Goal: Task Accomplishment & Management: Manage account settings

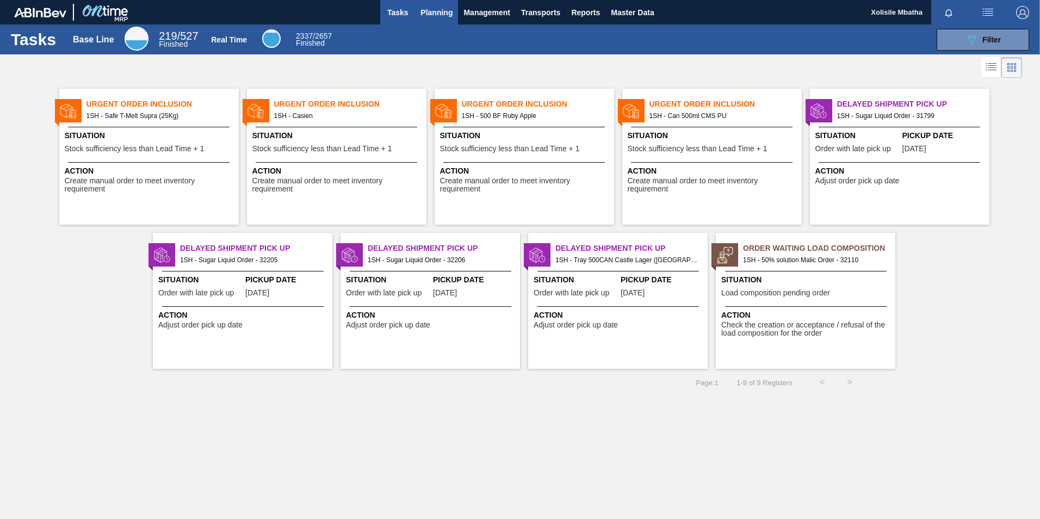
click at [436, 12] on span "Planning" at bounding box center [437, 12] width 32 height 13
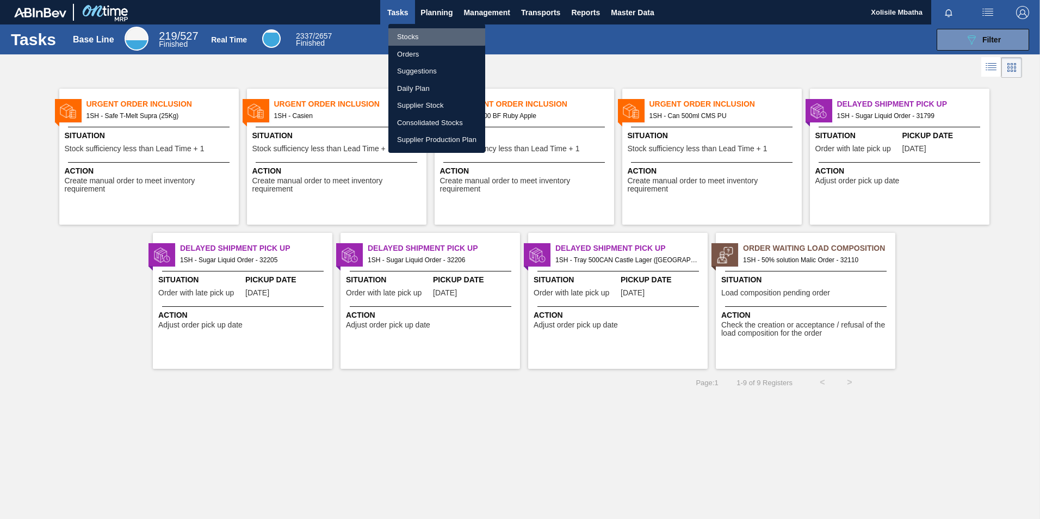
click at [405, 35] on li "Stocks" at bounding box center [436, 36] width 97 height 17
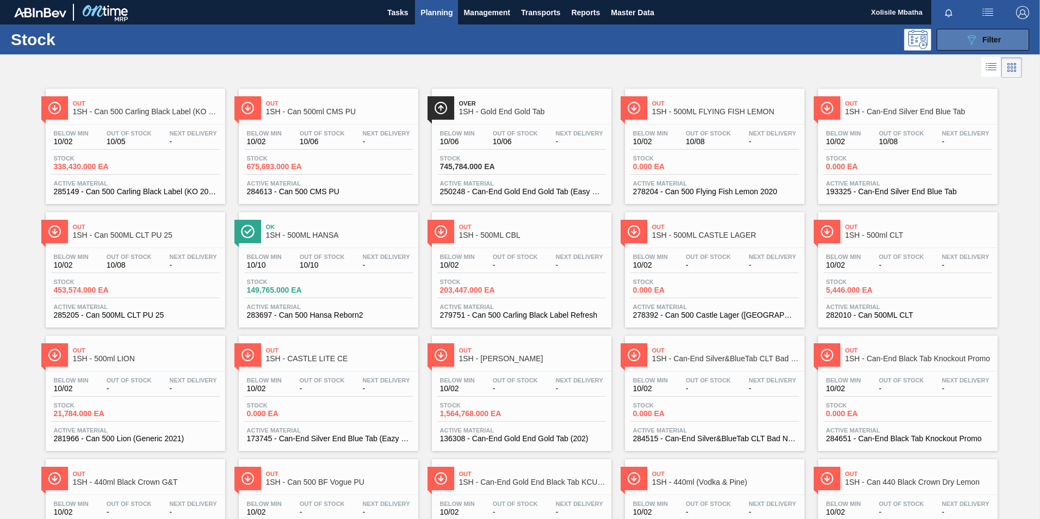
click at [1000, 35] on button "089F7B8B-B2A5-4AFE-B5C0-19BA573D28AC Filter" at bounding box center [983, 40] width 92 height 22
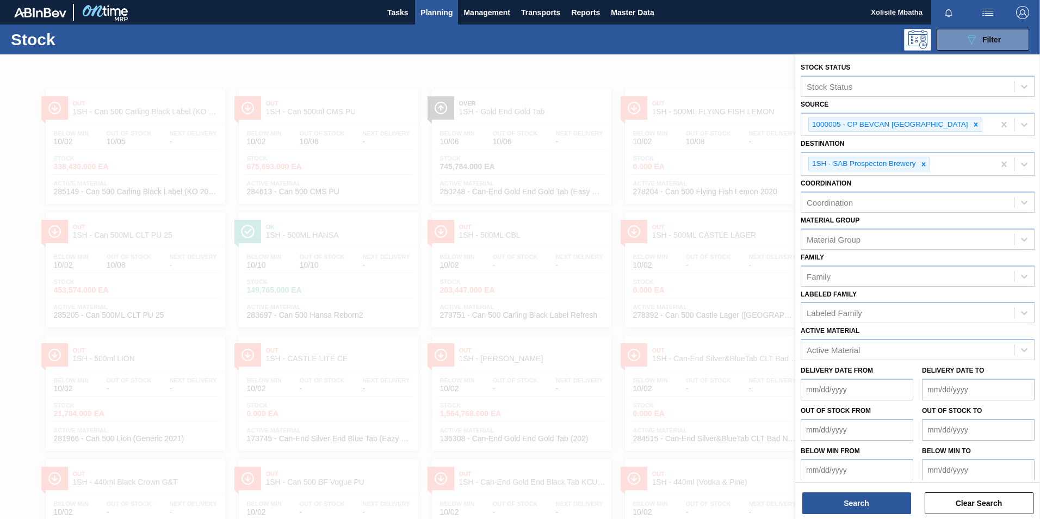
click at [694, 68] on div at bounding box center [520, 313] width 1040 height 519
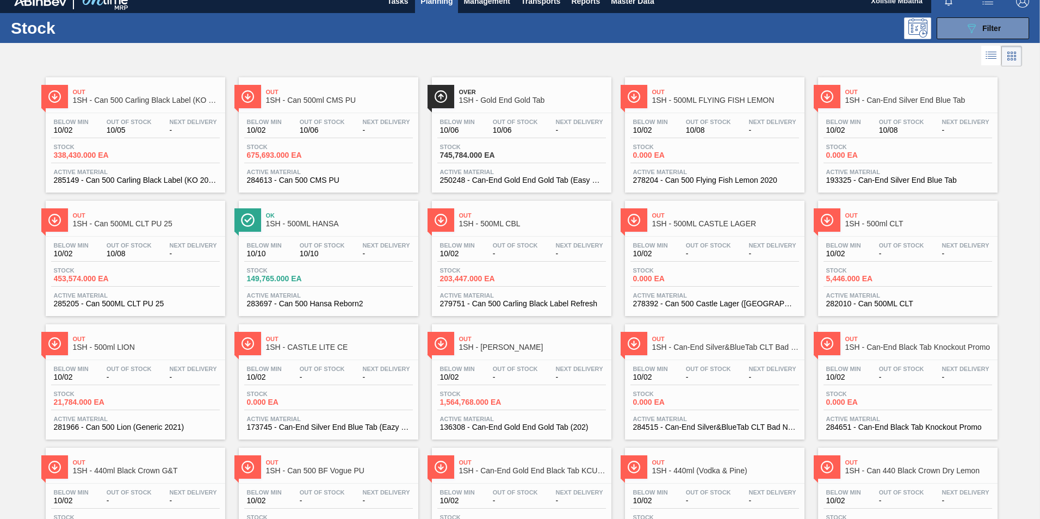
scroll to position [3, 0]
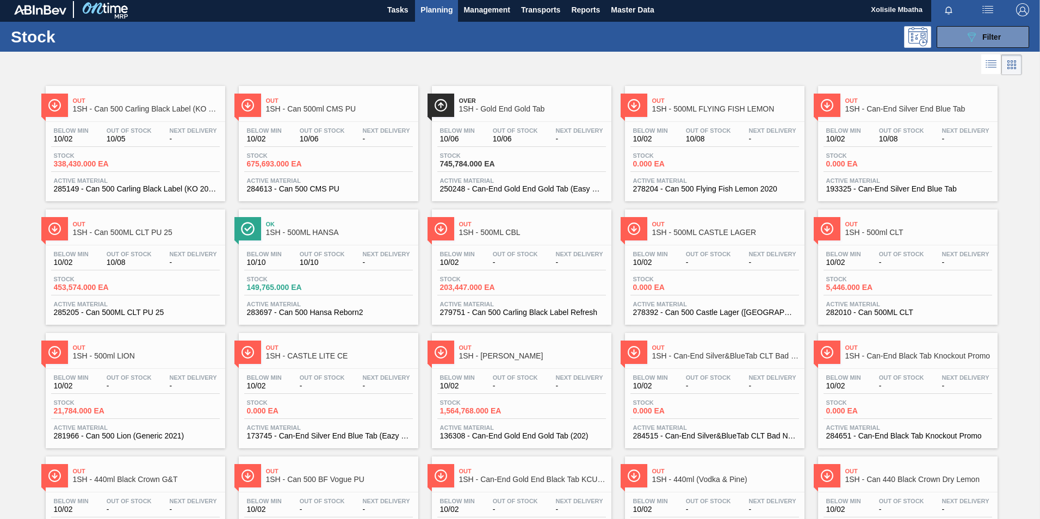
click at [506, 103] on span "Over" at bounding box center [532, 100] width 147 height 7
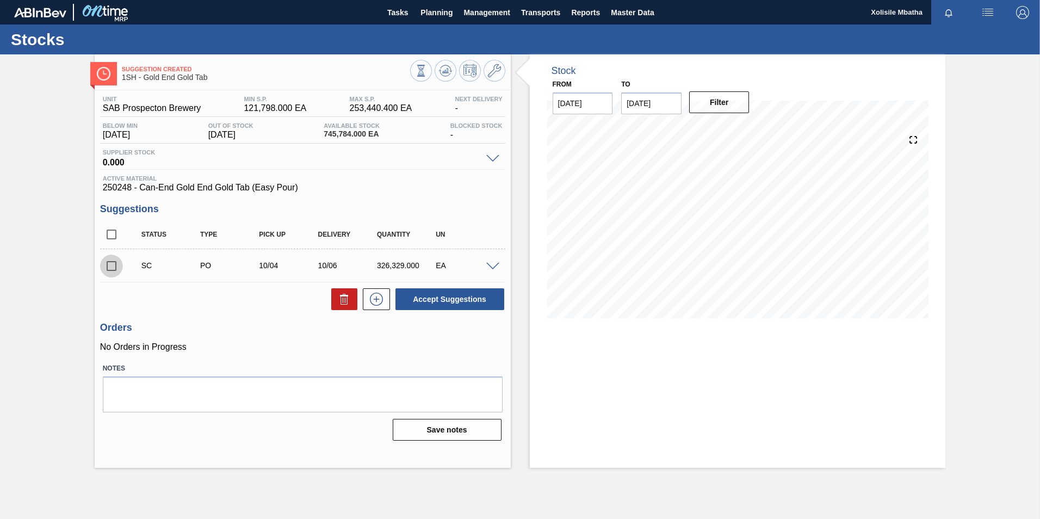
click at [113, 269] on input "checkbox" at bounding box center [111, 266] width 23 height 23
click at [444, 299] on button "Accept Suggestions" at bounding box center [449, 299] width 109 height 22
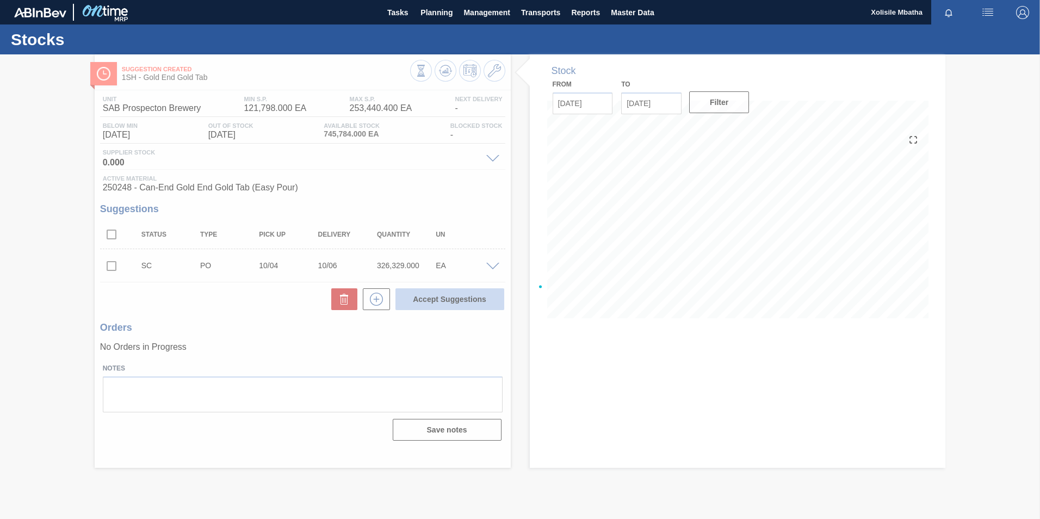
checkbox input "false"
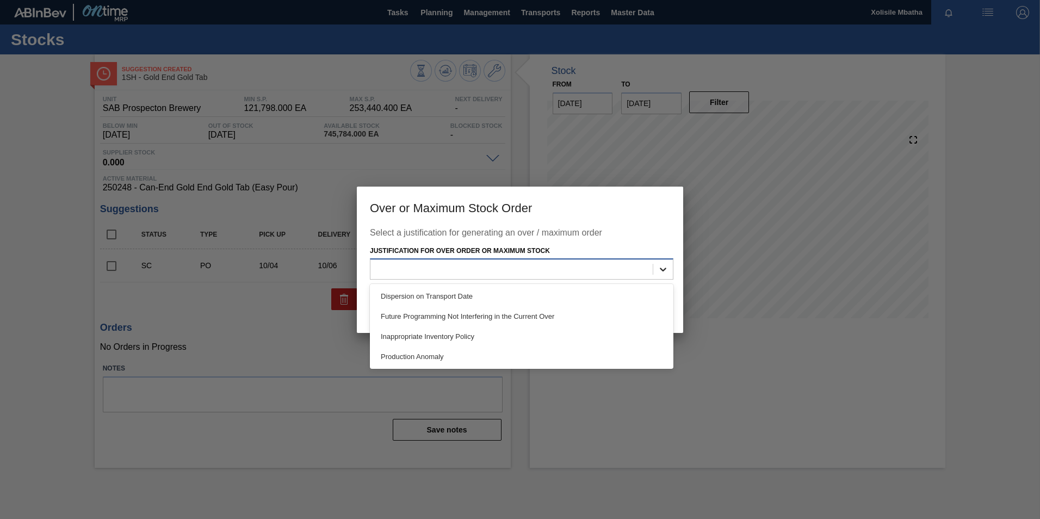
click at [658, 261] on div at bounding box center [663, 269] width 20 height 20
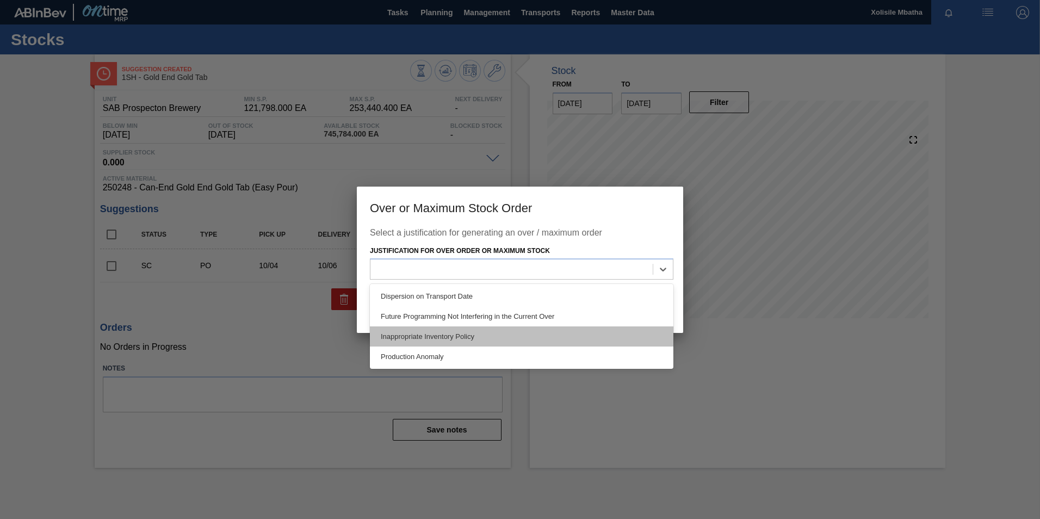
click at [445, 335] on div "Inappropriate Inventory Policy" at bounding box center [522, 336] width 304 height 20
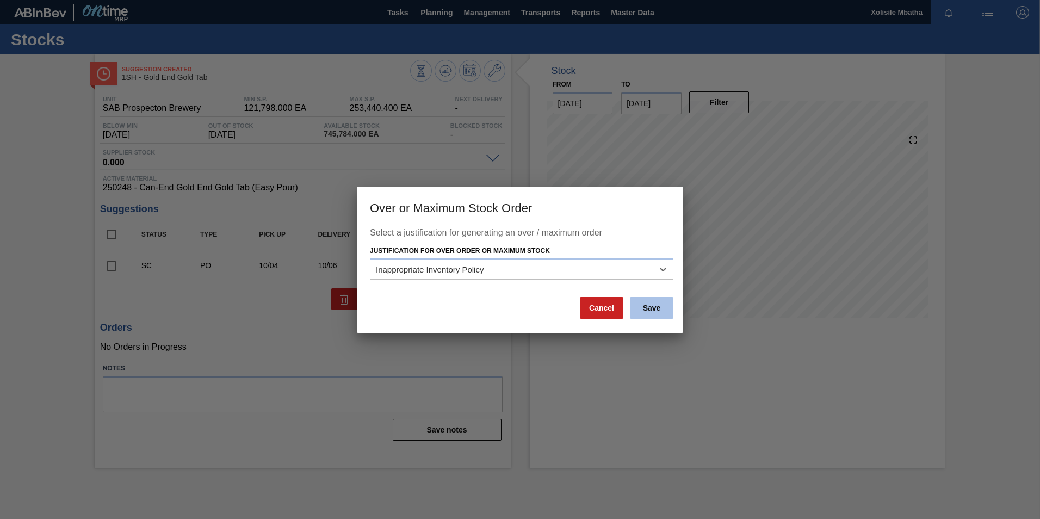
click at [655, 310] on button "Save" at bounding box center [652, 308] width 44 height 22
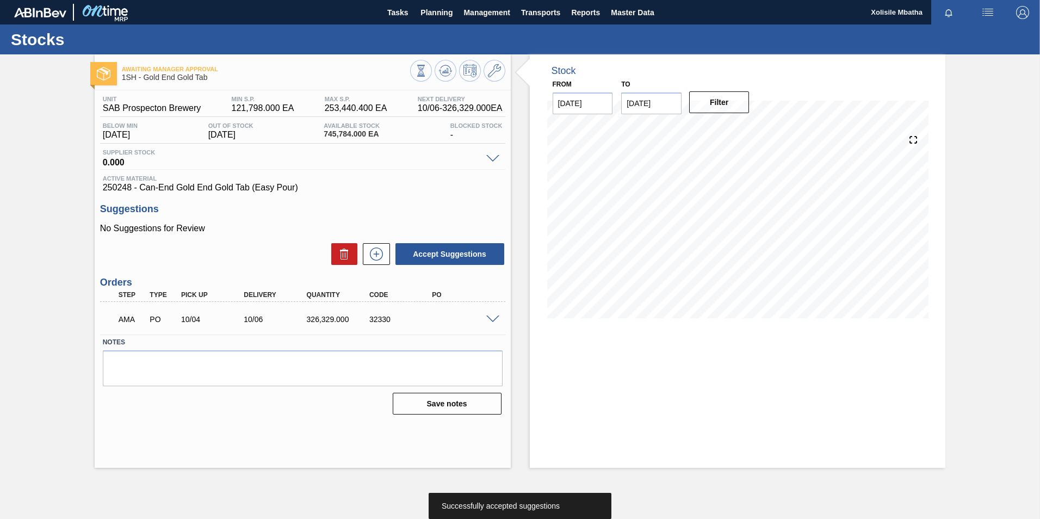
click at [487, 316] on span at bounding box center [492, 320] width 13 height 8
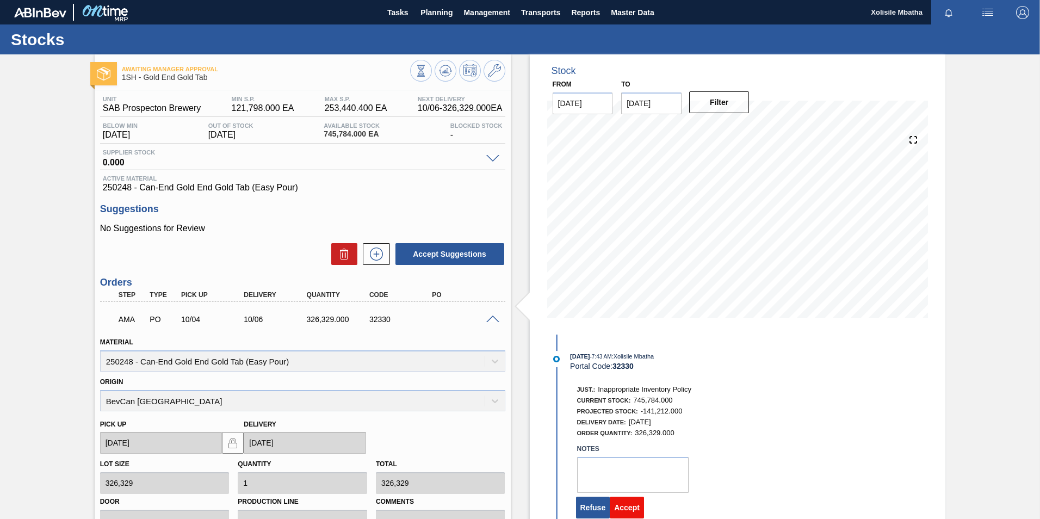
click at [622, 507] on button "Accept" at bounding box center [627, 508] width 34 height 22
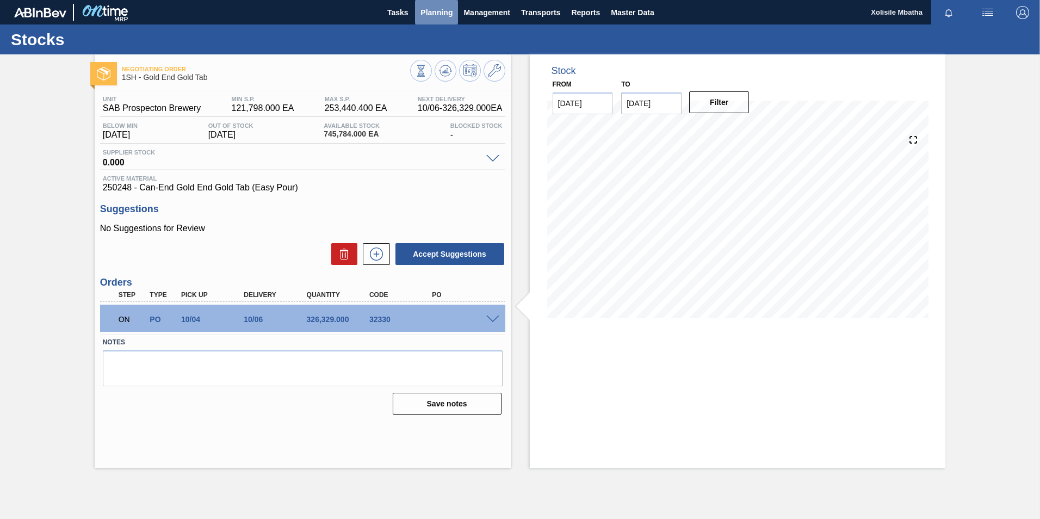
click at [437, 17] on span "Planning" at bounding box center [437, 12] width 32 height 13
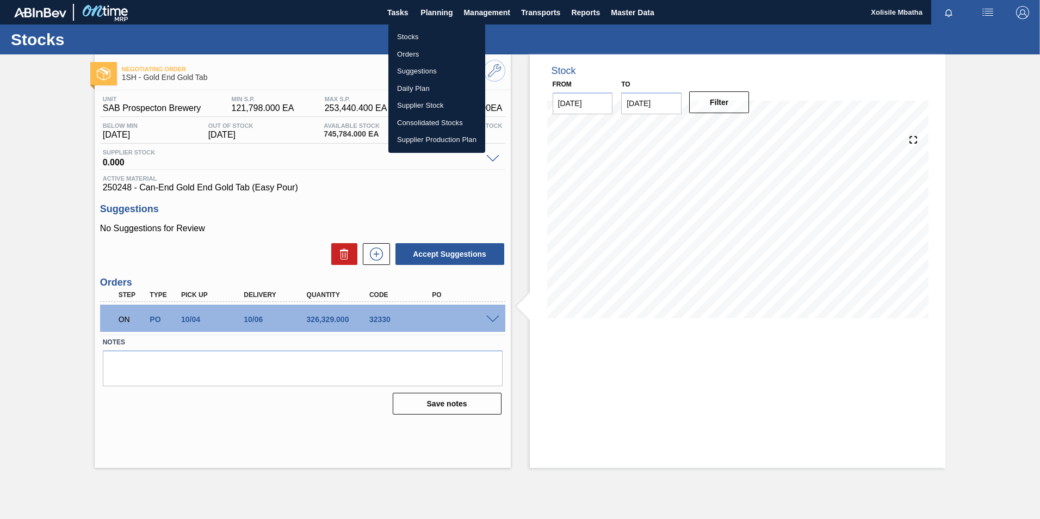
click at [414, 52] on li "Orders" at bounding box center [436, 54] width 97 height 17
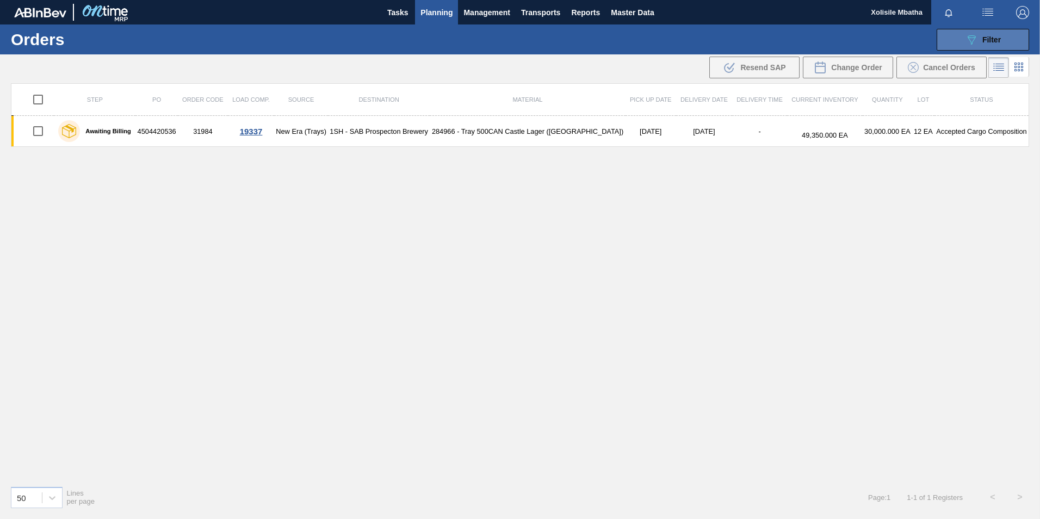
click at [966, 45] on icon "089F7B8B-B2A5-4AFE-B5C0-19BA573D28AC" at bounding box center [971, 39] width 13 height 13
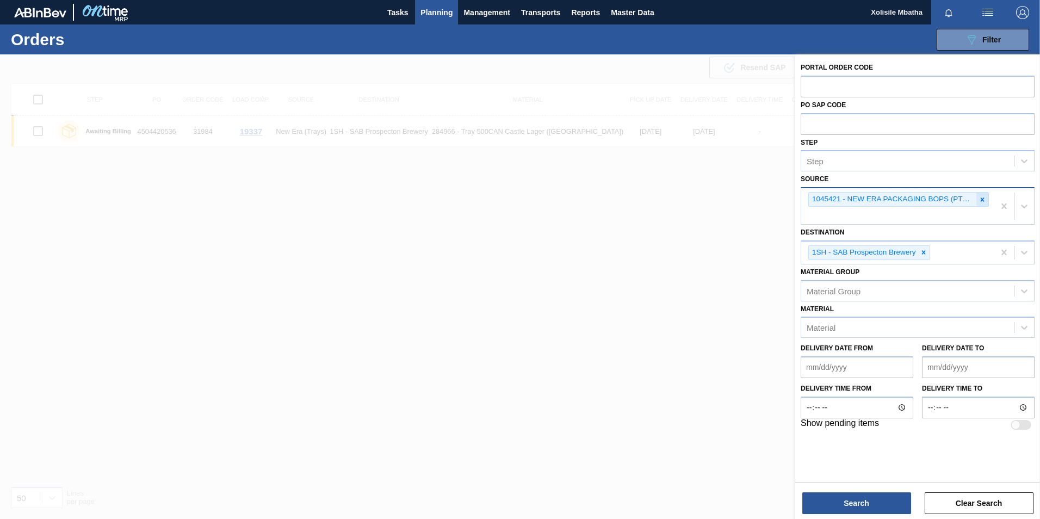
click at [984, 196] on icon at bounding box center [983, 200] width 8 height 8
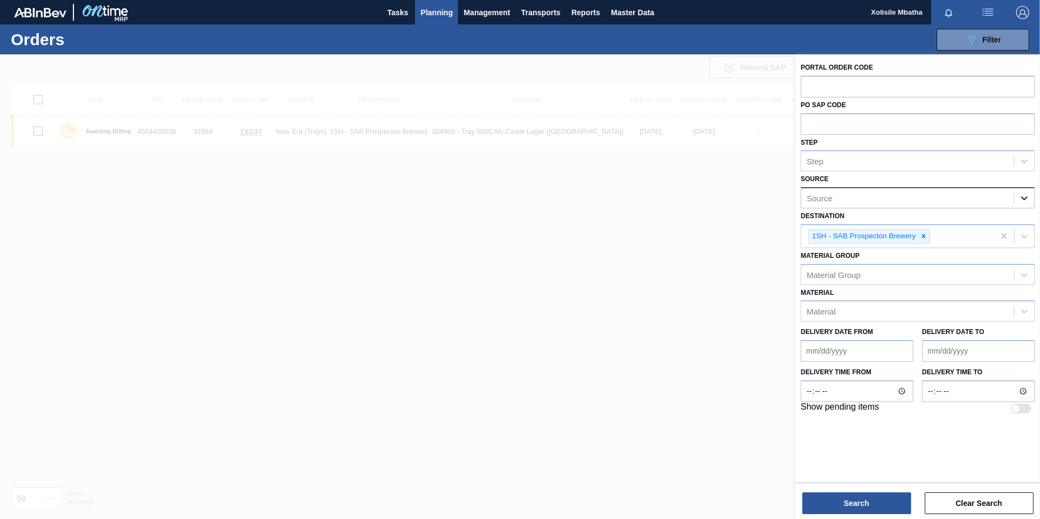
click at [1021, 194] on icon at bounding box center [1024, 198] width 11 height 11
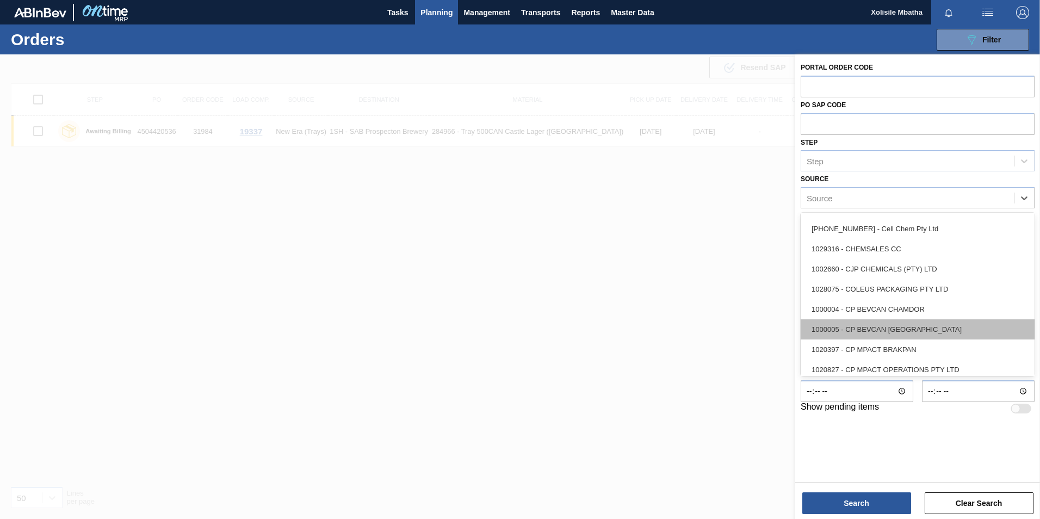
scroll to position [272, 0]
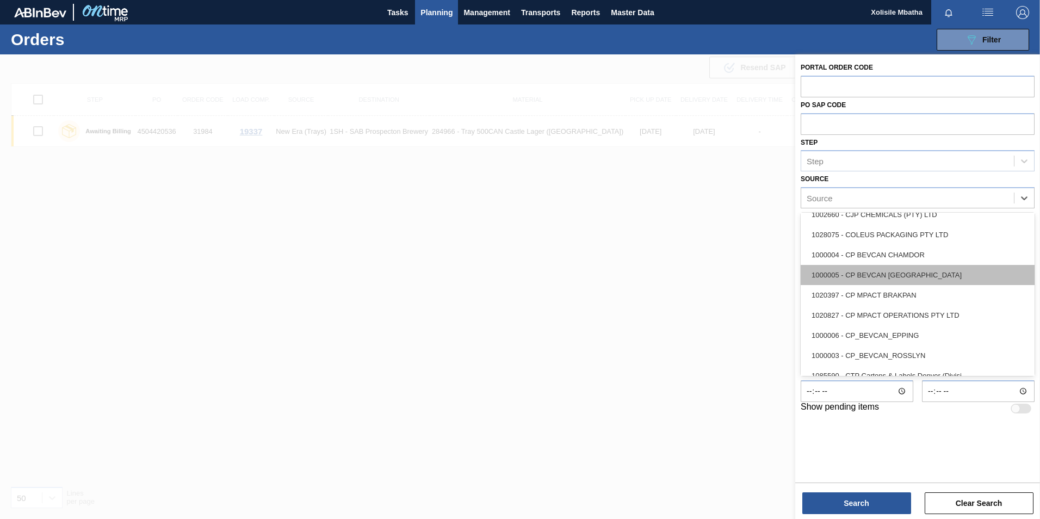
click at [880, 276] on div "1000005 - CP BEVCAN [GEOGRAPHIC_DATA]" at bounding box center [918, 275] width 234 height 20
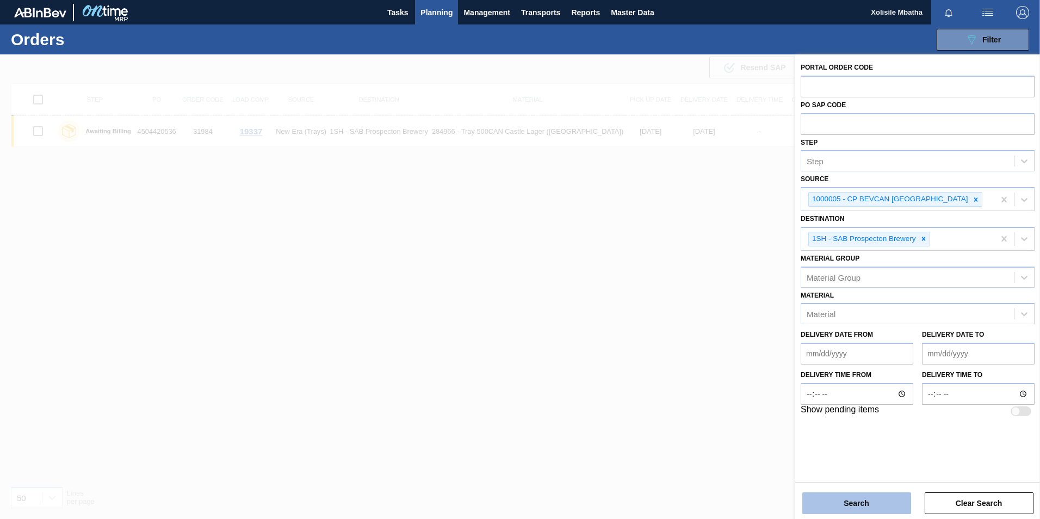
click at [846, 506] on button "Search" at bounding box center [856, 503] width 109 height 22
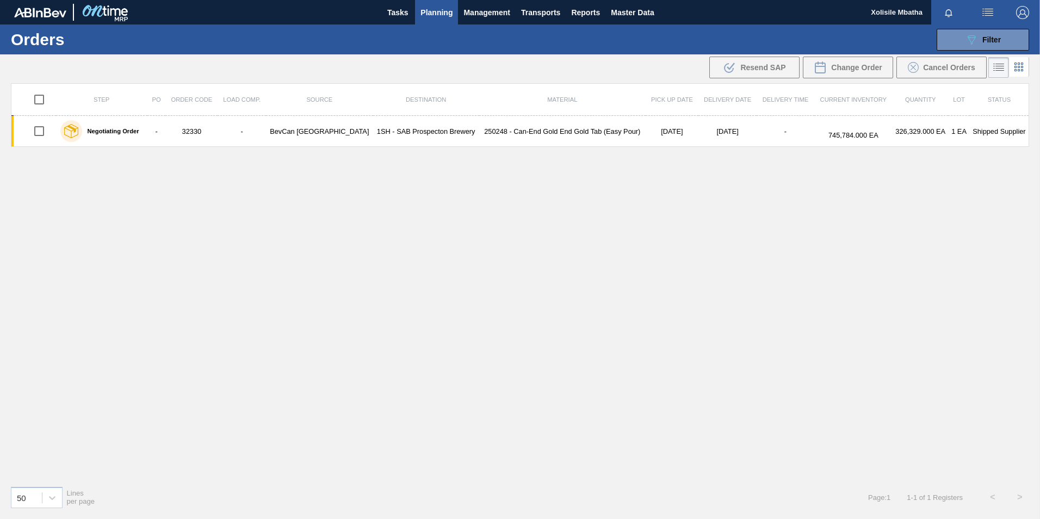
click at [445, 12] on span "Planning" at bounding box center [437, 12] width 32 height 13
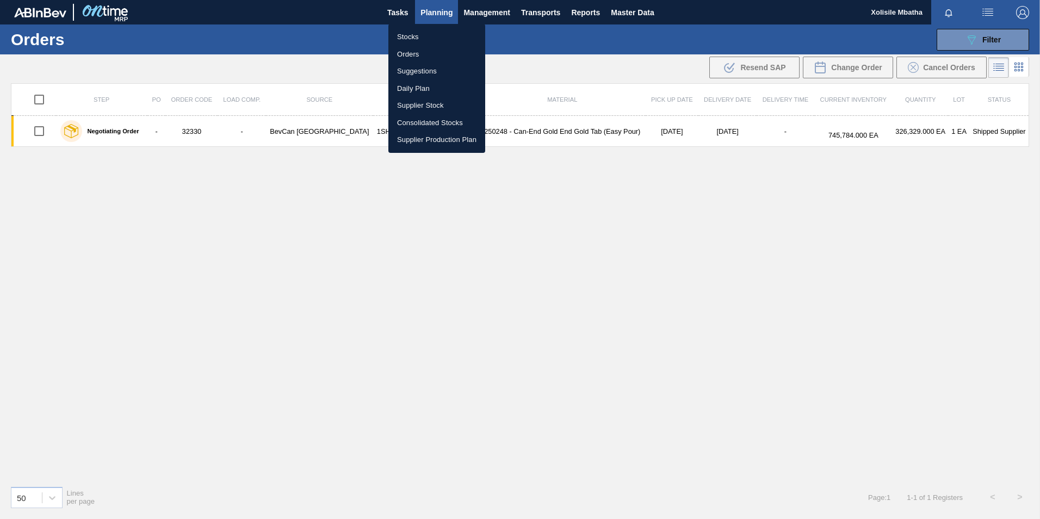
drag, startPoint x: 409, startPoint y: 40, endPoint x: 877, endPoint y: 60, distance: 469.4
click at [409, 40] on li "Stocks" at bounding box center [436, 36] width 97 height 17
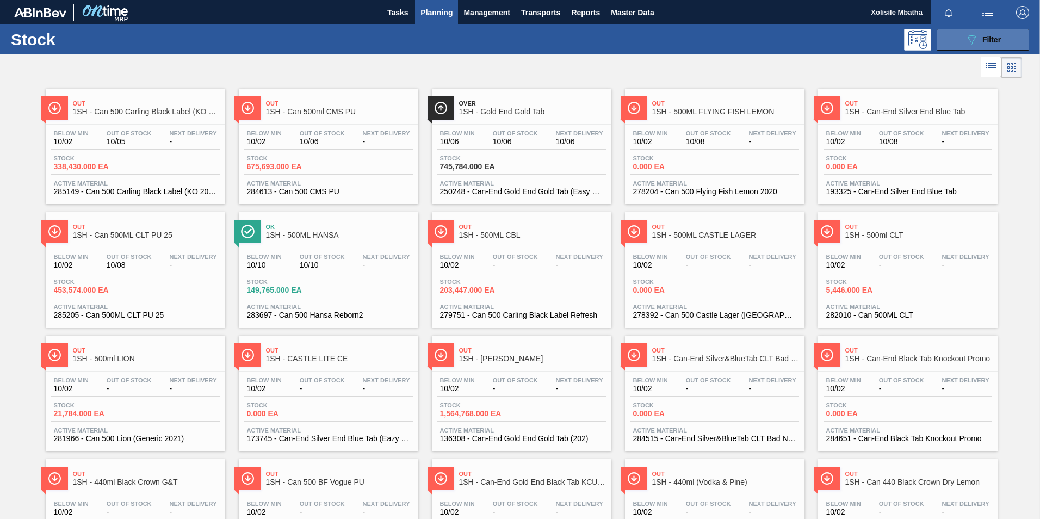
click at [995, 46] on div "089F7B8B-B2A5-4AFE-B5C0-19BA573D28AC Filter" at bounding box center [983, 39] width 36 height 13
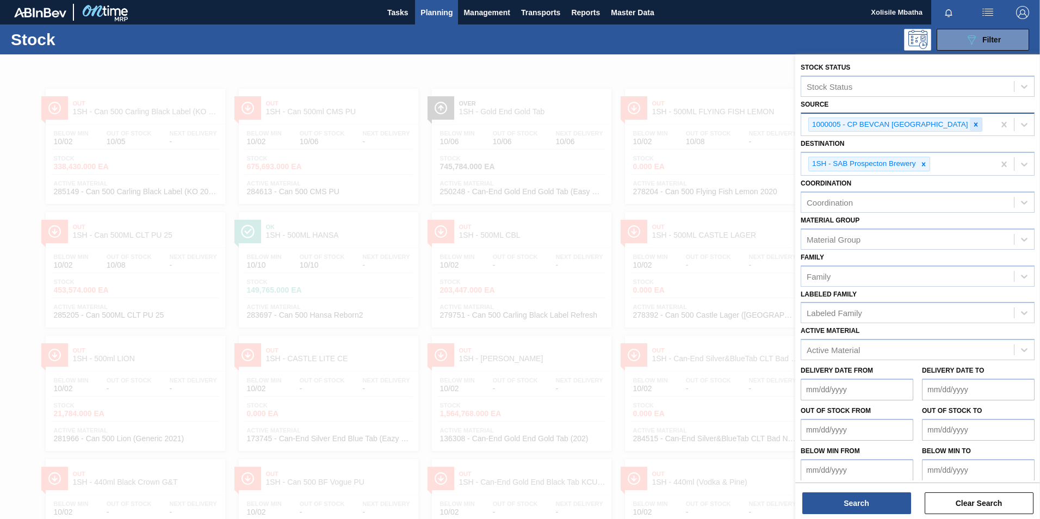
click at [972, 127] on icon at bounding box center [976, 125] width 8 height 8
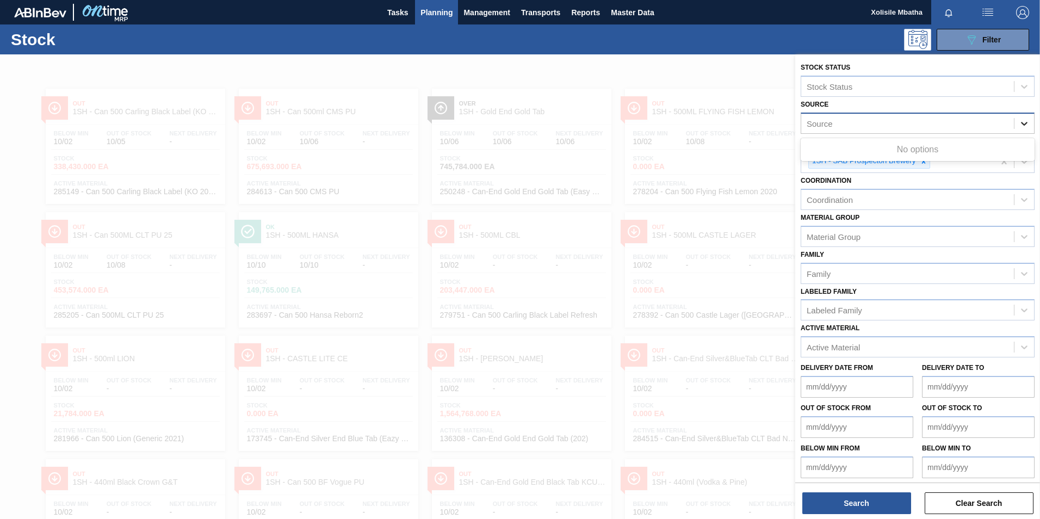
click at [1028, 125] on div at bounding box center [1025, 124] width 20 height 20
click at [1025, 123] on icon at bounding box center [1024, 124] width 7 height 4
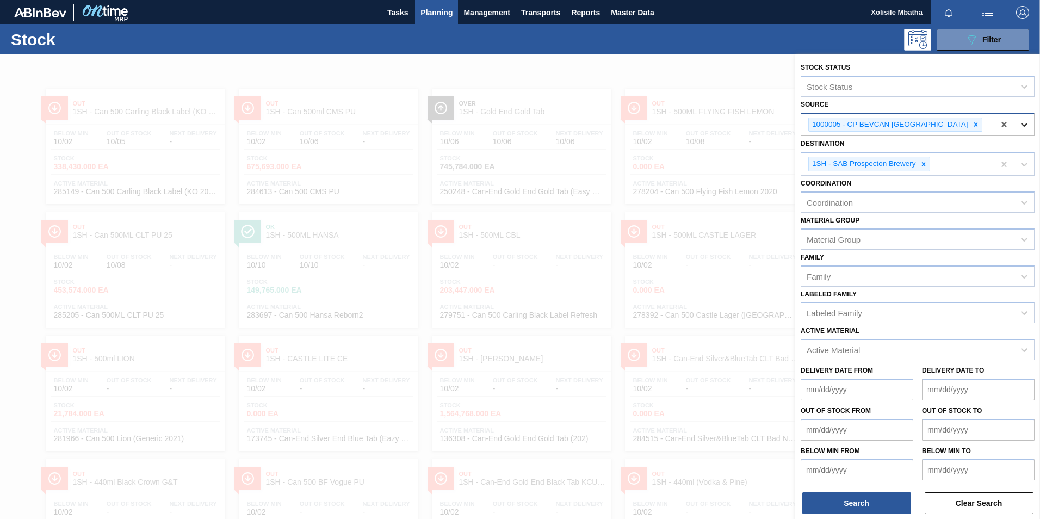
click at [1021, 122] on icon at bounding box center [1024, 124] width 11 height 11
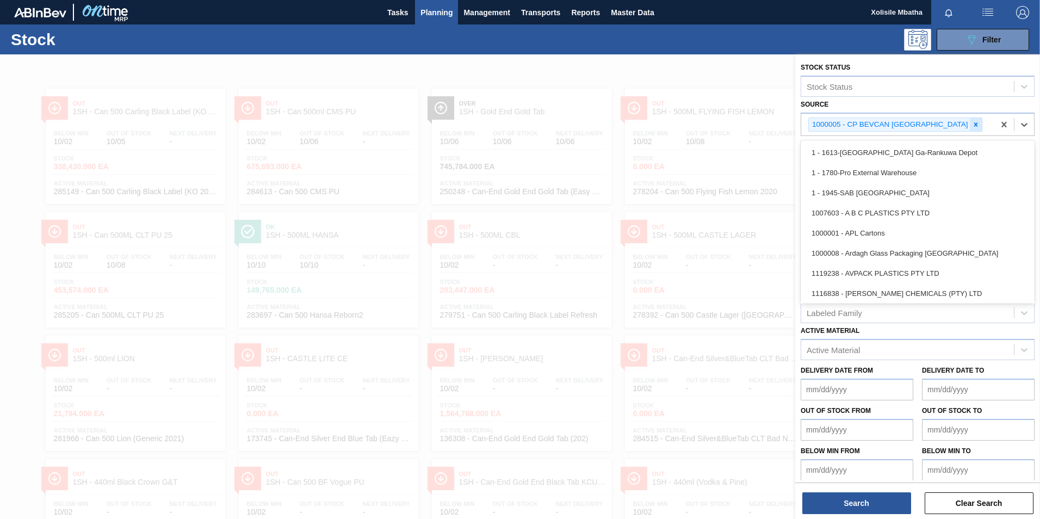
click at [972, 125] on icon at bounding box center [976, 125] width 8 height 8
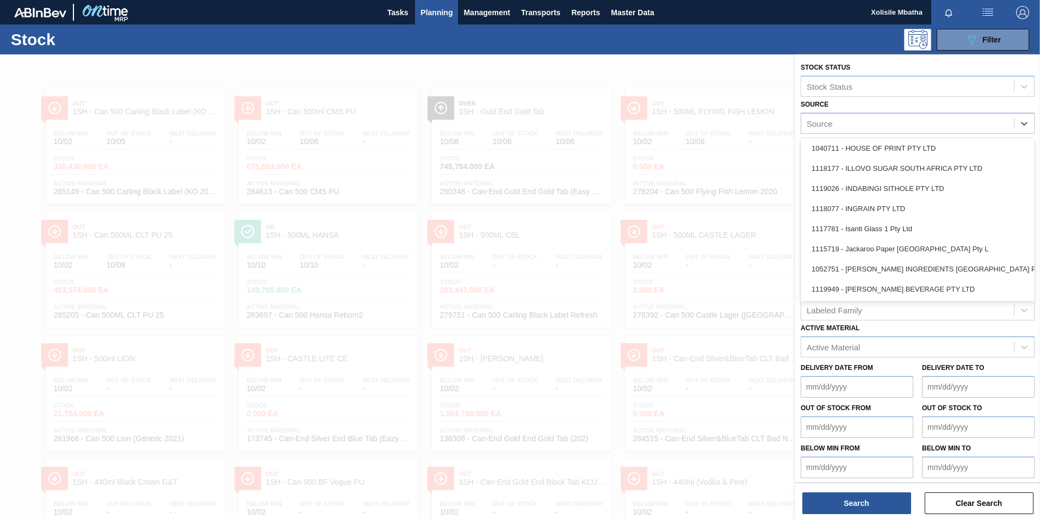
scroll to position [762, 0]
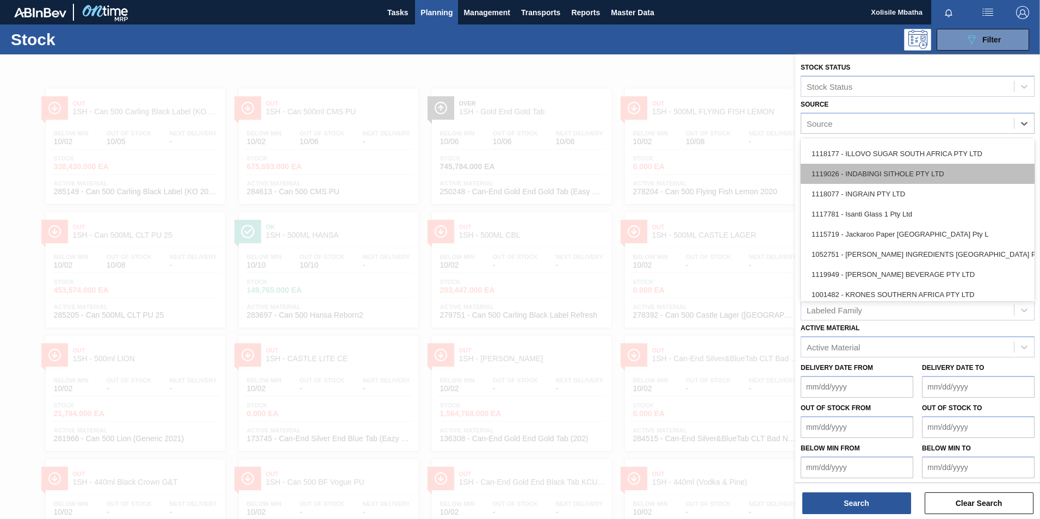
click at [868, 172] on div "1119026 - INDABINGI SITHOLE PTY LTD" at bounding box center [918, 174] width 234 height 20
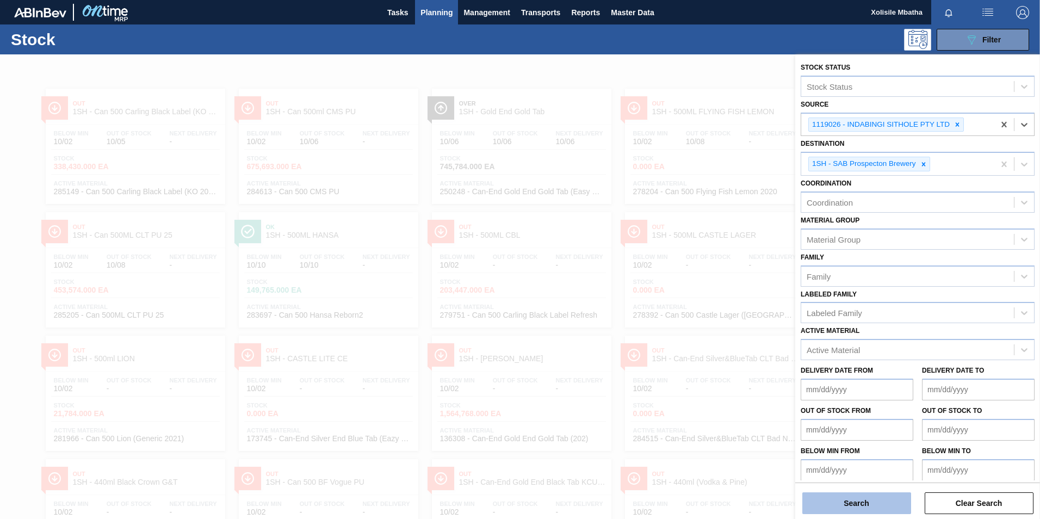
click at [868, 504] on button "Search" at bounding box center [856, 503] width 109 height 22
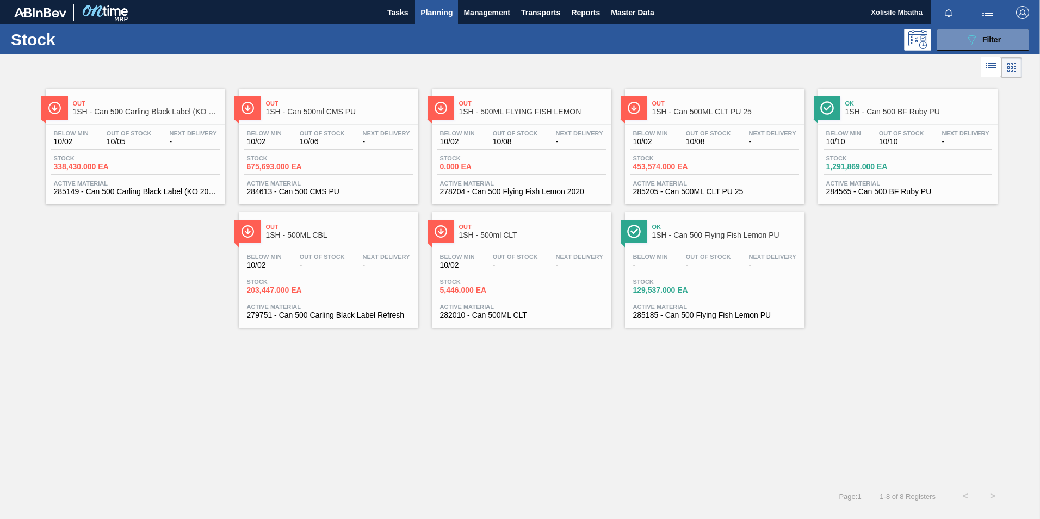
click at [357, 109] on span "1SH - Can 500ml CMS PU" at bounding box center [339, 112] width 147 height 8
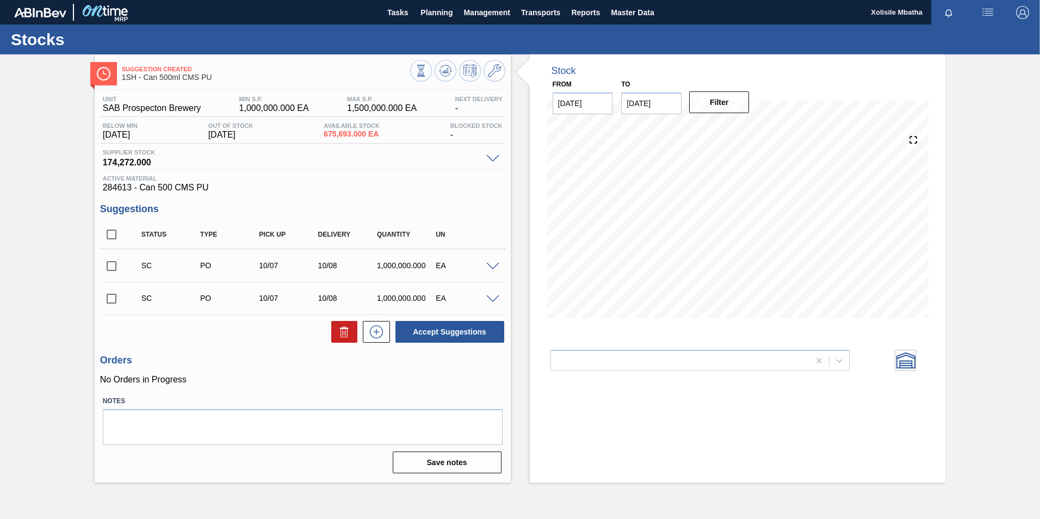
click at [110, 264] on input "checkbox" at bounding box center [111, 266] width 23 height 23
click at [456, 336] on button "Accept Suggestions" at bounding box center [449, 332] width 109 height 22
checkbox input "false"
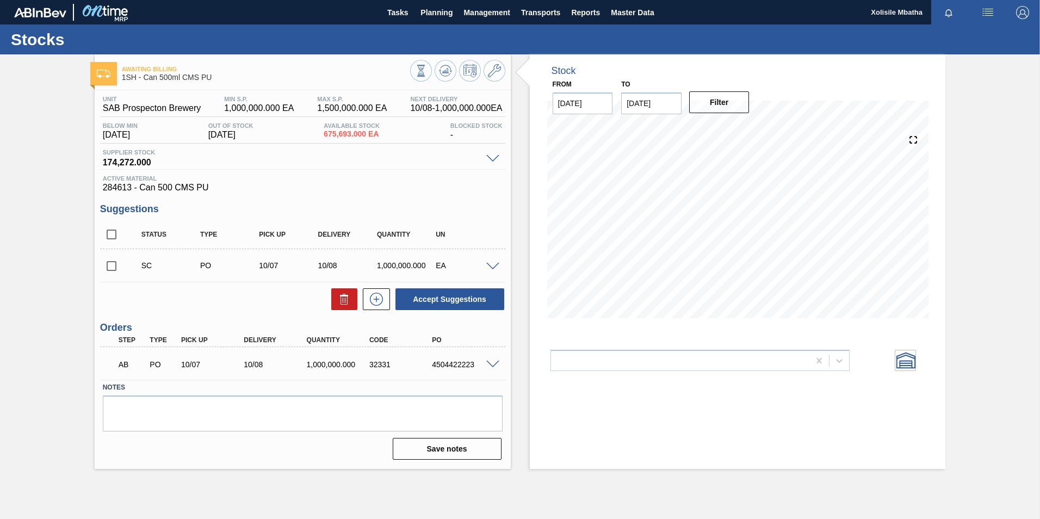
click at [489, 367] on span at bounding box center [492, 365] width 13 height 8
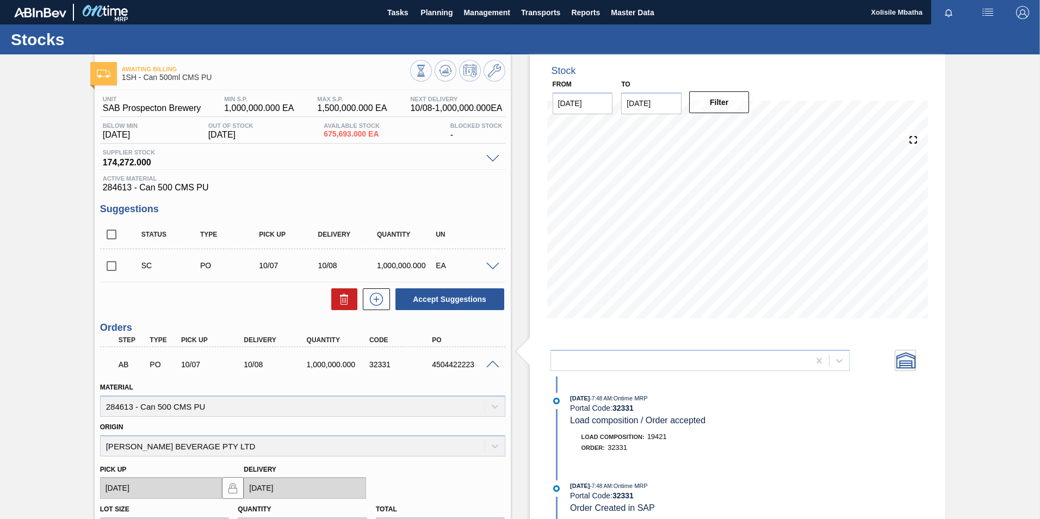
click at [489, 364] on span at bounding box center [492, 365] width 13 height 8
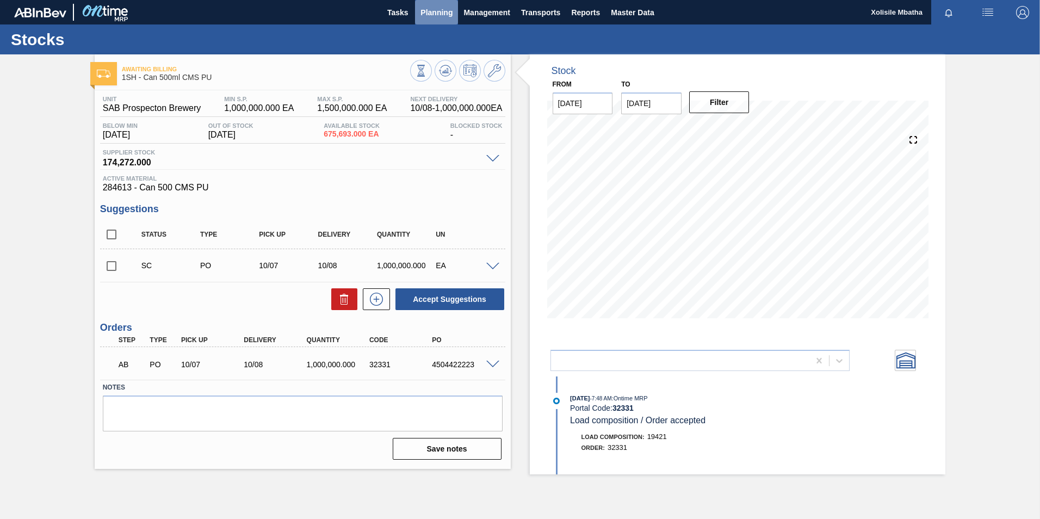
click at [438, 9] on span "Planning" at bounding box center [437, 12] width 32 height 13
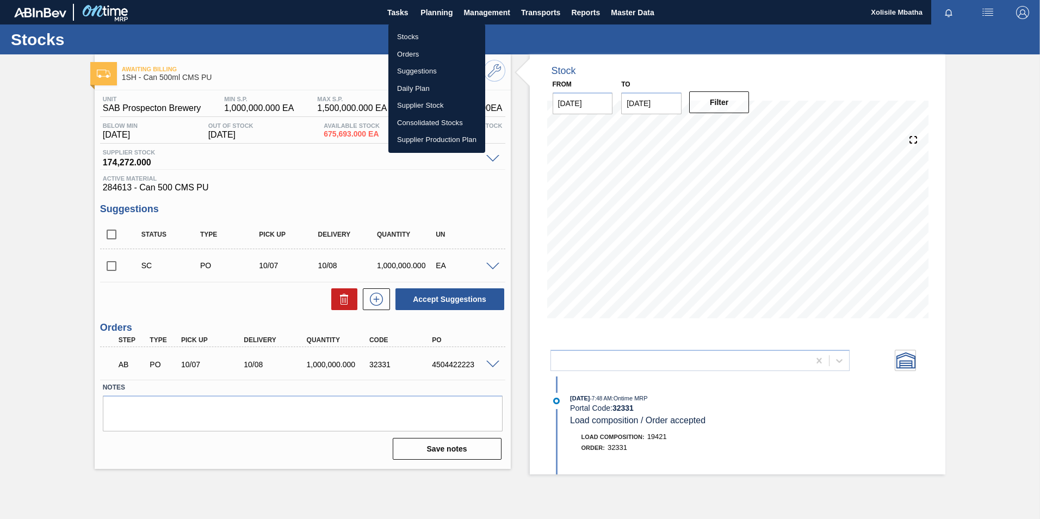
drag, startPoint x: 415, startPoint y: 55, endPoint x: 584, endPoint y: 36, distance: 169.7
click at [415, 55] on li "Orders" at bounding box center [436, 54] width 97 height 17
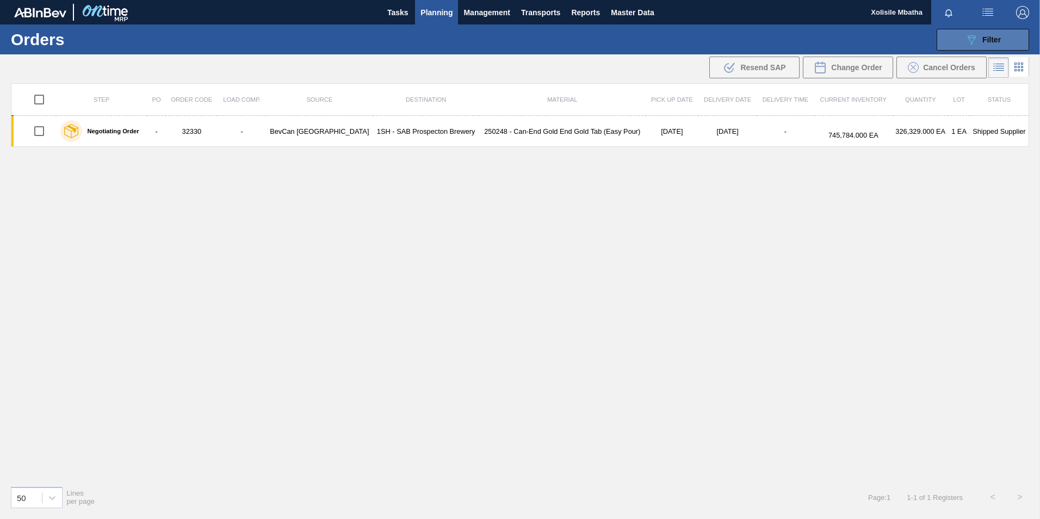
click at [997, 38] on span "Filter" at bounding box center [991, 39] width 18 height 9
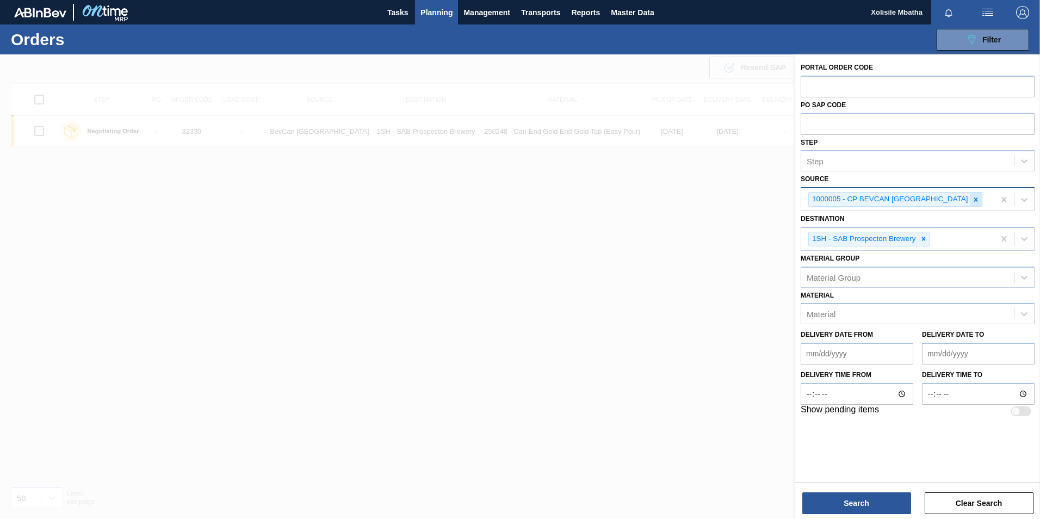
click at [974, 201] on icon at bounding box center [976, 199] width 4 height 4
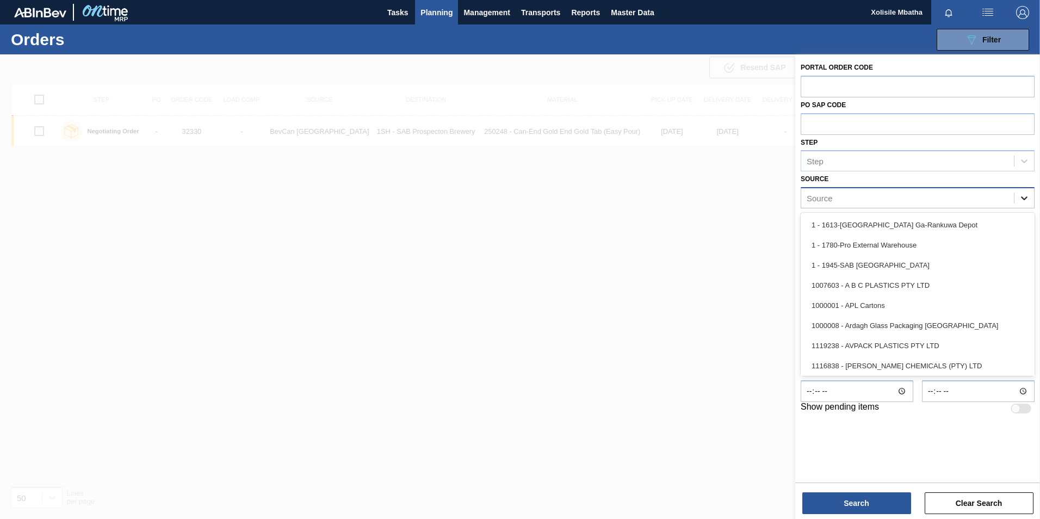
click at [1024, 192] on div at bounding box center [1025, 198] width 20 height 20
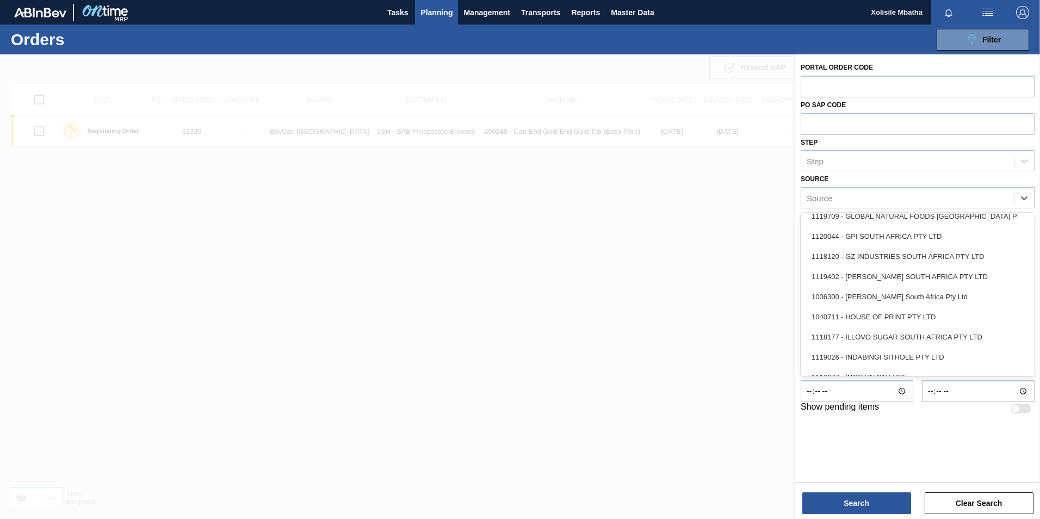
scroll to position [707, 0]
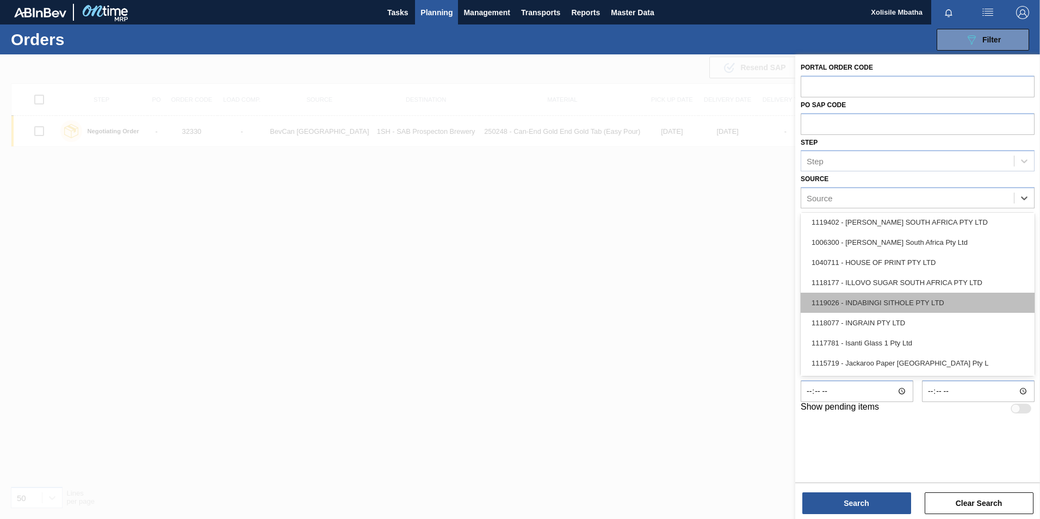
click at [867, 304] on div "1119026 - INDABINGI SITHOLE PTY LTD" at bounding box center [918, 303] width 234 height 20
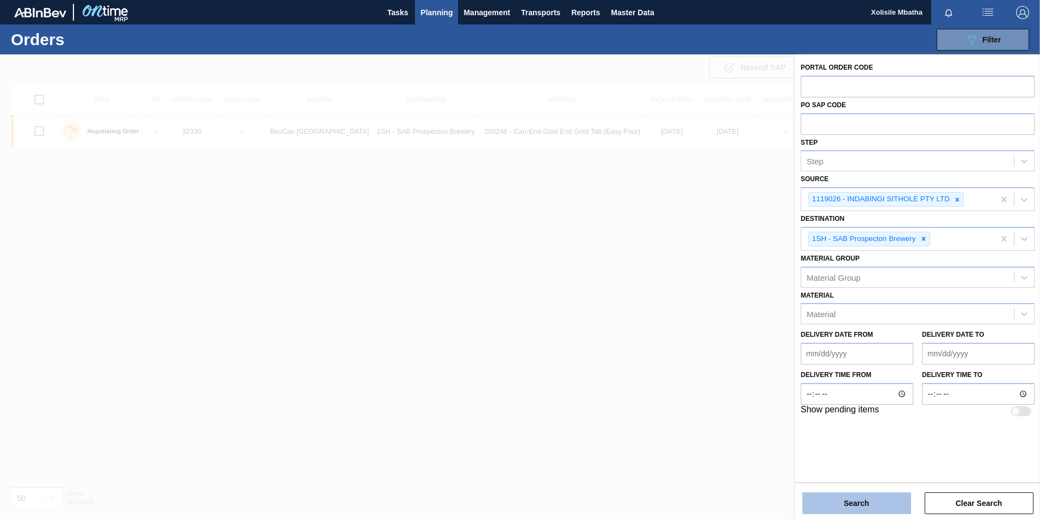
click at [879, 504] on button "Search" at bounding box center [856, 503] width 109 height 22
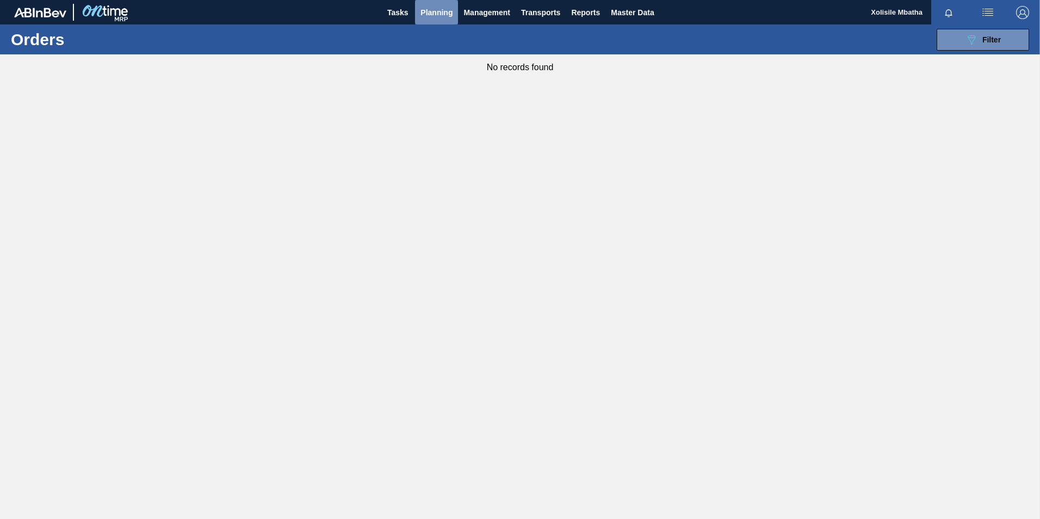
click at [447, 8] on span "Planning" at bounding box center [437, 12] width 32 height 13
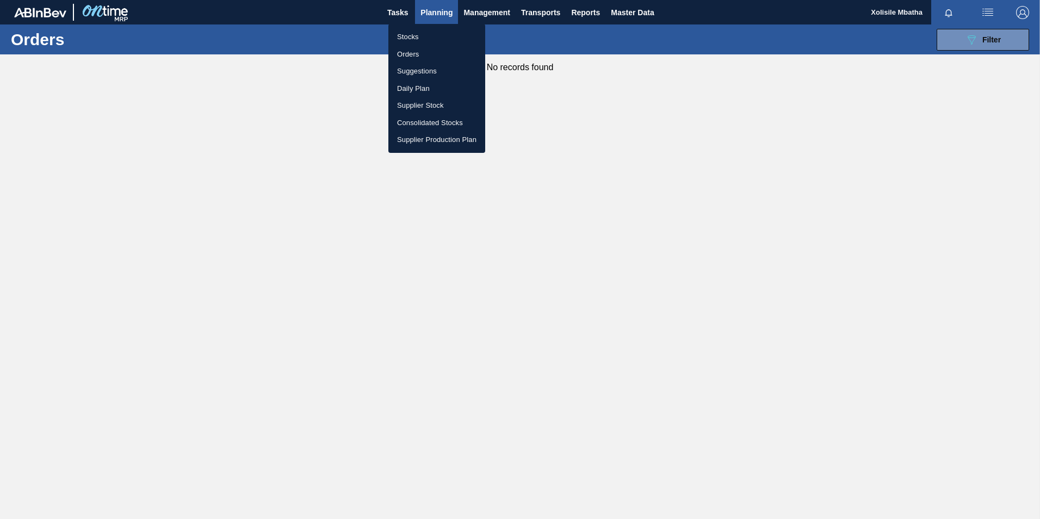
click at [413, 41] on li "Stocks" at bounding box center [436, 36] width 97 height 17
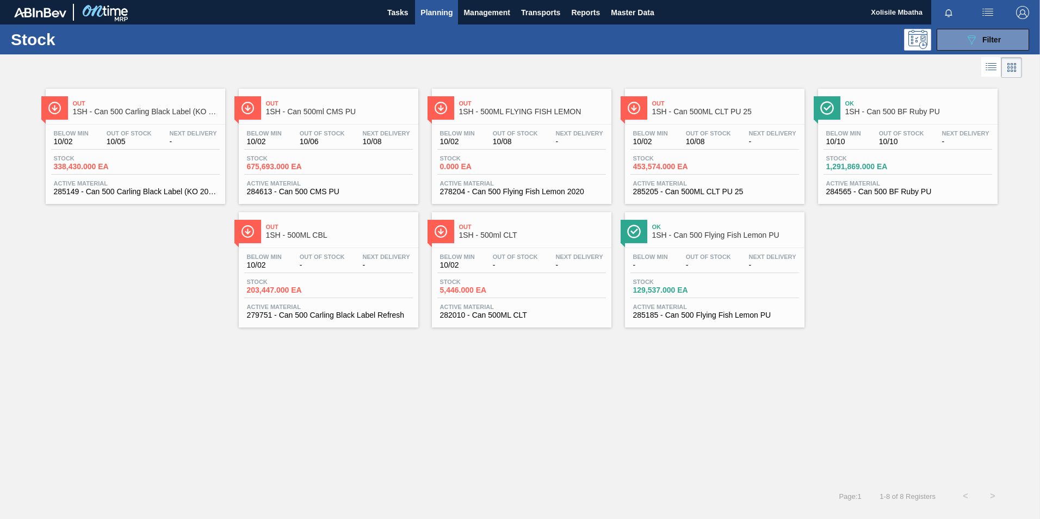
click at [349, 113] on span "1SH - Can 500ml CMS PU" at bounding box center [339, 112] width 147 height 8
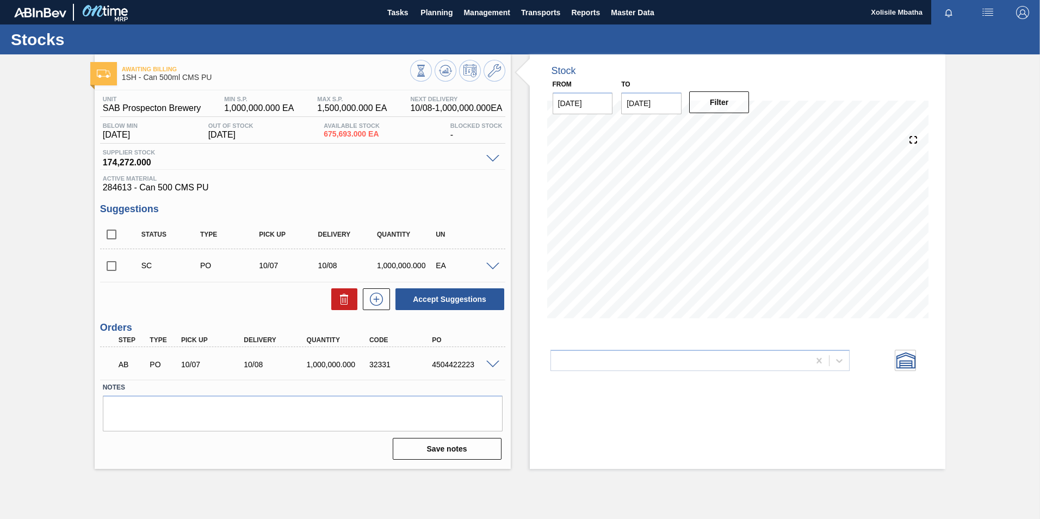
click at [492, 361] on span at bounding box center [492, 365] width 13 height 8
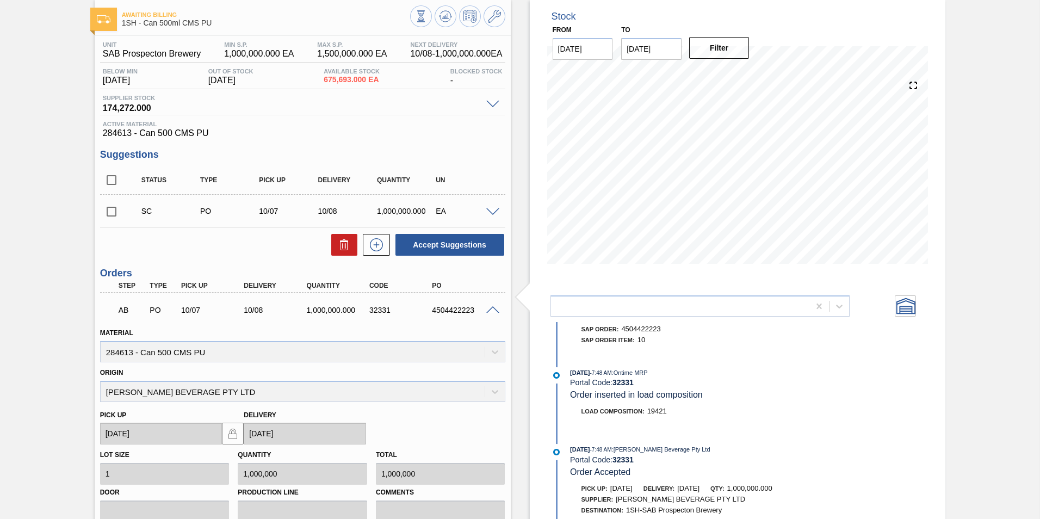
scroll to position [162, 0]
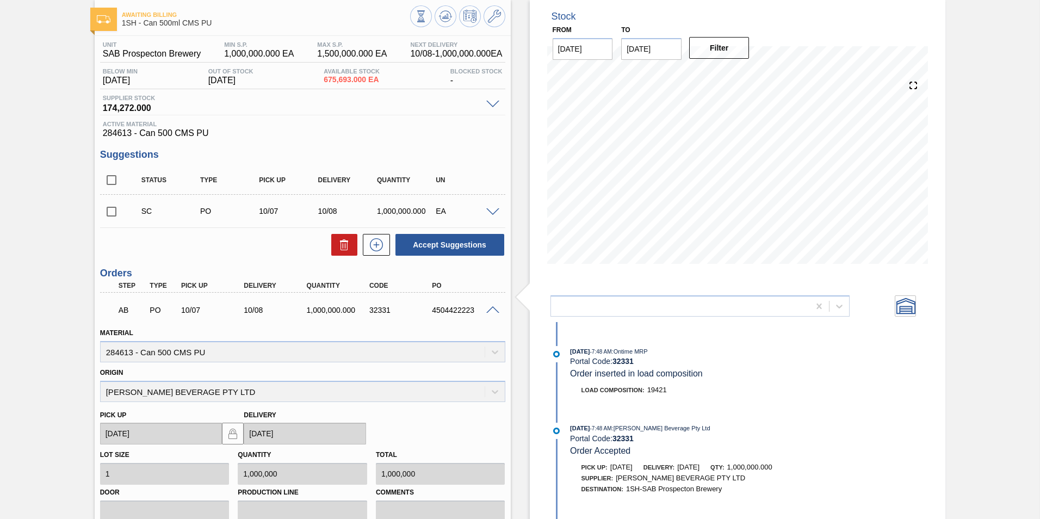
click at [489, 212] on span at bounding box center [492, 212] width 13 height 8
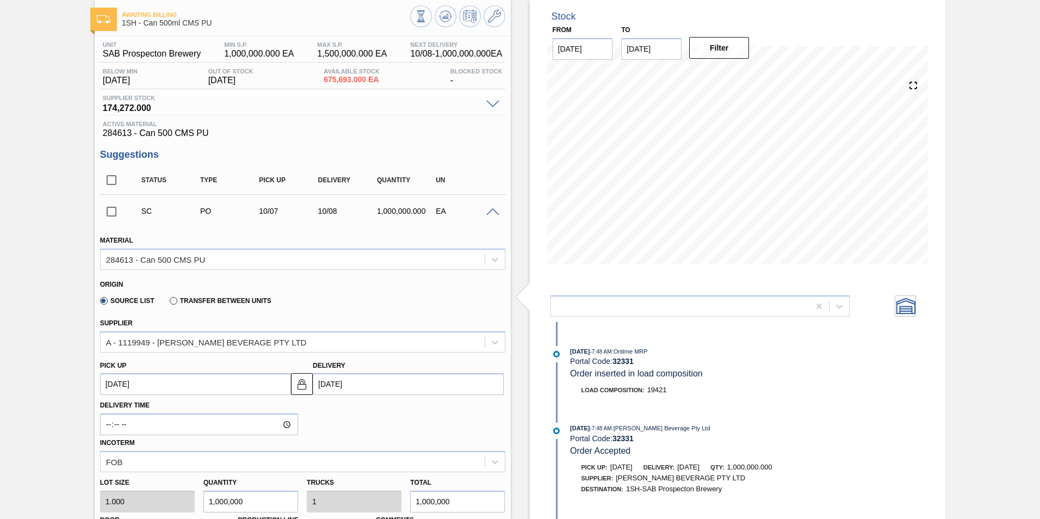
click at [489, 212] on span at bounding box center [492, 212] width 13 height 8
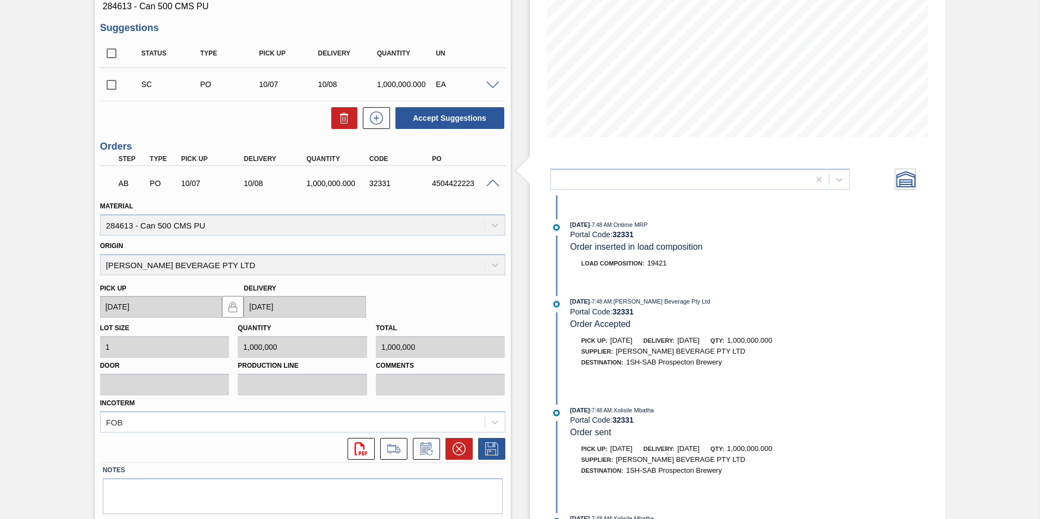
scroll to position [219, 0]
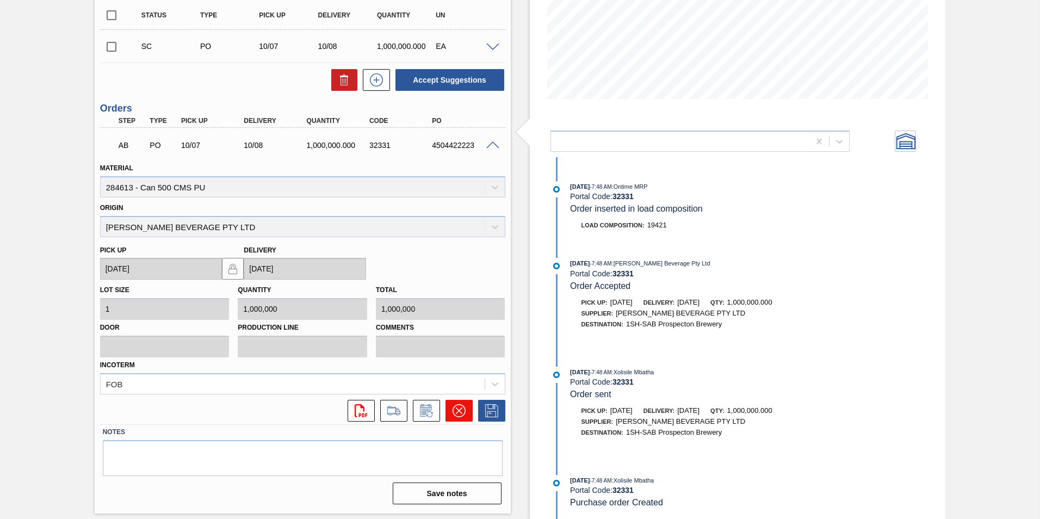
click at [459, 412] on icon at bounding box center [459, 410] width 13 height 13
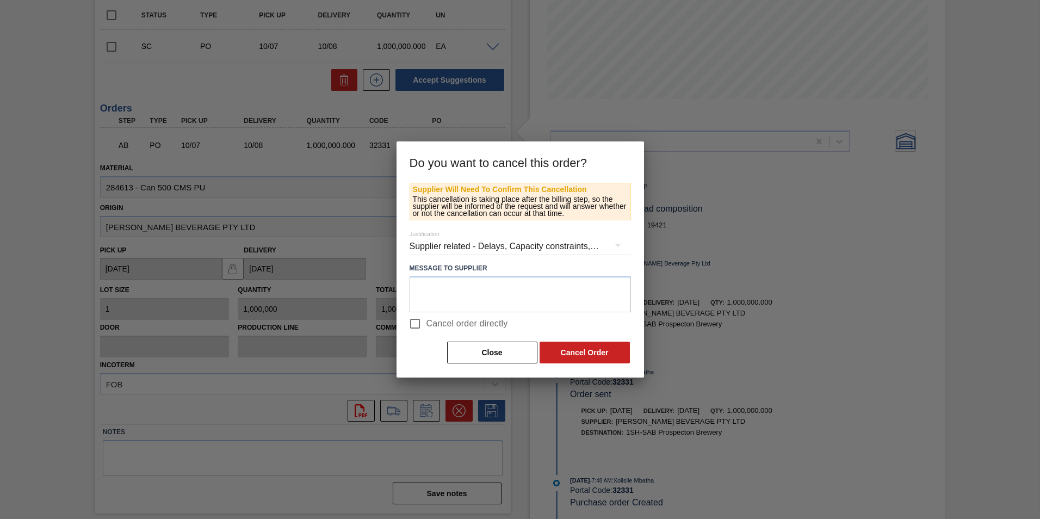
click at [416, 319] on input "Cancel order directly" at bounding box center [415, 323] width 23 height 23
checkbox input "true"
click at [588, 351] on button "Cancel Order" at bounding box center [585, 353] width 90 height 22
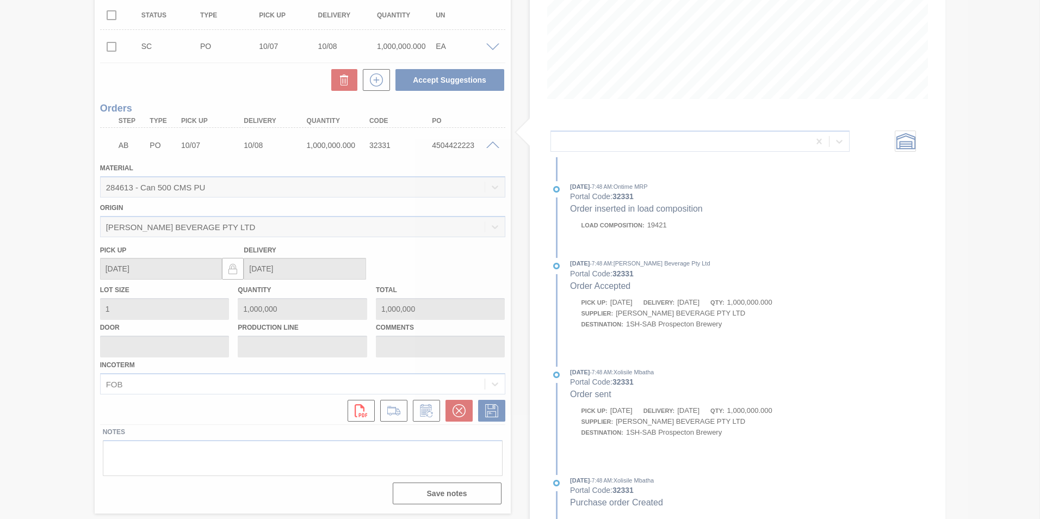
scroll to position [0, 0]
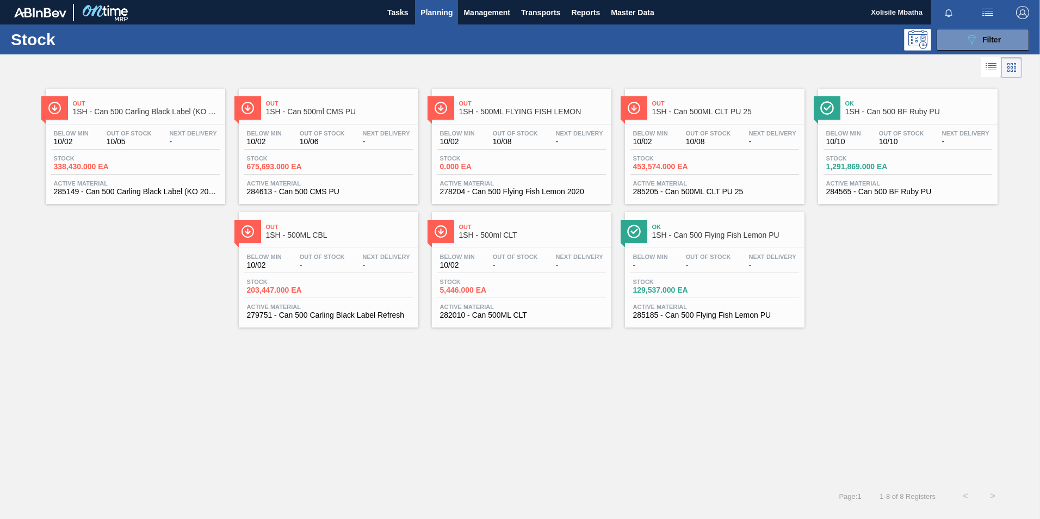
click at [173, 104] on span "Out" at bounding box center [146, 103] width 147 height 7
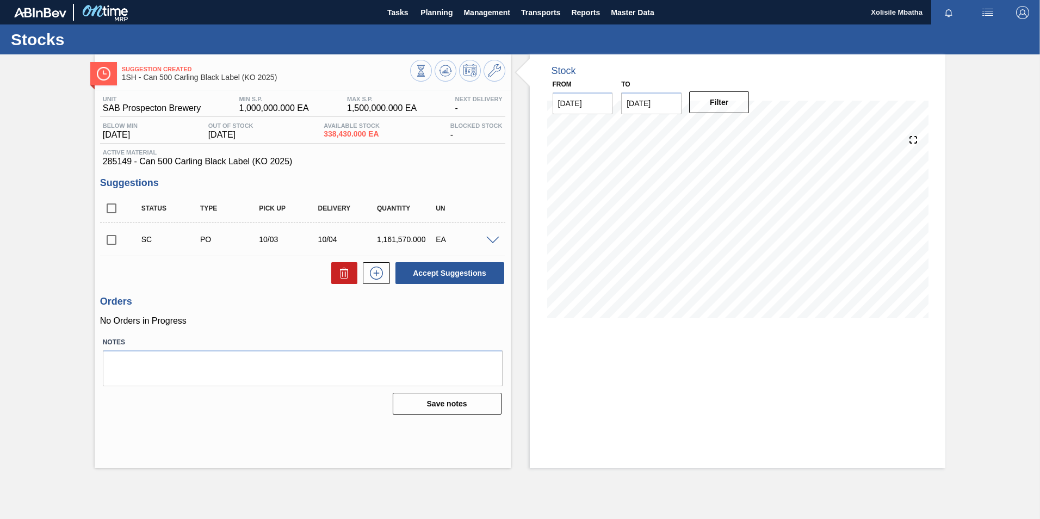
click at [490, 237] on span at bounding box center [492, 241] width 13 height 8
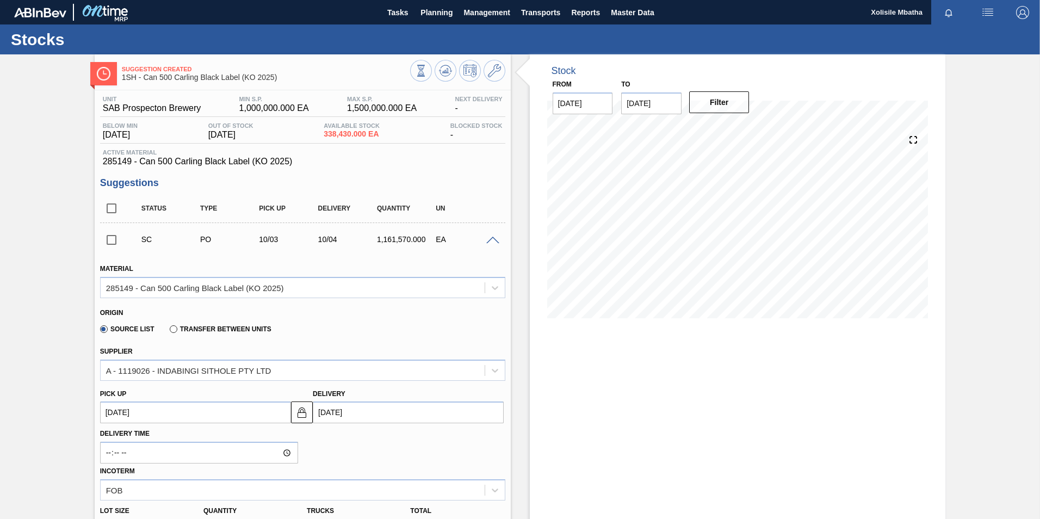
click at [490, 237] on span at bounding box center [492, 241] width 13 height 8
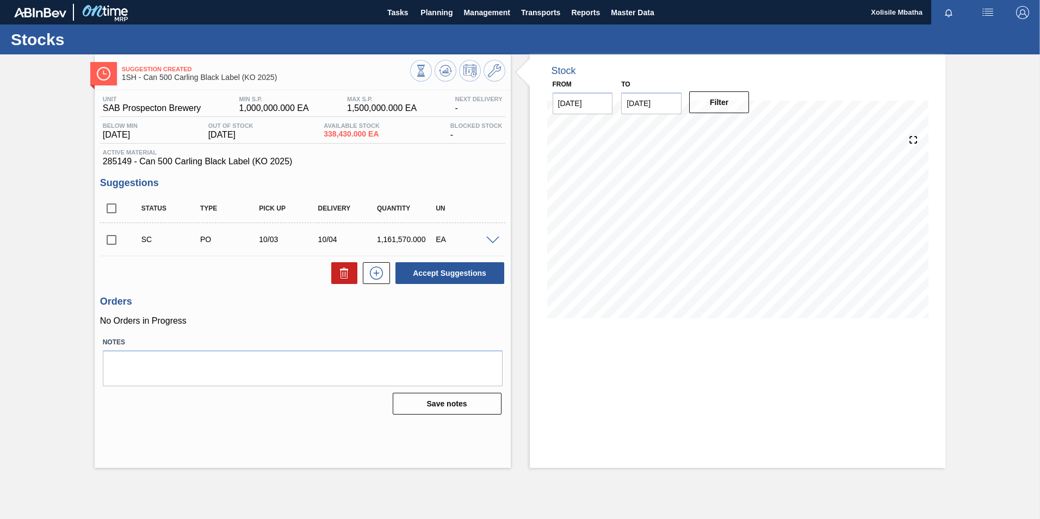
click at [114, 242] on input "checkbox" at bounding box center [111, 239] width 23 height 23
click at [445, 278] on button "Accept Suggestions" at bounding box center [449, 273] width 109 height 22
checkbox input "false"
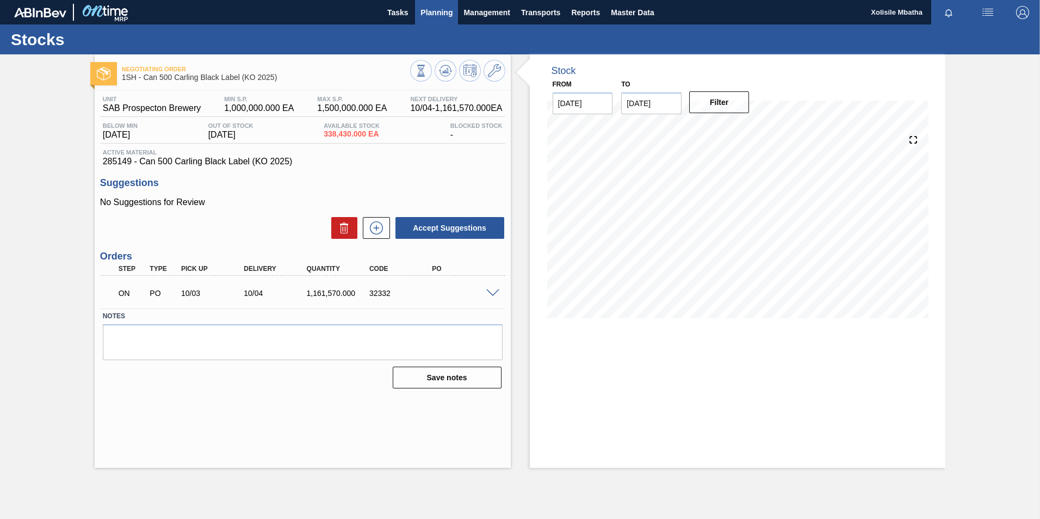
click at [428, 9] on span "Planning" at bounding box center [437, 12] width 32 height 13
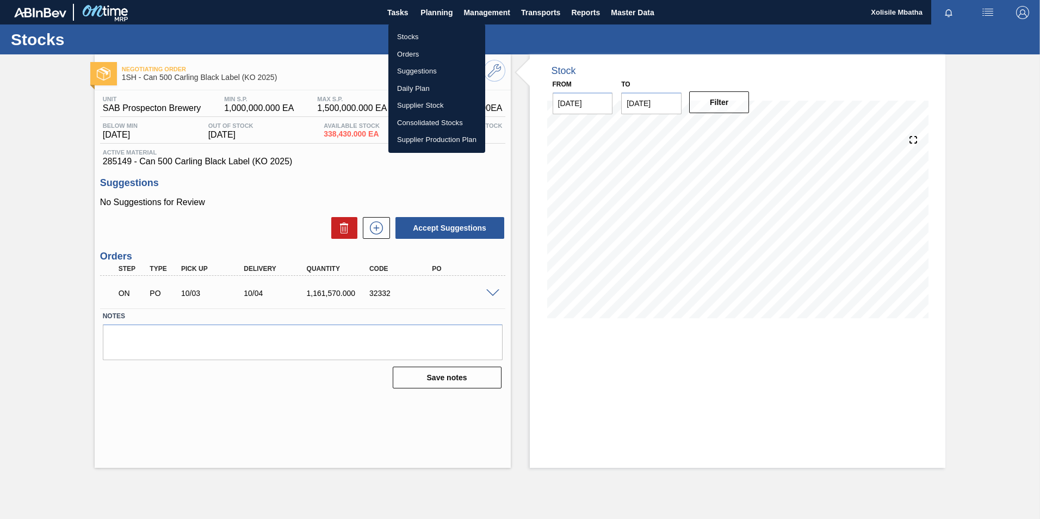
drag, startPoint x: 399, startPoint y: 54, endPoint x: 443, endPoint y: 70, distance: 46.5
click at [399, 54] on li "Orders" at bounding box center [436, 54] width 97 height 17
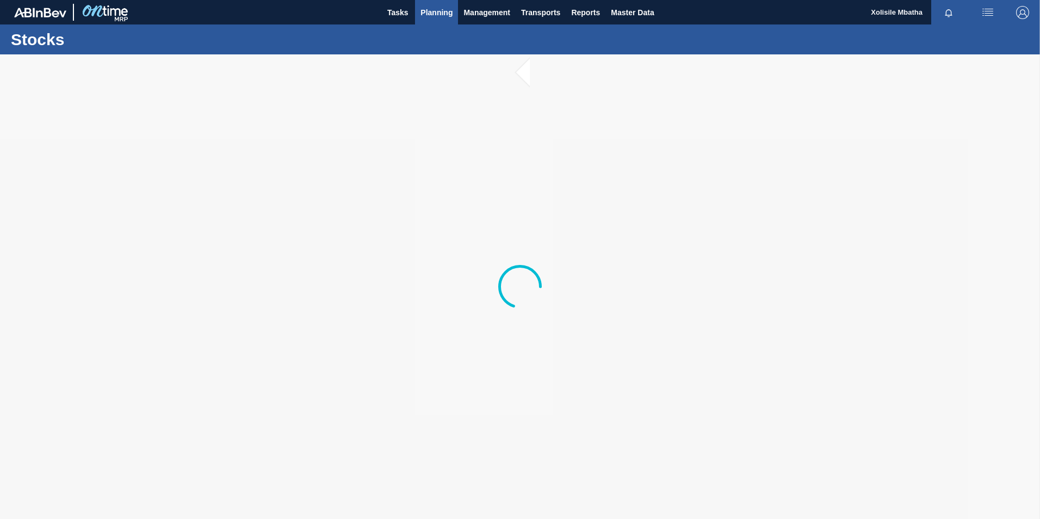
click at [423, 15] on span "Planning" at bounding box center [437, 12] width 32 height 13
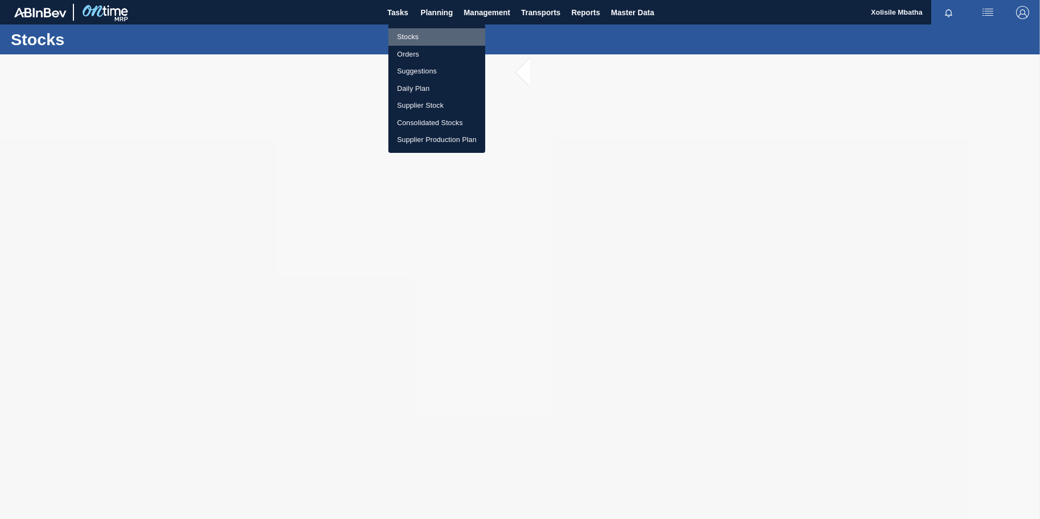
click at [420, 34] on li "Stocks" at bounding box center [436, 36] width 97 height 17
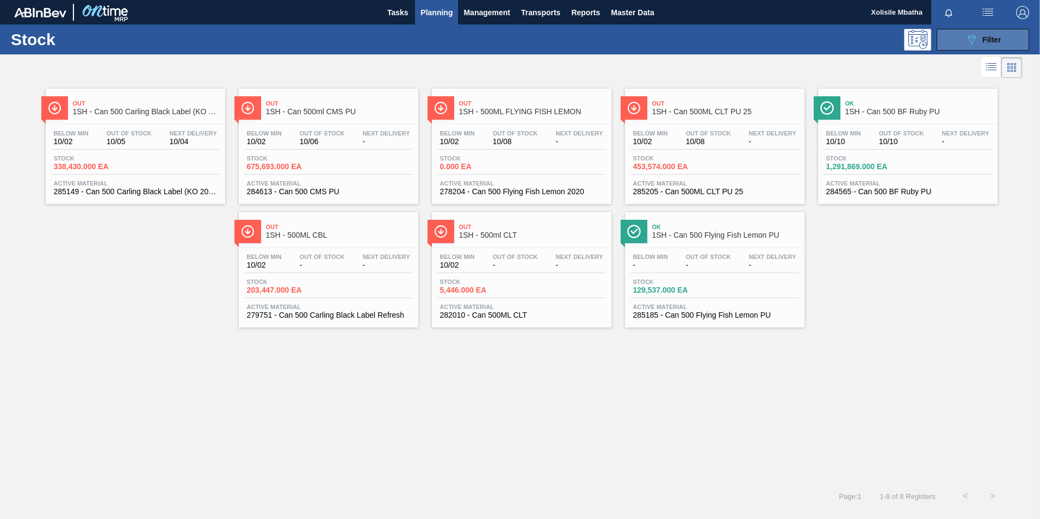
click at [985, 33] on div "089F7B8B-B2A5-4AFE-B5C0-19BA573D28AC Filter" at bounding box center [983, 39] width 36 height 13
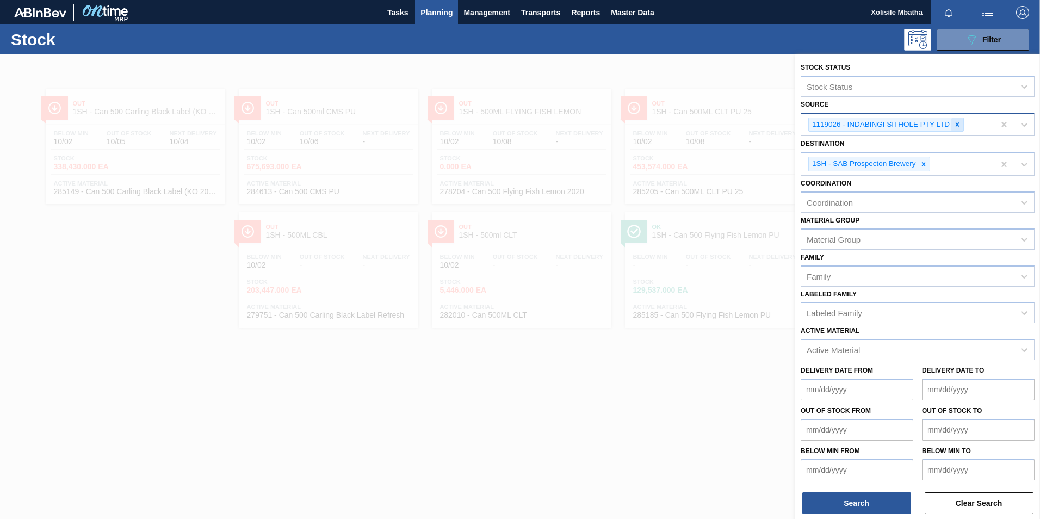
click at [958, 126] on icon at bounding box center [958, 124] width 4 height 4
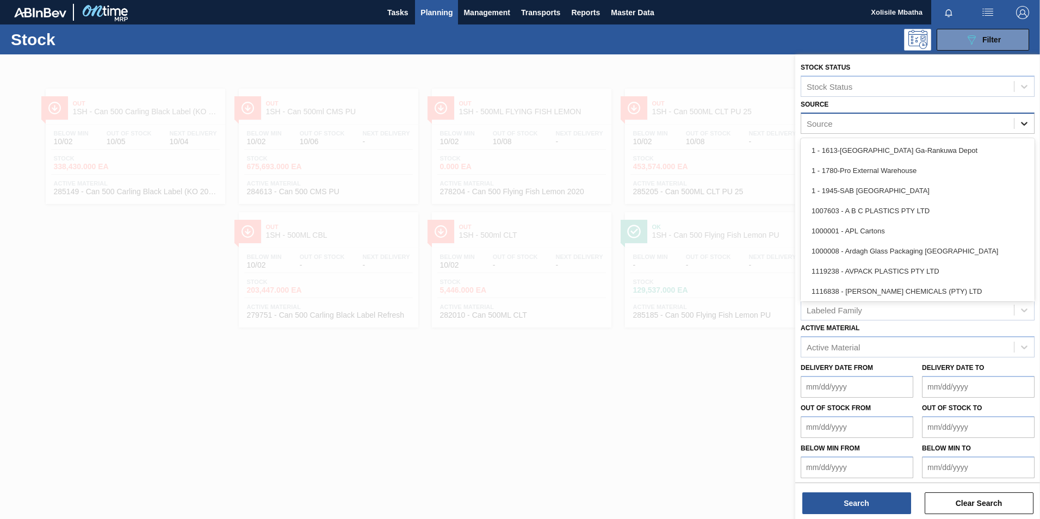
click at [1022, 121] on icon at bounding box center [1024, 123] width 11 height 11
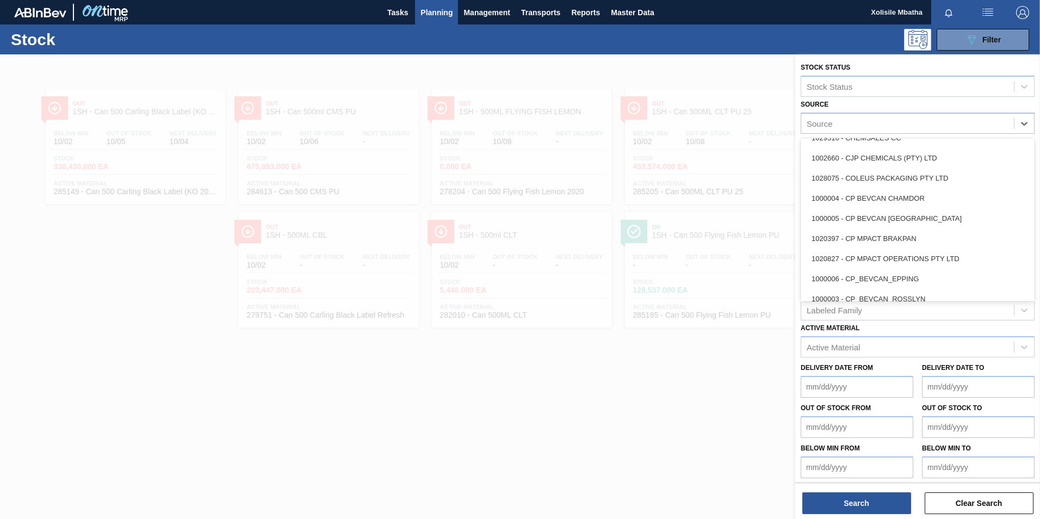
scroll to position [272, 0]
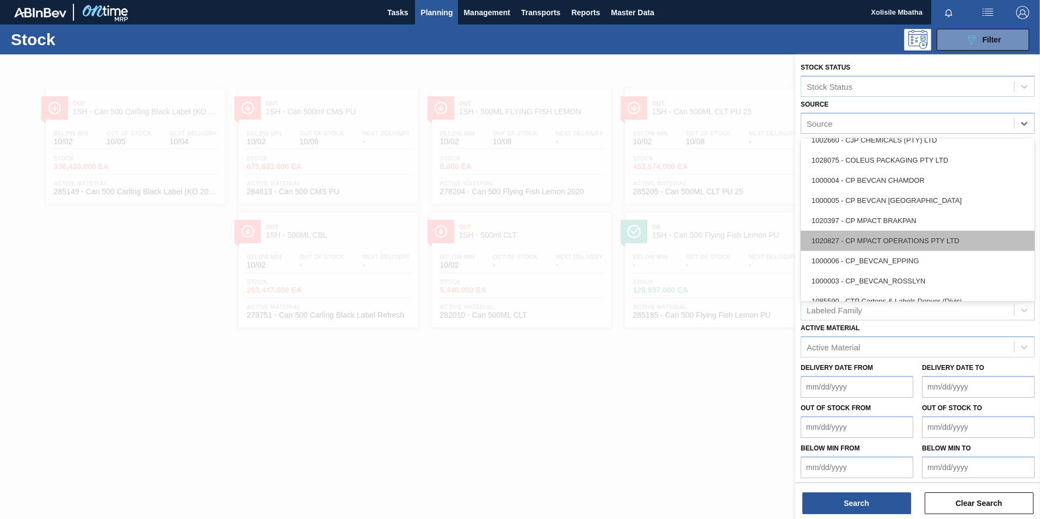
click at [874, 242] on div "1020827 - CP MPACT OPERATIONS PTY LTD" at bounding box center [918, 241] width 234 height 20
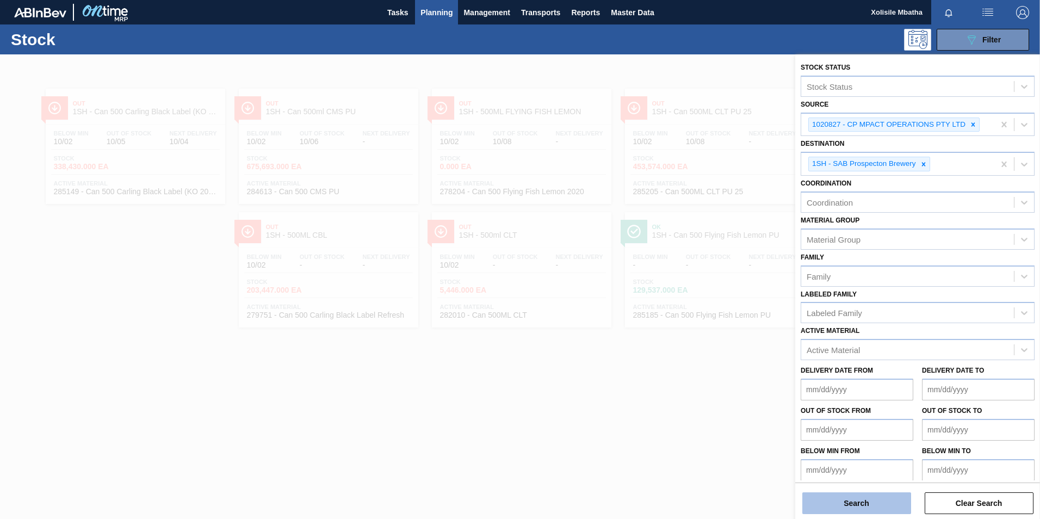
click at [847, 503] on button "Search" at bounding box center [856, 503] width 109 height 22
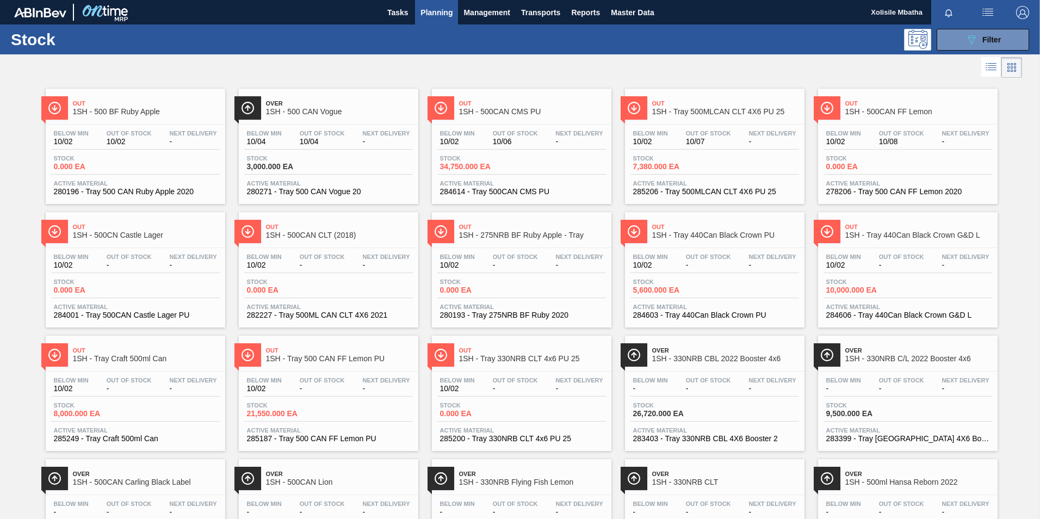
click at [731, 102] on span "Out" at bounding box center [725, 103] width 147 height 7
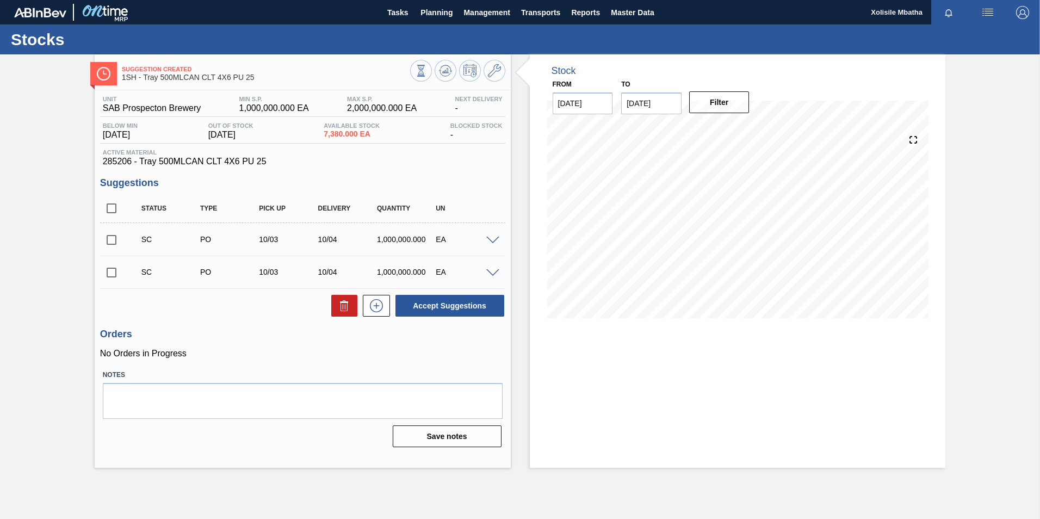
click at [490, 241] on span at bounding box center [492, 241] width 13 height 8
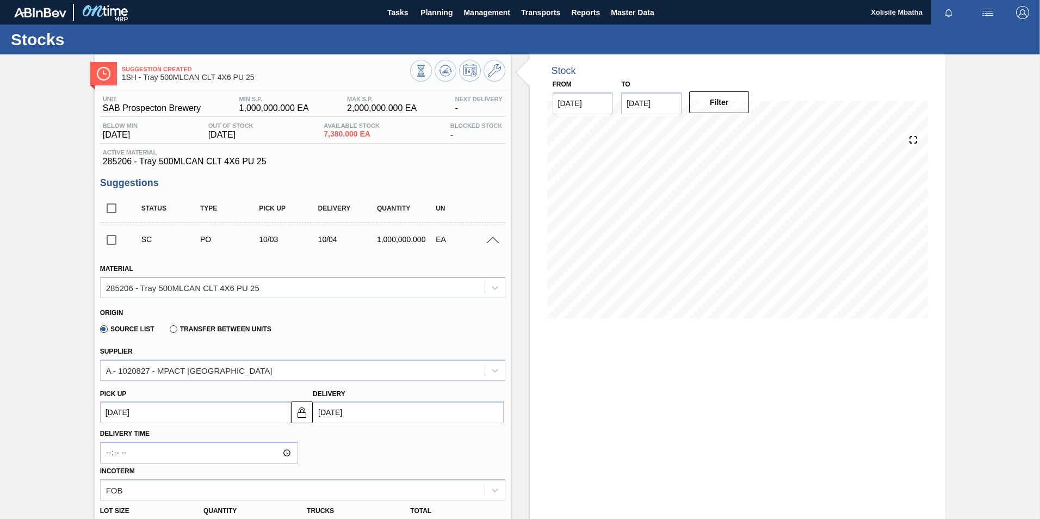
click at [490, 241] on span at bounding box center [492, 241] width 13 height 8
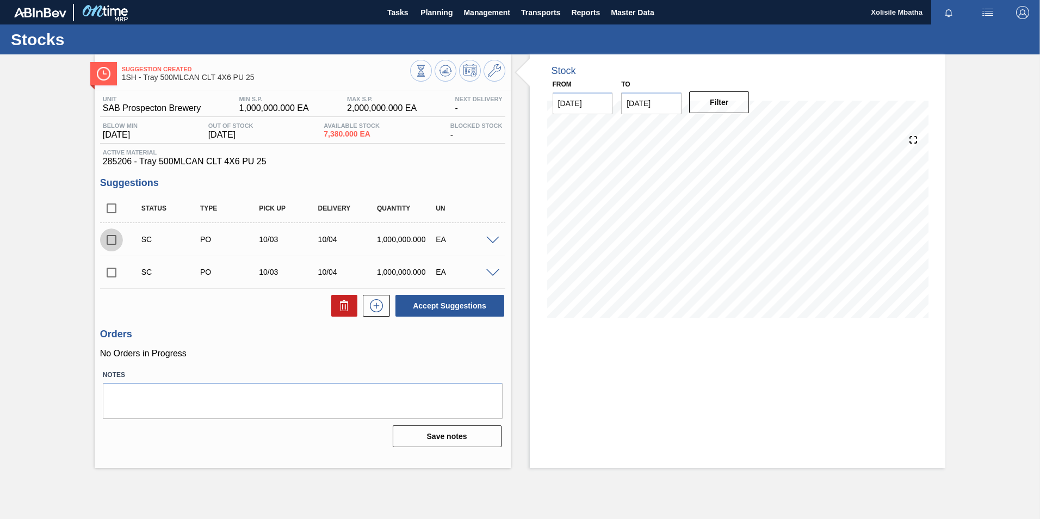
click at [110, 242] on input "checkbox" at bounding box center [111, 239] width 23 height 23
click at [444, 303] on button "Accept Suggestions" at bounding box center [449, 306] width 109 height 22
checkbox input "false"
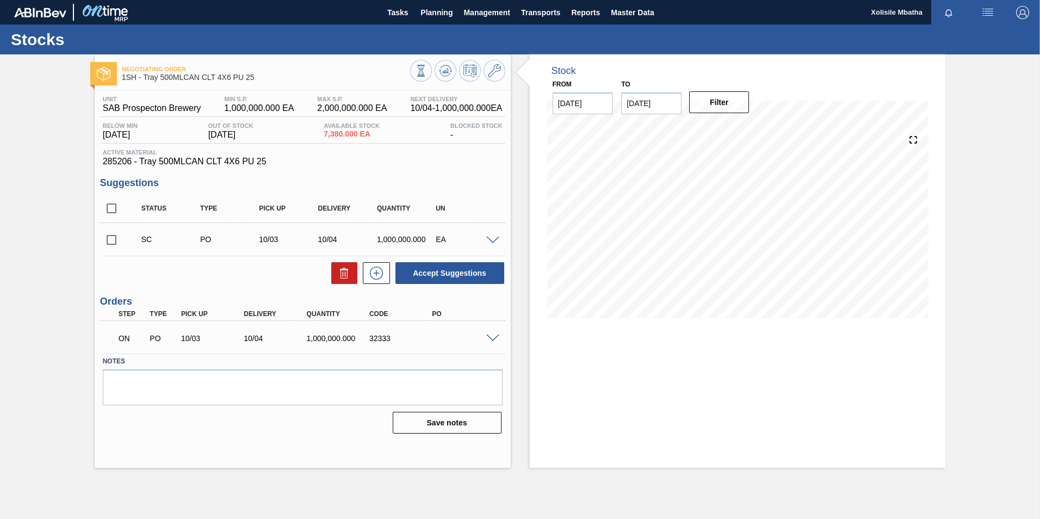
click at [491, 342] on div "ON PO 10/03 10/04 1,000,000.000 32333" at bounding box center [302, 337] width 405 height 27
click at [431, 11] on span "Planning" at bounding box center [437, 12] width 32 height 13
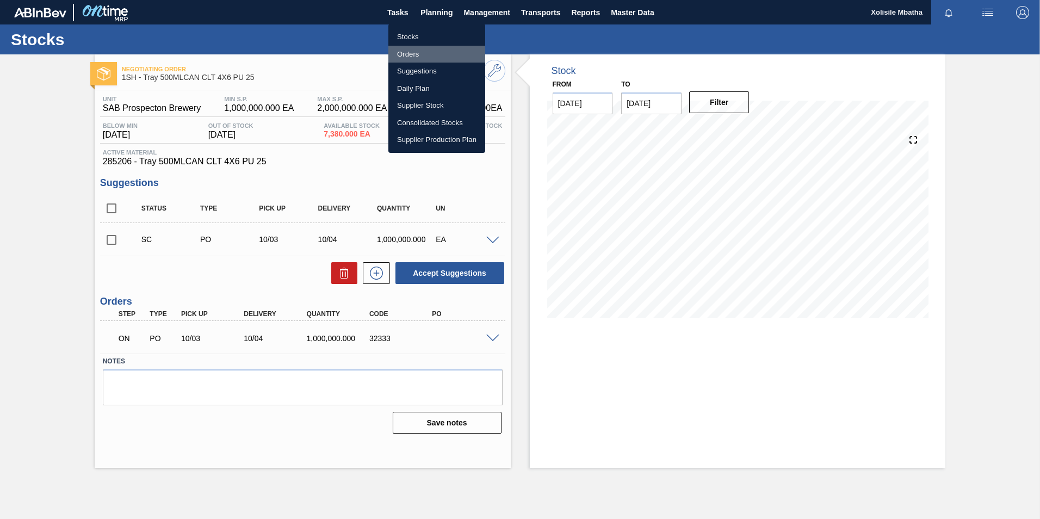
click at [413, 54] on li "Orders" at bounding box center [436, 54] width 97 height 17
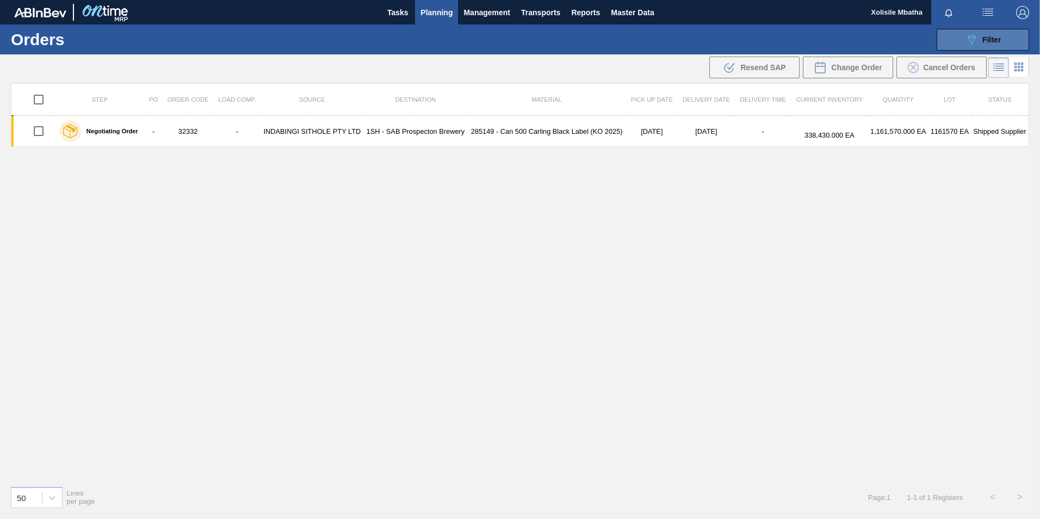
click at [1006, 38] on button "089F7B8B-B2A5-4AFE-B5C0-19BA573D28AC Filter" at bounding box center [983, 40] width 92 height 22
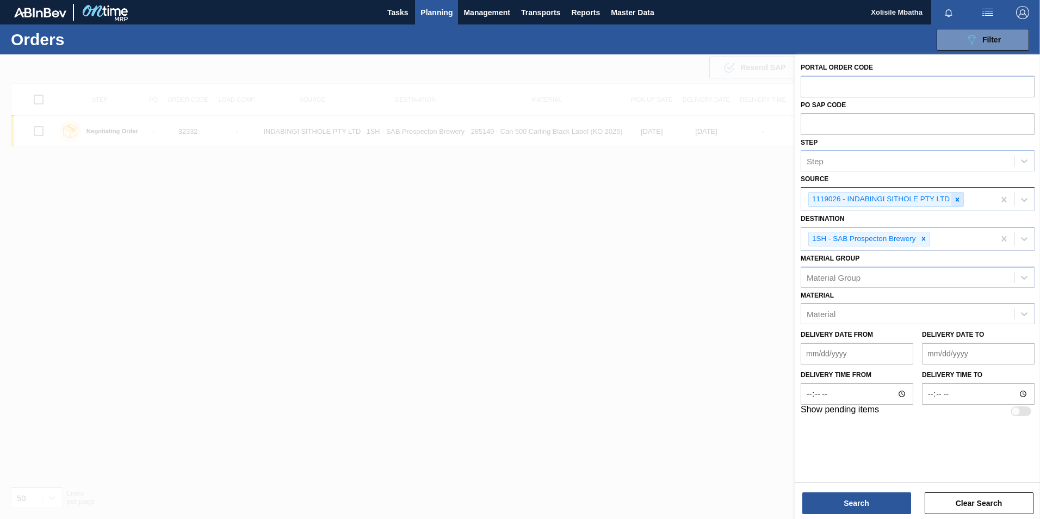
click at [954, 199] on icon at bounding box center [958, 200] width 8 height 8
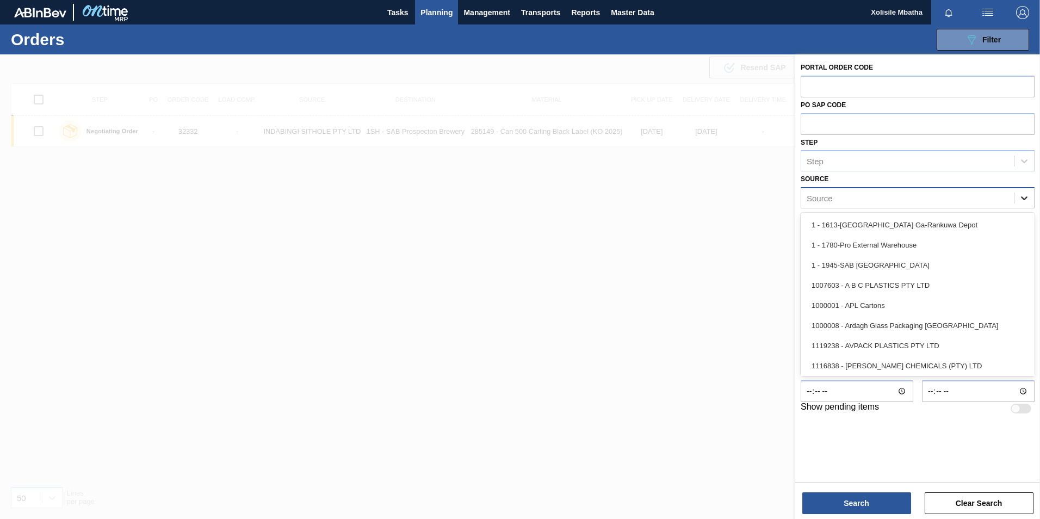
click at [1024, 199] on icon at bounding box center [1024, 198] width 7 height 4
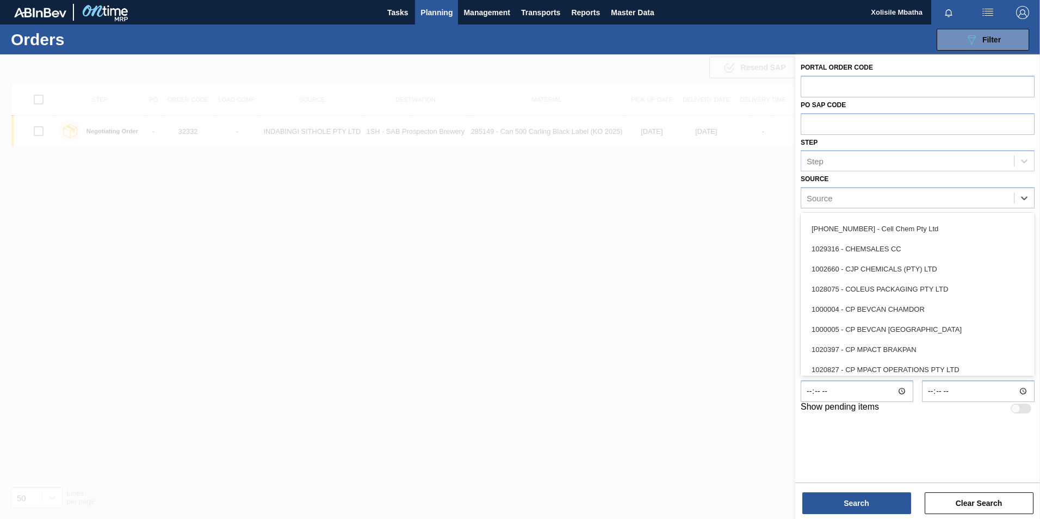
scroll to position [272, 0]
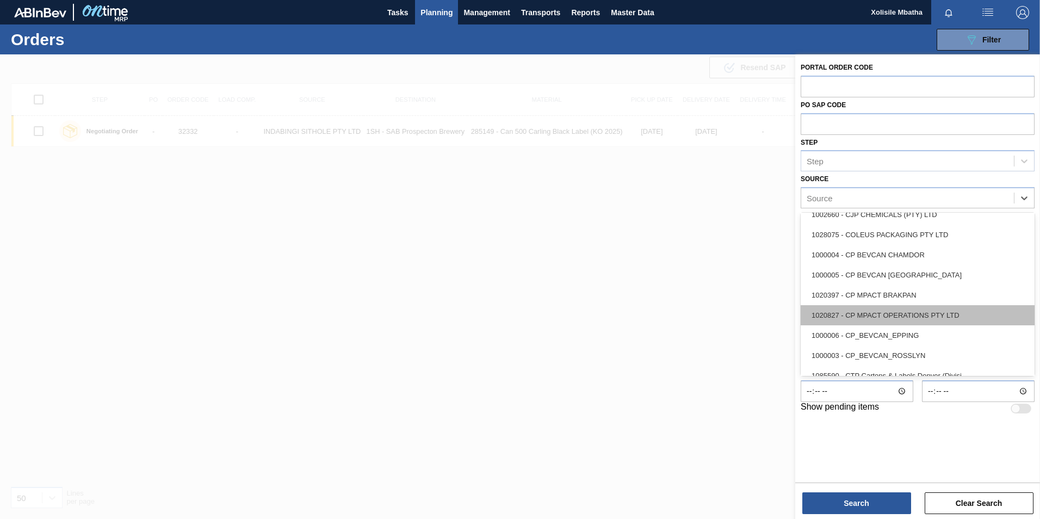
click at [868, 313] on div "1020827 - CP MPACT OPERATIONS PTY LTD" at bounding box center [918, 315] width 234 height 20
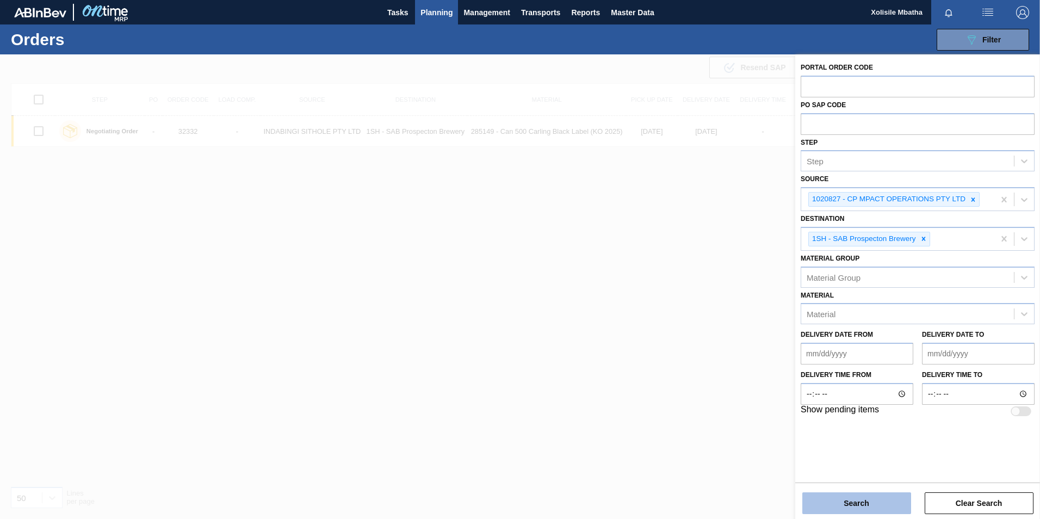
click at [876, 504] on button "Search" at bounding box center [856, 503] width 109 height 22
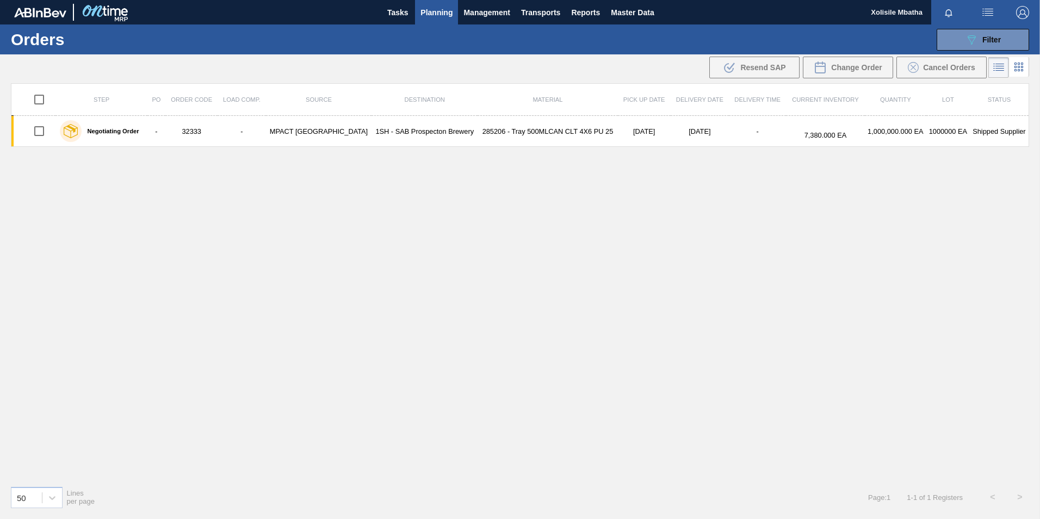
click at [438, 12] on span "Planning" at bounding box center [437, 12] width 32 height 13
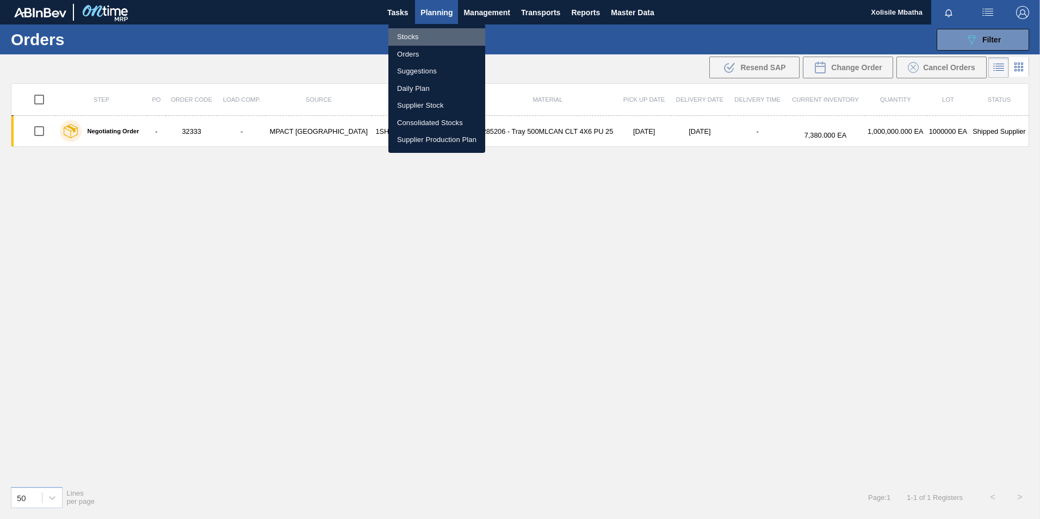
click at [398, 37] on li "Stocks" at bounding box center [436, 36] width 97 height 17
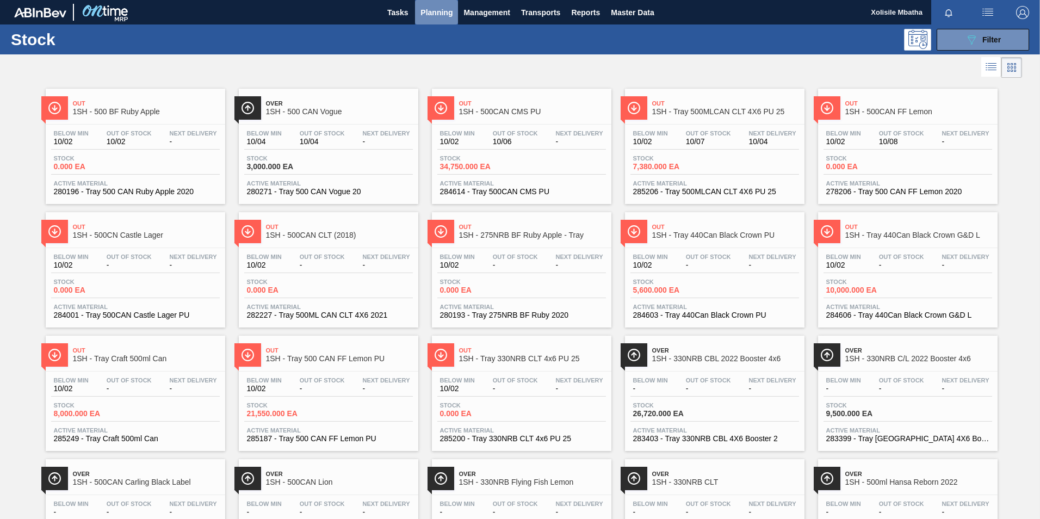
click at [440, 13] on span "Planning" at bounding box center [437, 12] width 32 height 13
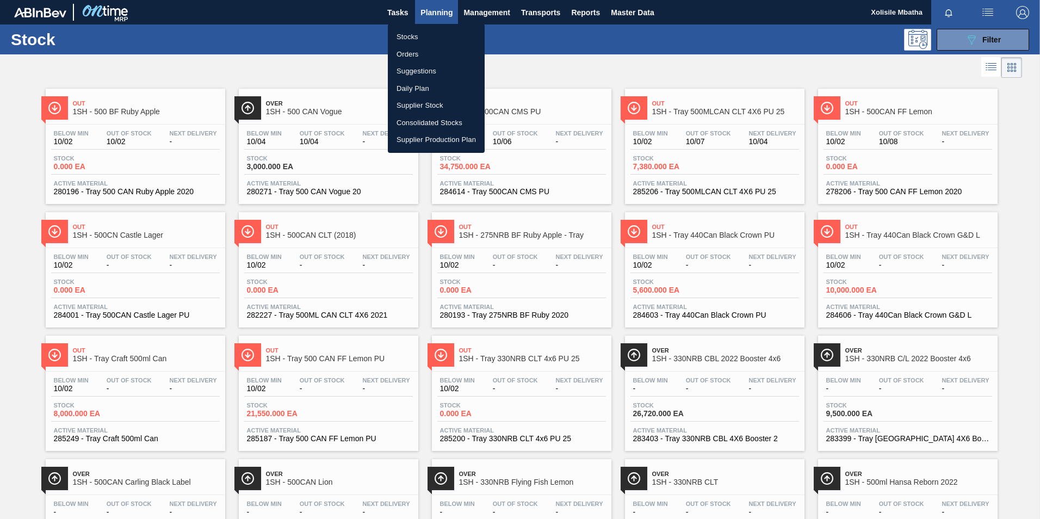
click at [408, 53] on li "Orders" at bounding box center [436, 54] width 97 height 17
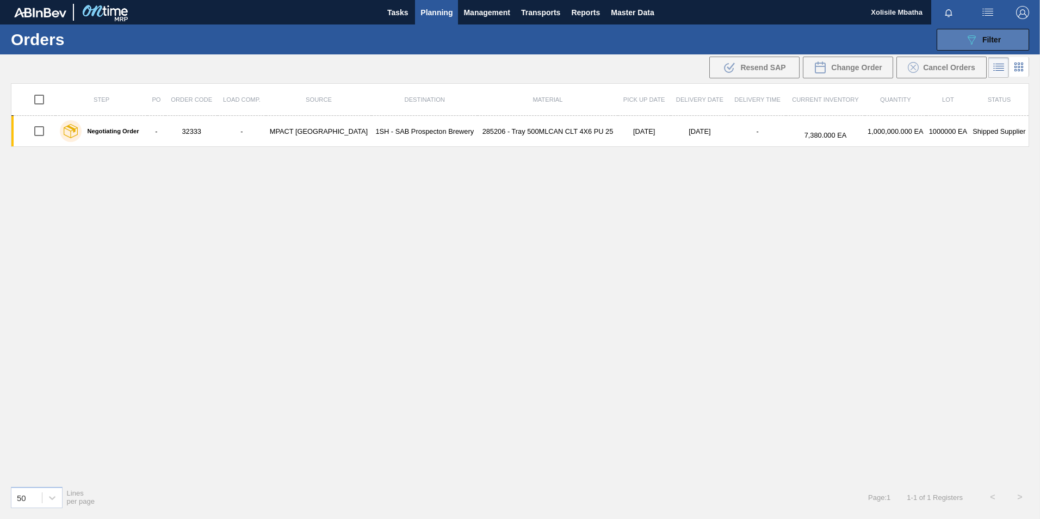
click at [1001, 40] on span "Filter" at bounding box center [991, 39] width 18 height 9
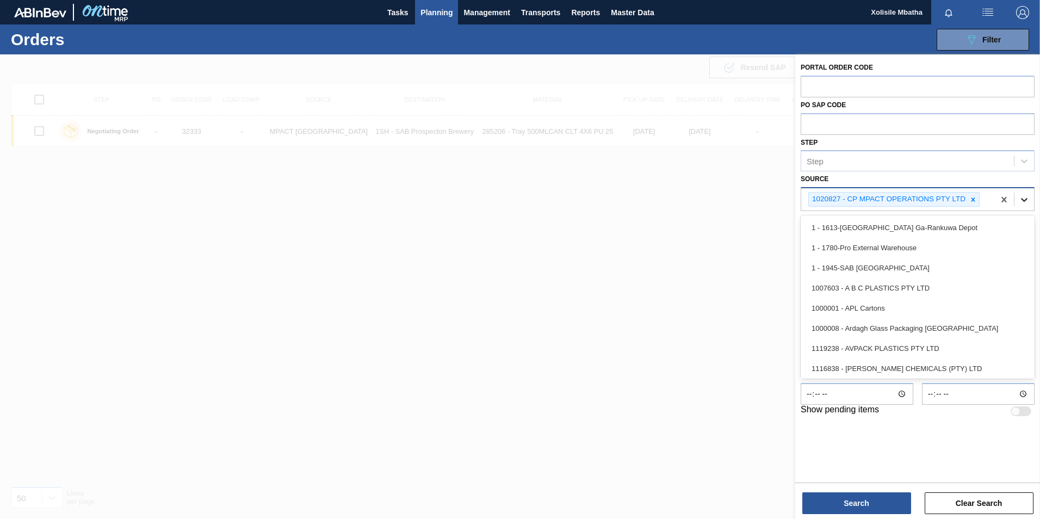
click at [1025, 196] on icon at bounding box center [1024, 199] width 11 height 11
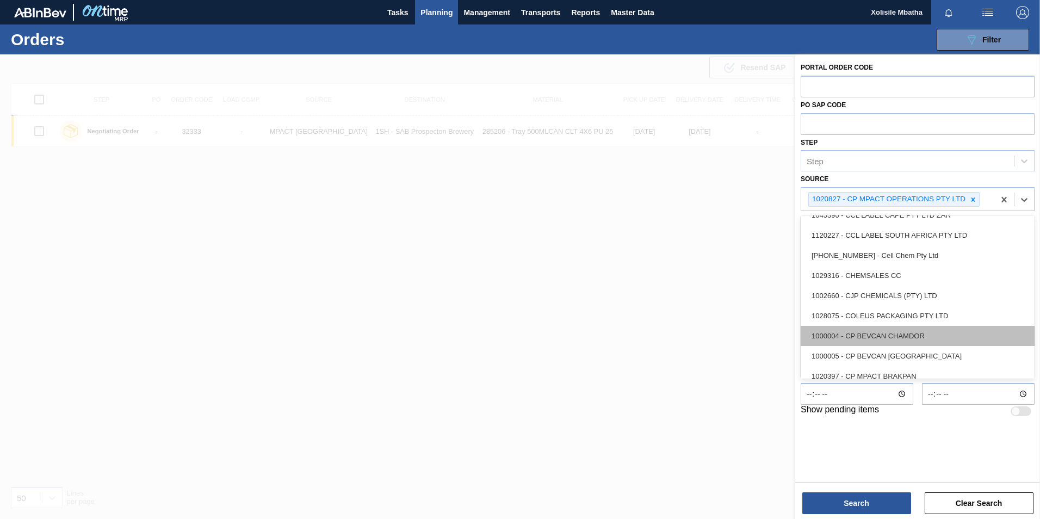
scroll to position [218, 0]
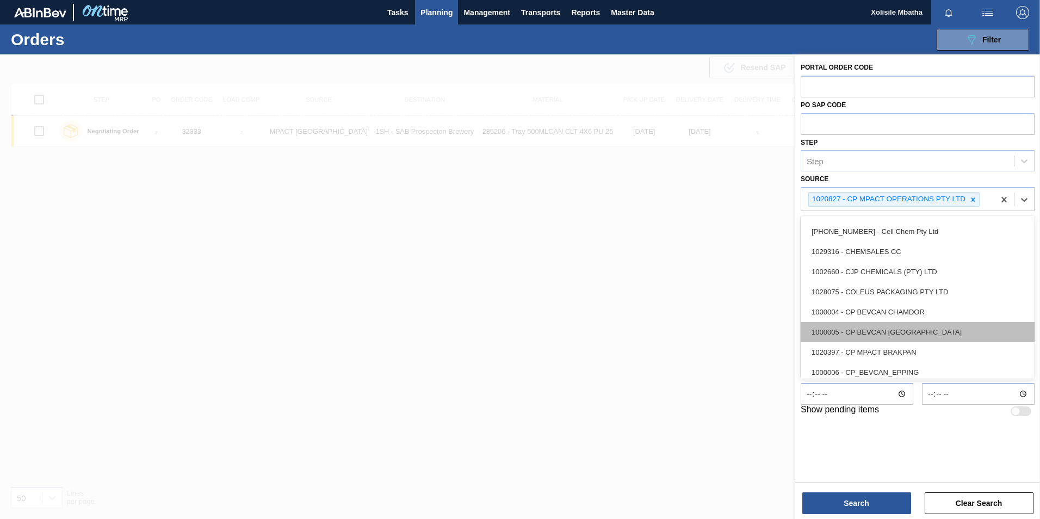
click at [875, 328] on div "1000005 - CP BEVCAN DURBAN" at bounding box center [918, 332] width 234 height 20
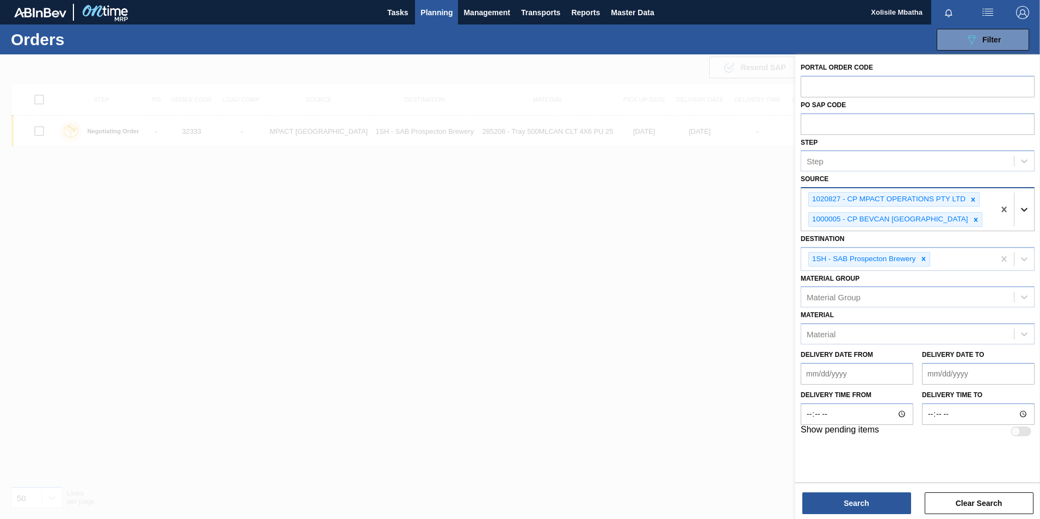
click at [1029, 210] on icon at bounding box center [1024, 209] width 11 height 11
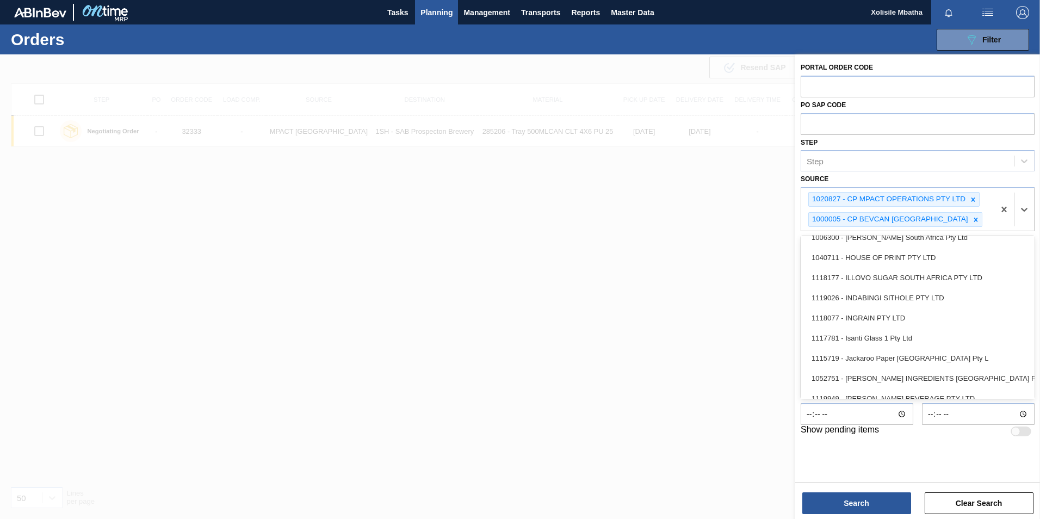
scroll to position [707, 0]
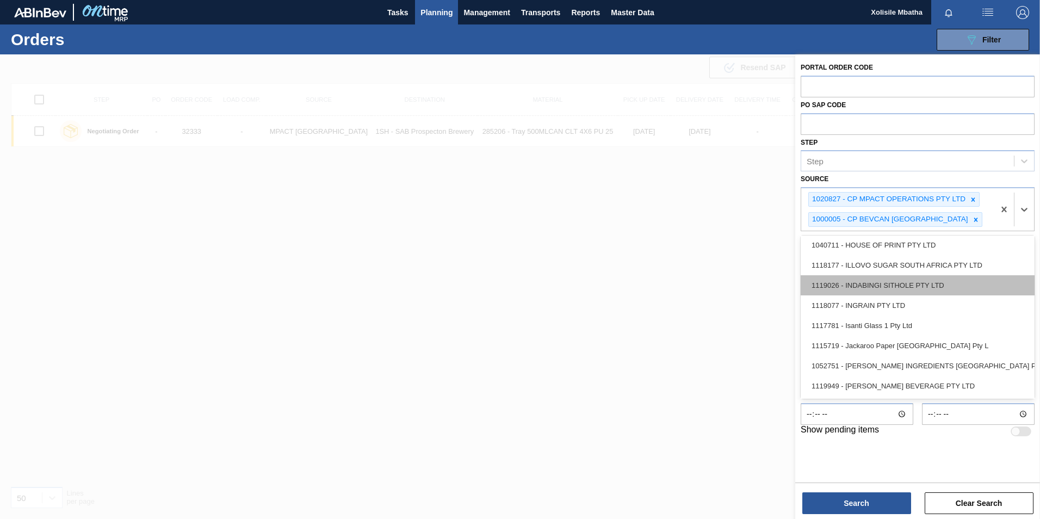
click at [876, 285] on div "1119026 - INDABINGI SITHOLE PTY LTD" at bounding box center [918, 285] width 234 height 20
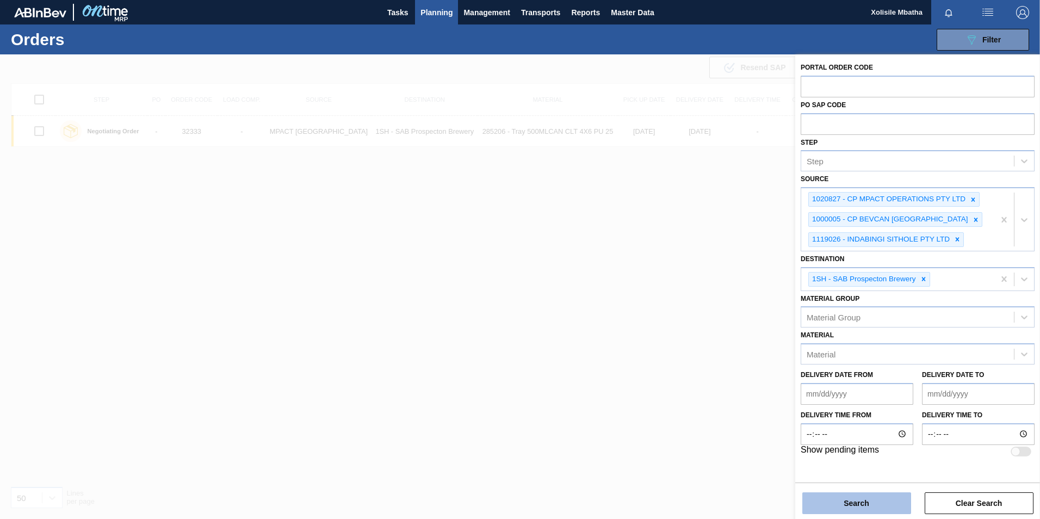
click at [872, 509] on button "Search" at bounding box center [856, 503] width 109 height 22
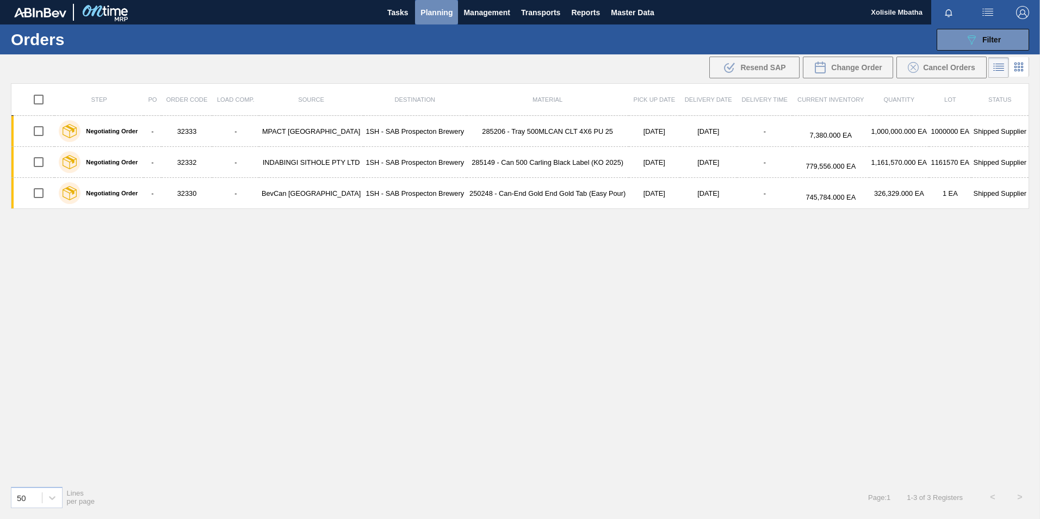
click at [432, 8] on span "Planning" at bounding box center [437, 12] width 32 height 13
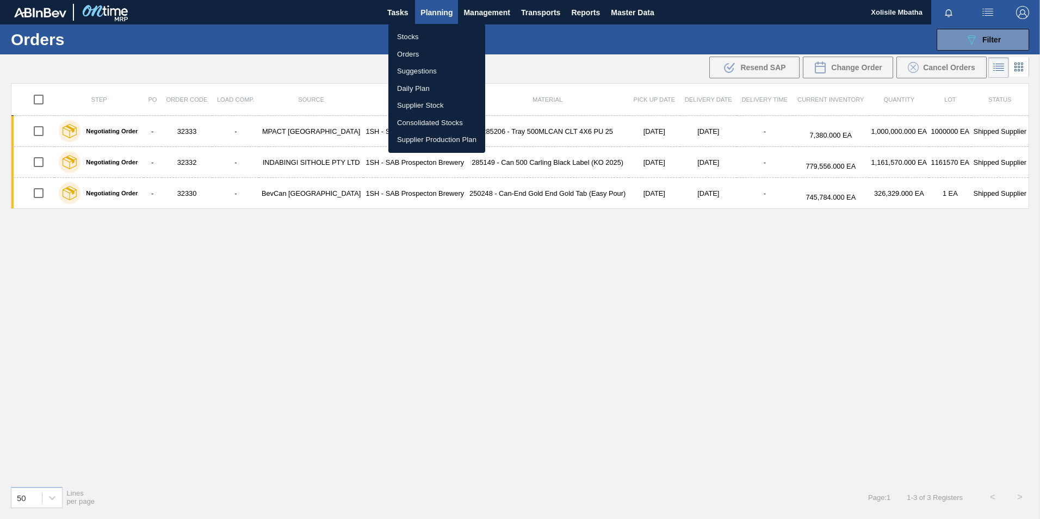
click at [403, 36] on li "Stocks" at bounding box center [436, 36] width 97 height 17
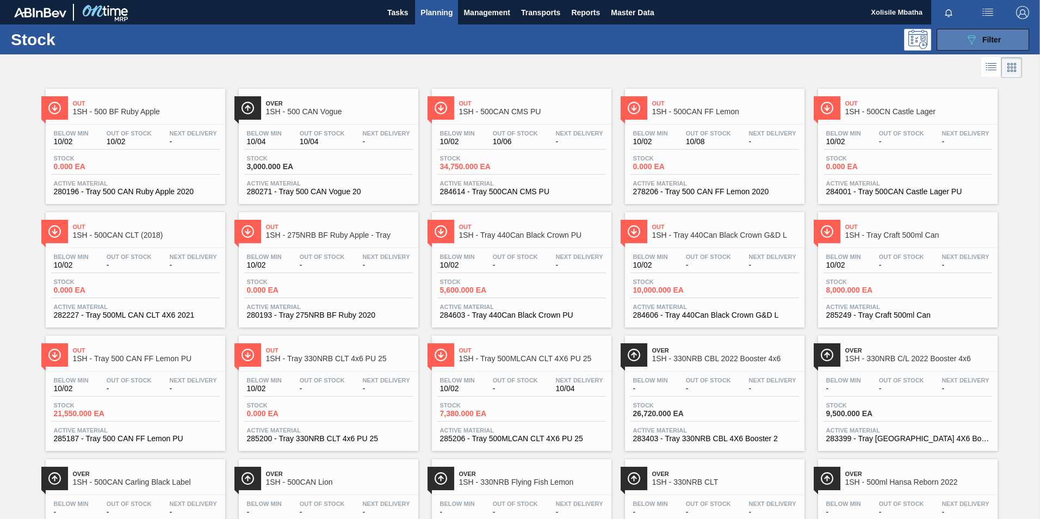
click at [978, 34] on div "089F7B8B-B2A5-4AFE-B5C0-19BA573D28AC Filter" at bounding box center [983, 39] width 36 height 13
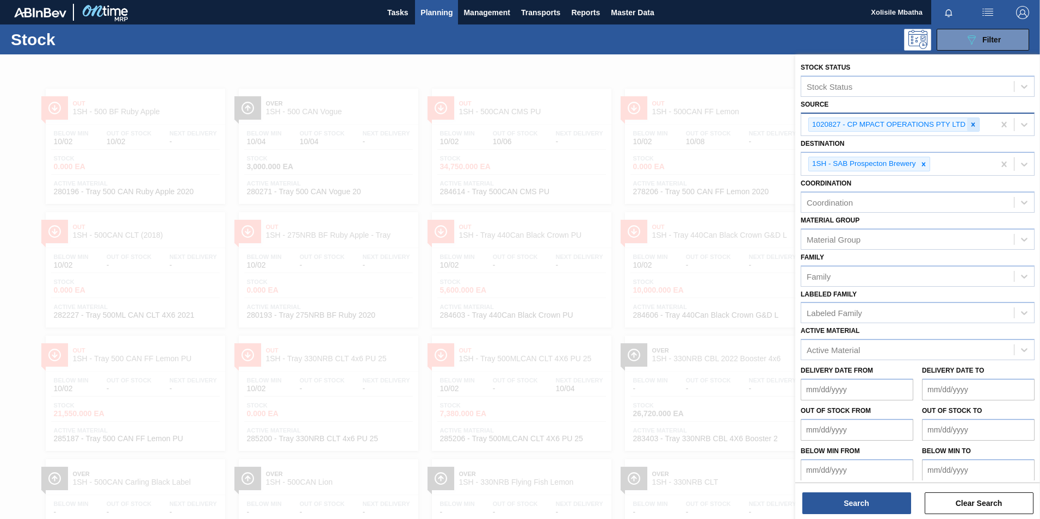
click at [971, 124] on icon at bounding box center [973, 125] width 8 height 8
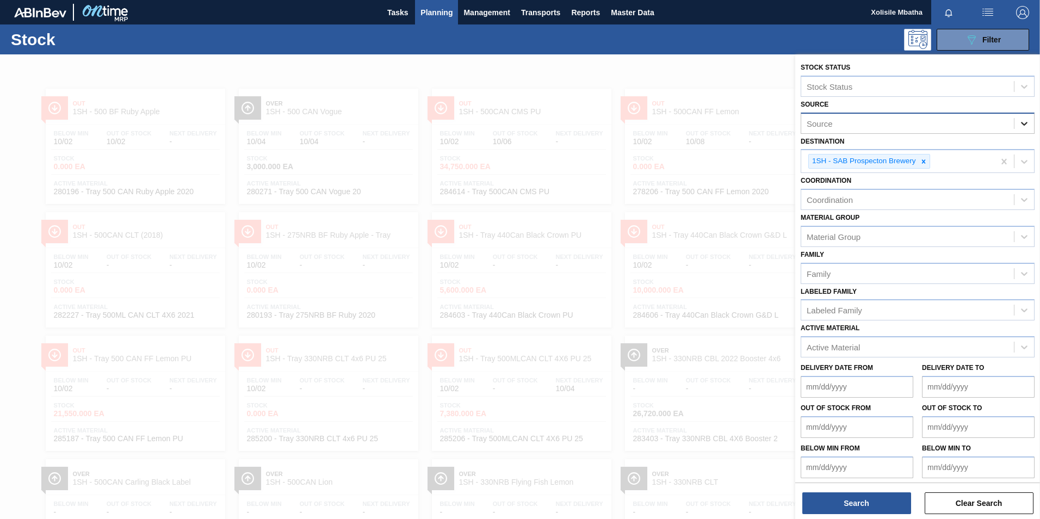
click at [1022, 127] on icon at bounding box center [1024, 123] width 11 height 11
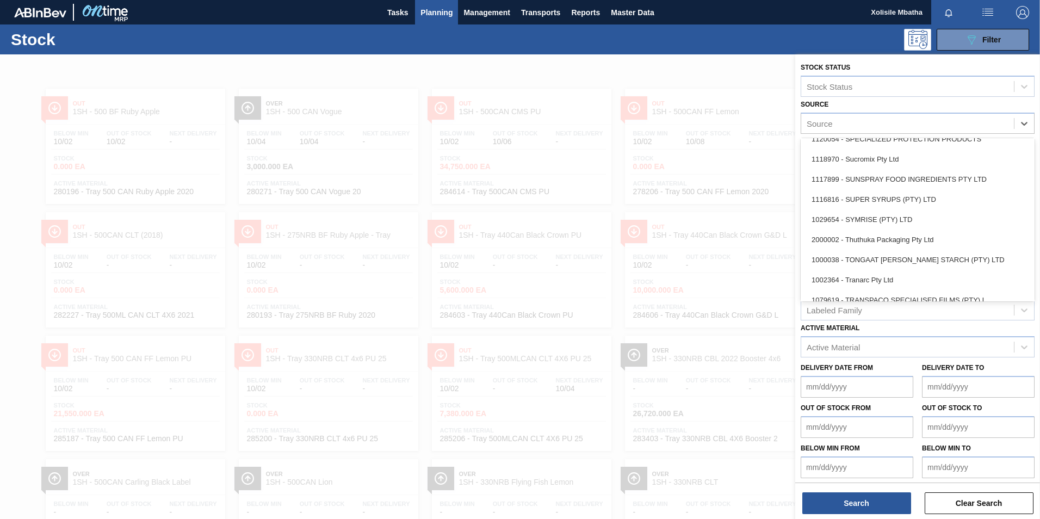
scroll to position [1431, 0]
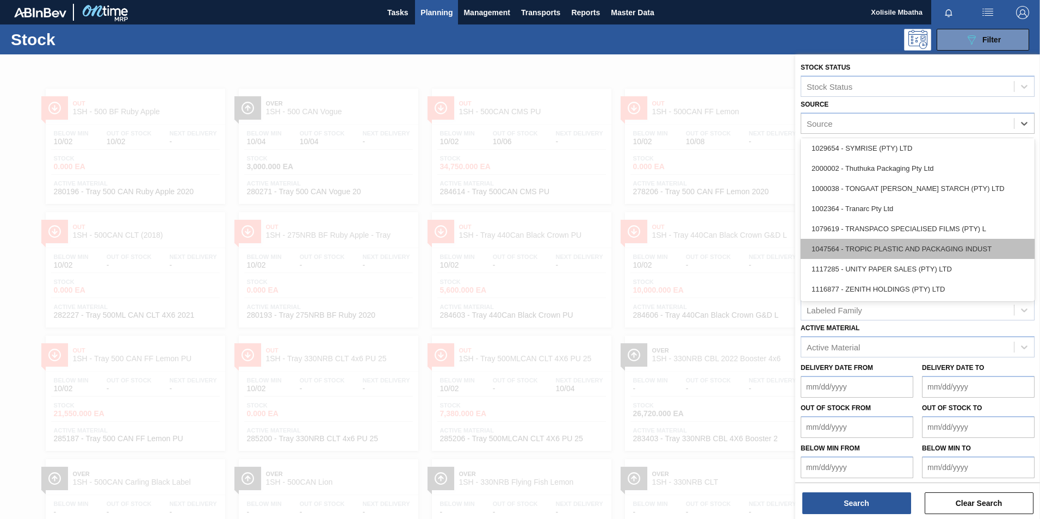
click at [856, 252] on div "1047564 - TROPIC PLASTIC AND PACKAGING INDUST" at bounding box center [918, 249] width 234 height 20
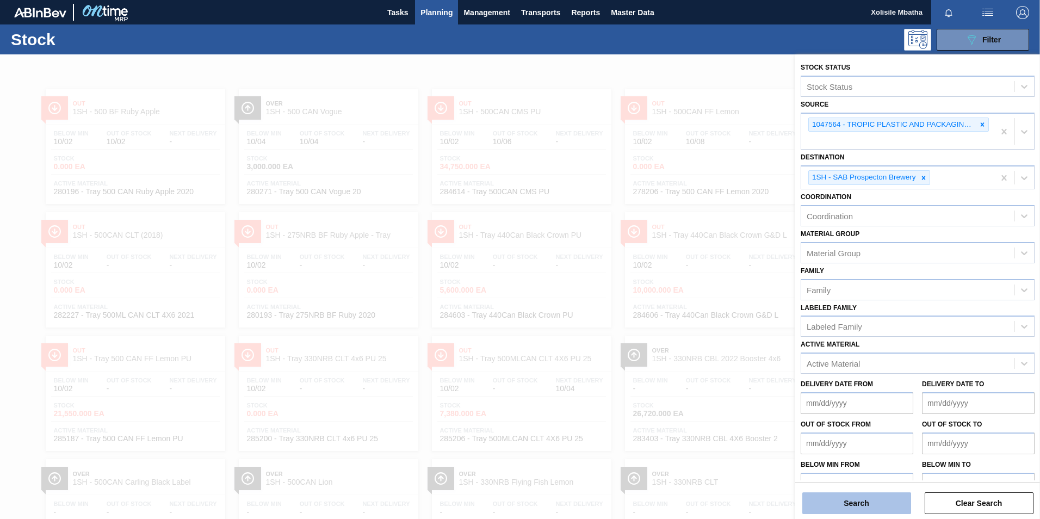
click at [865, 507] on button "Search" at bounding box center [856, 503] width 109 height 22
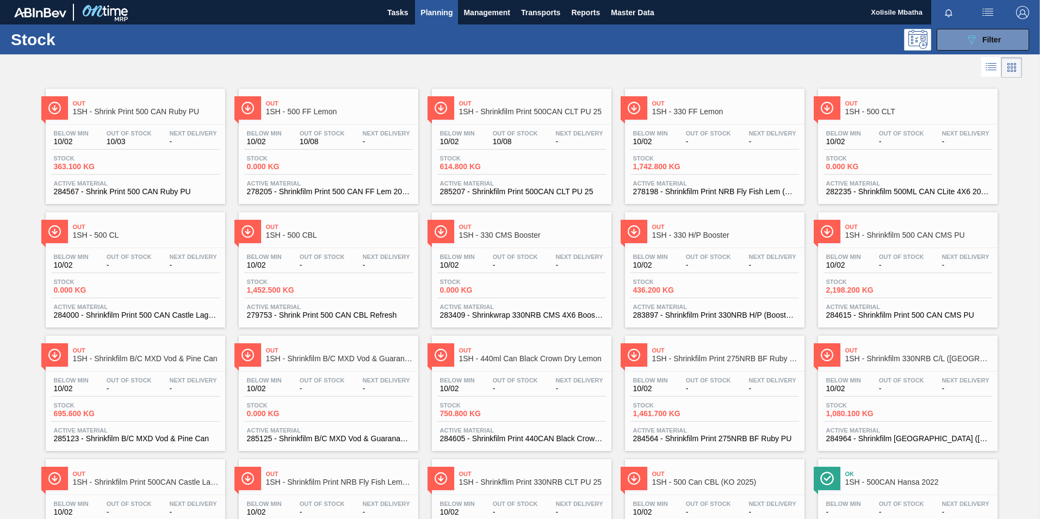
click at [495, 119] on div "Out 1SH - Shrinkfilm Print 500CAN CLT PU 25" at bounding box center [532, 108] width 147 height 24
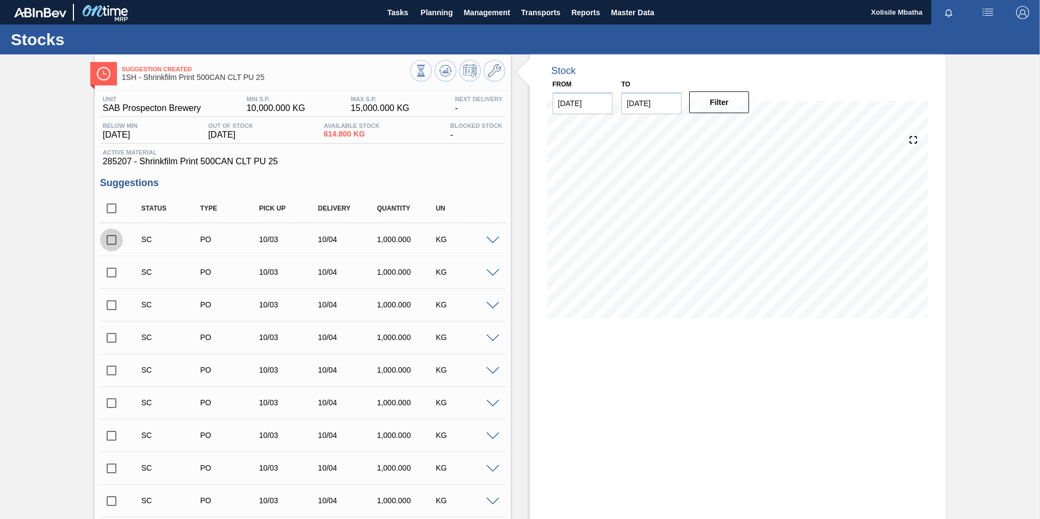
click at [113, 241] on input "checkbox" at bounding box center [111, 239] width 23 height 23
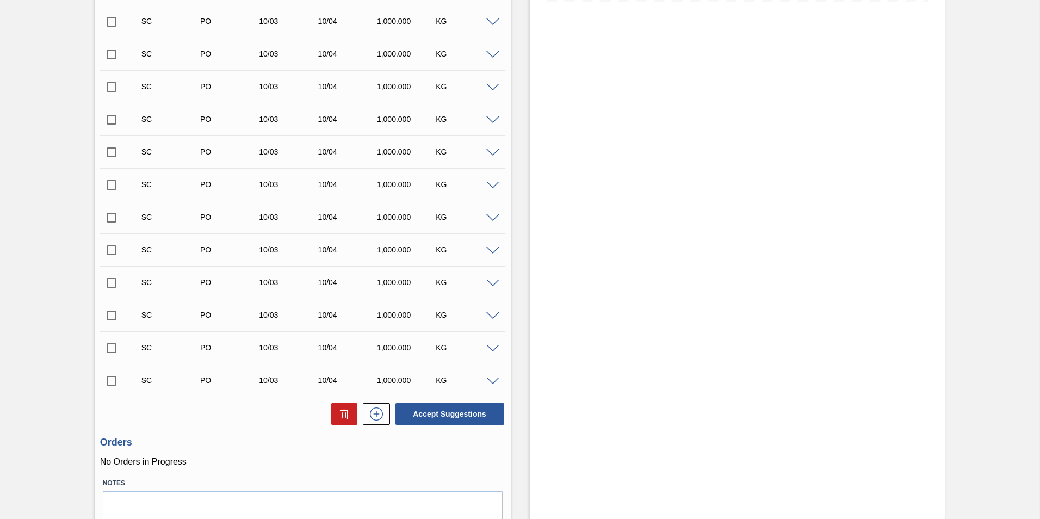
scroll to position [326, 0]
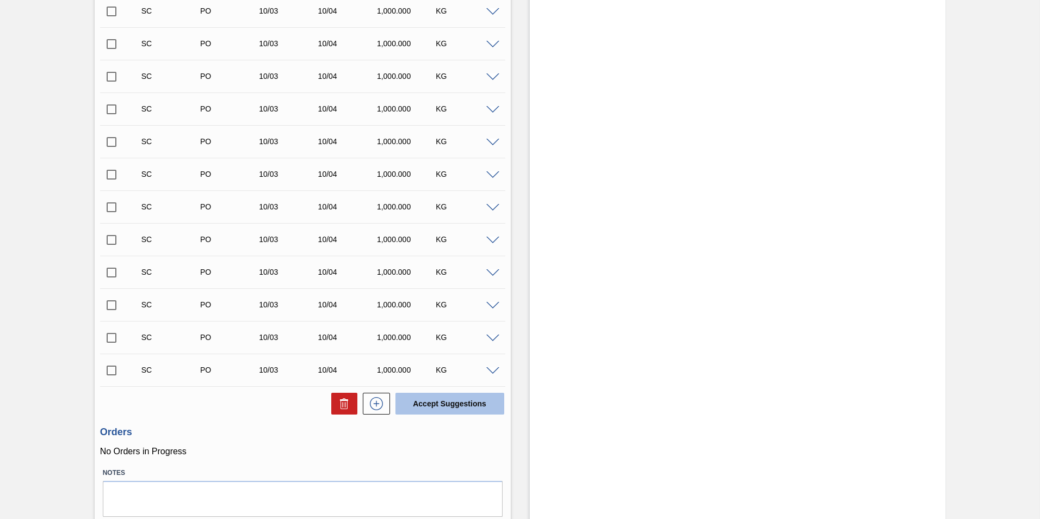
click at [447, 408] on button "Accept Suggestions" at bounding box center [449, 404] width 109 height 22
checkbox input "false"
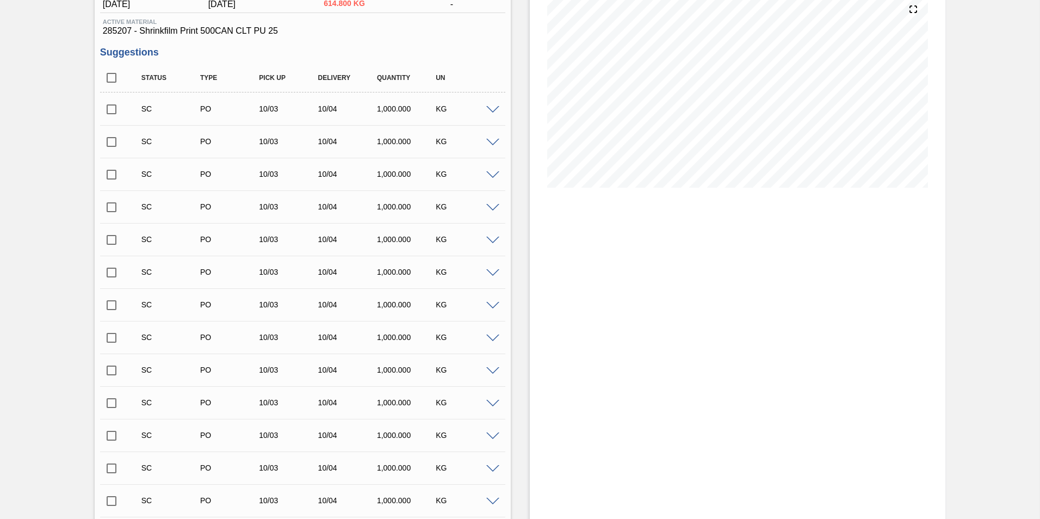
scroll to position [0, 0]
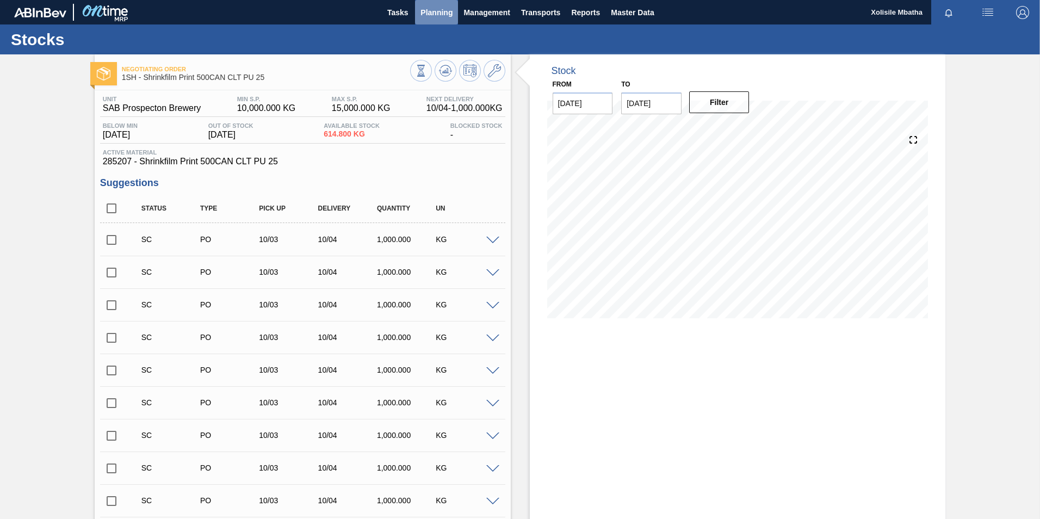
click at [449, 11] on span "Planning" at bounding box center [437, 12] width 32 height 13
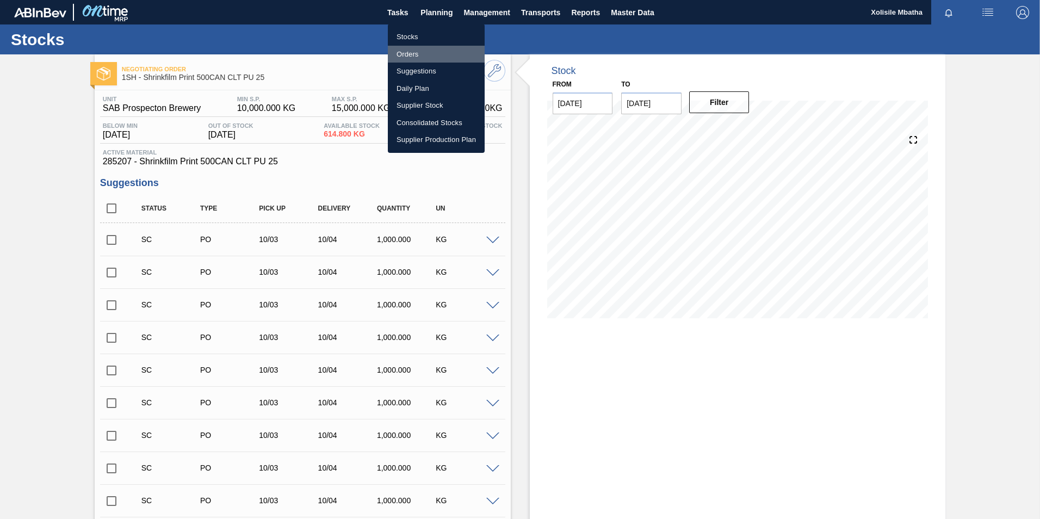
click at [415, 54] on li "Orders" at bounding box center [436, 54] width 97 height 17
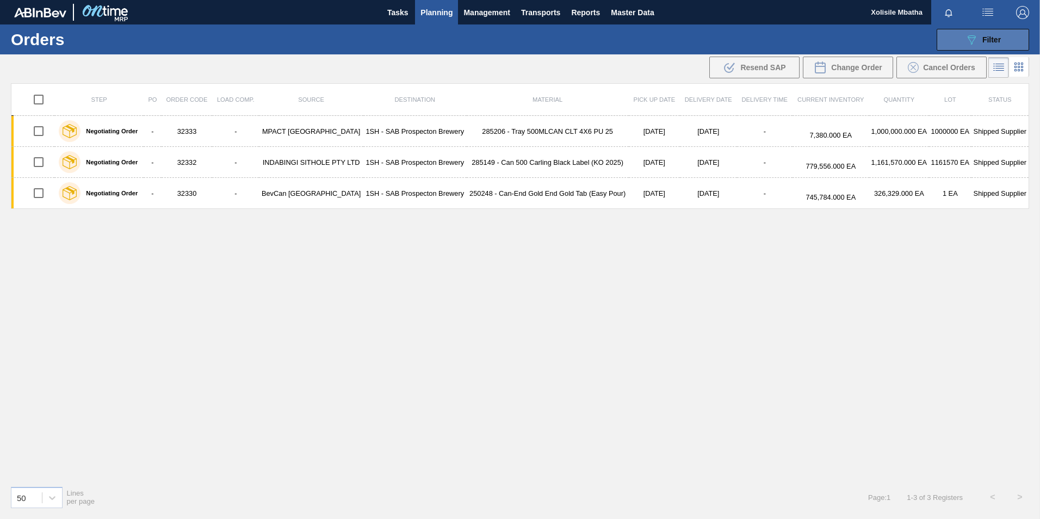
click at [999, 40] on span "Filter" at bounding box center [991, 39] width 18 height 9
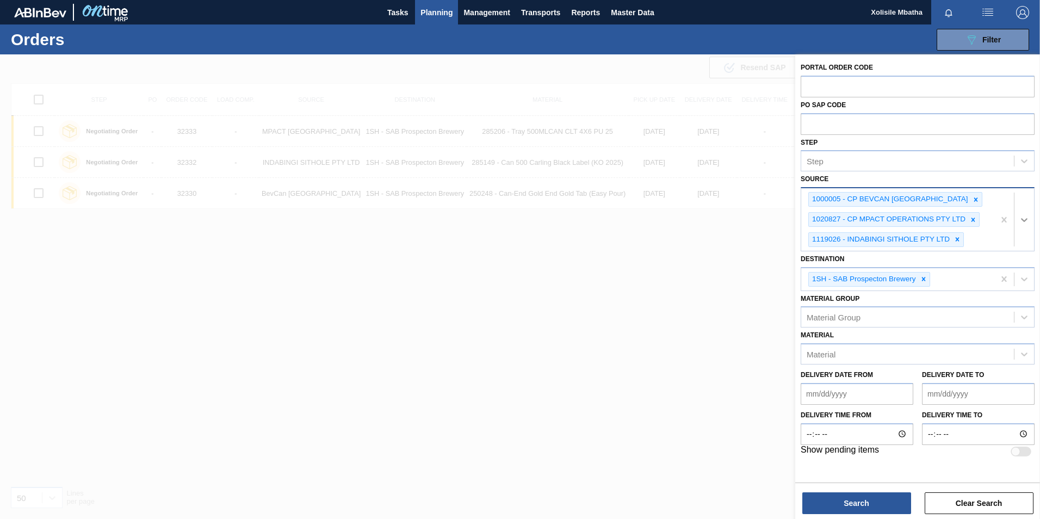
click at [1024, 221] on icon at bounding box center [1024, 220] width 7 height 4
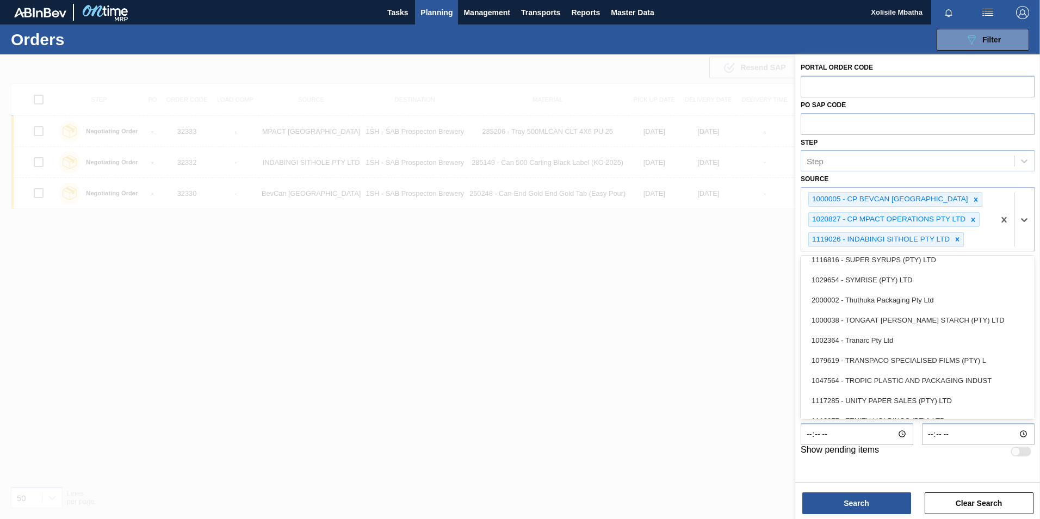
scroll to position [1360, 0]
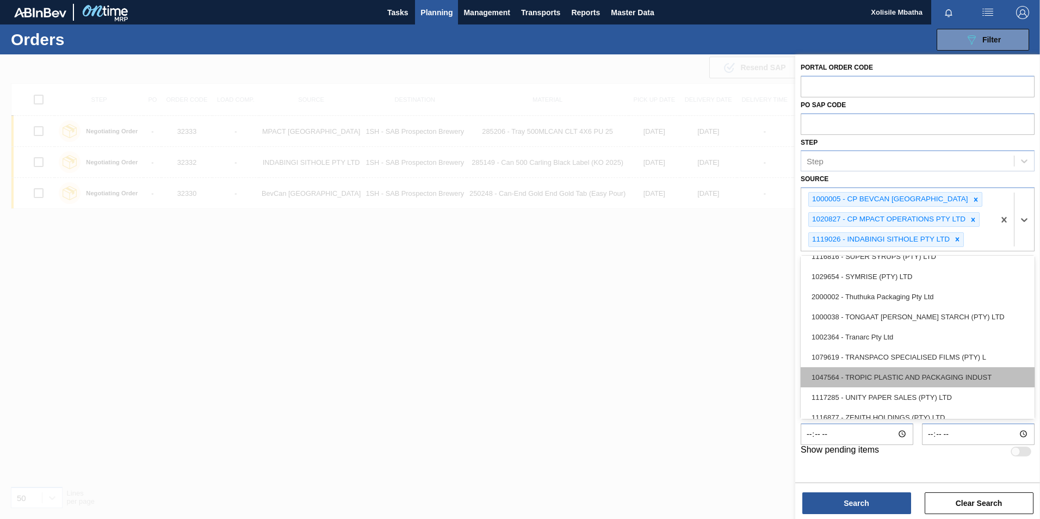
click at [864, 374] on div "1047564 - TROPIC PLASTIC AND PACKAGING INDUST" at bounding box center [918, 377] width 234 height 20
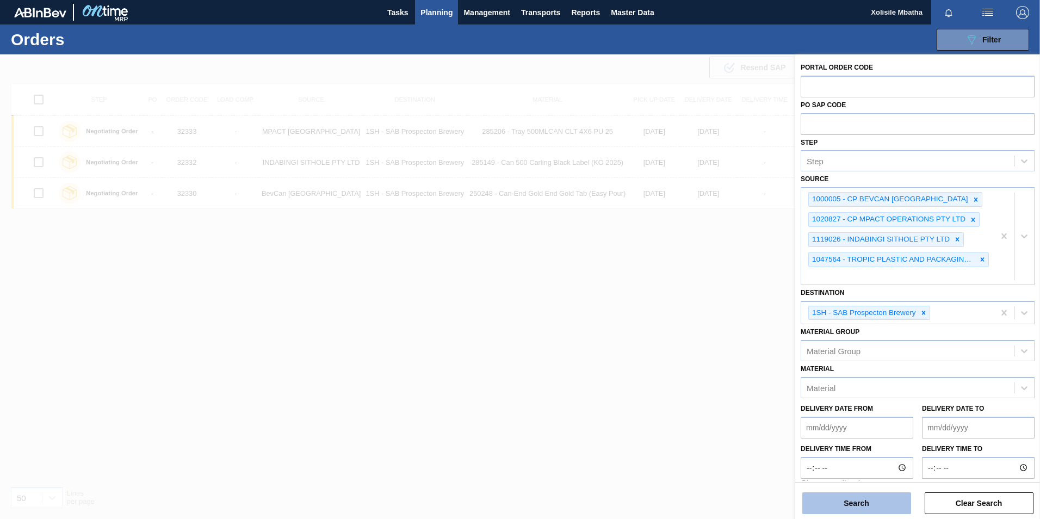
click at [870, 503] on button "Search" at bounding box center [856, 503] width 109 height 22
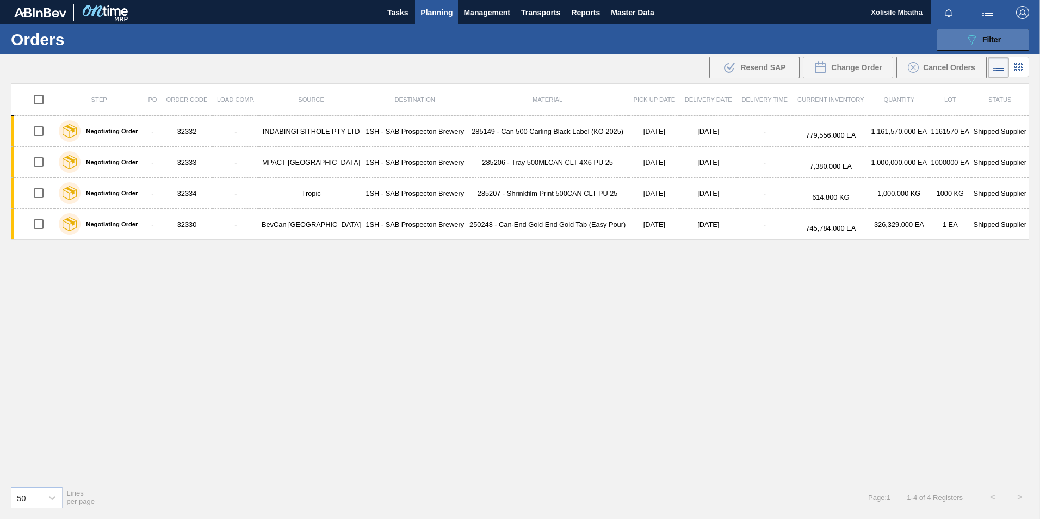
click at [997, 41] on span "Filter" at bounding box center [991, 39] width 18 height 9
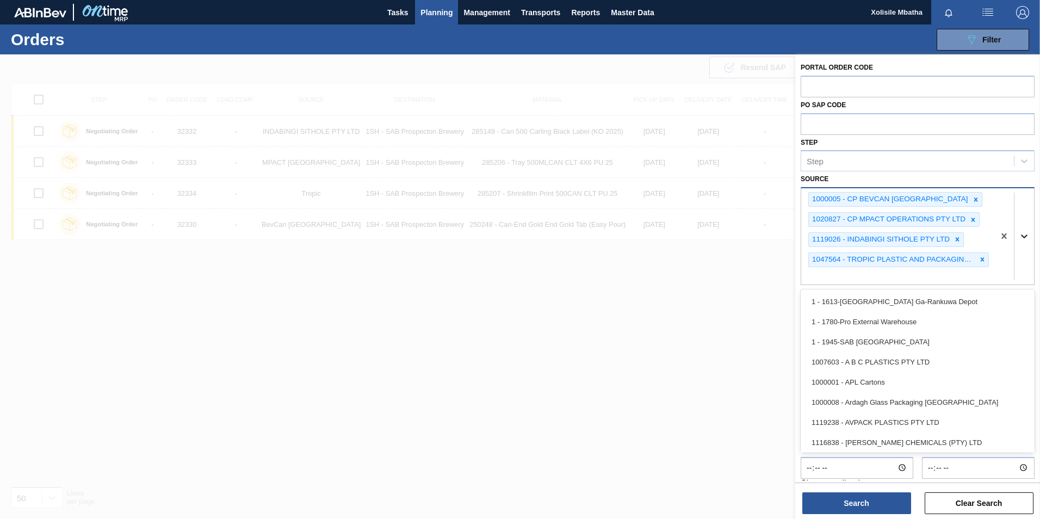
click at [1023, 234] on icon at bounding box center [1024, 236] width 11 height 11
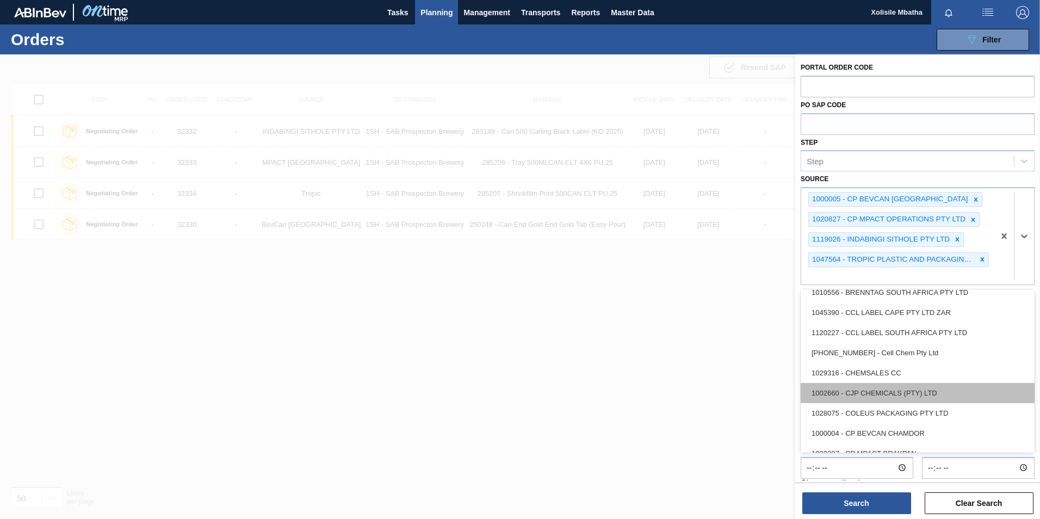
scroll to position [163, 0]
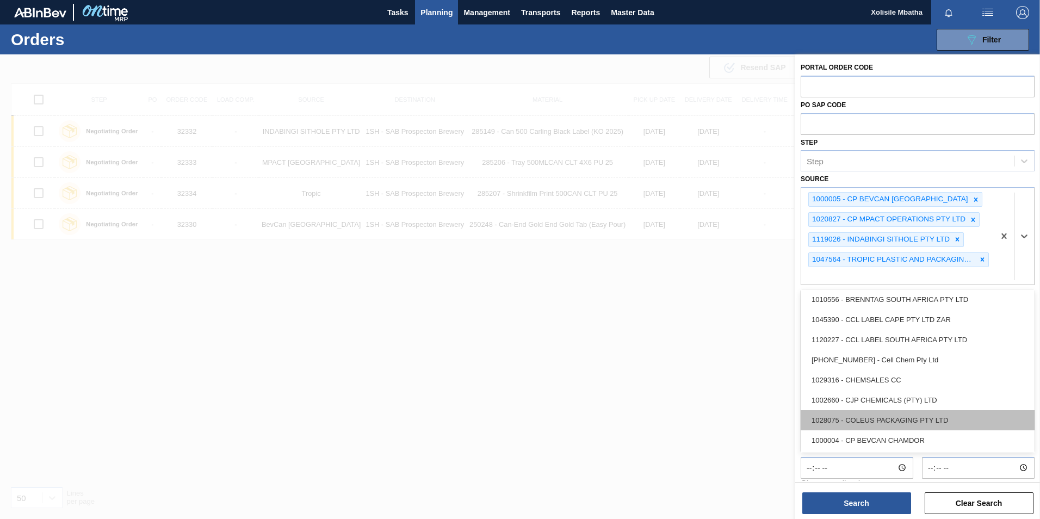
click at [882, 417] on div "1028075 - COLEUS PACKAGING PTY LTD" at bounding box center [918, 420] width 234 height 20
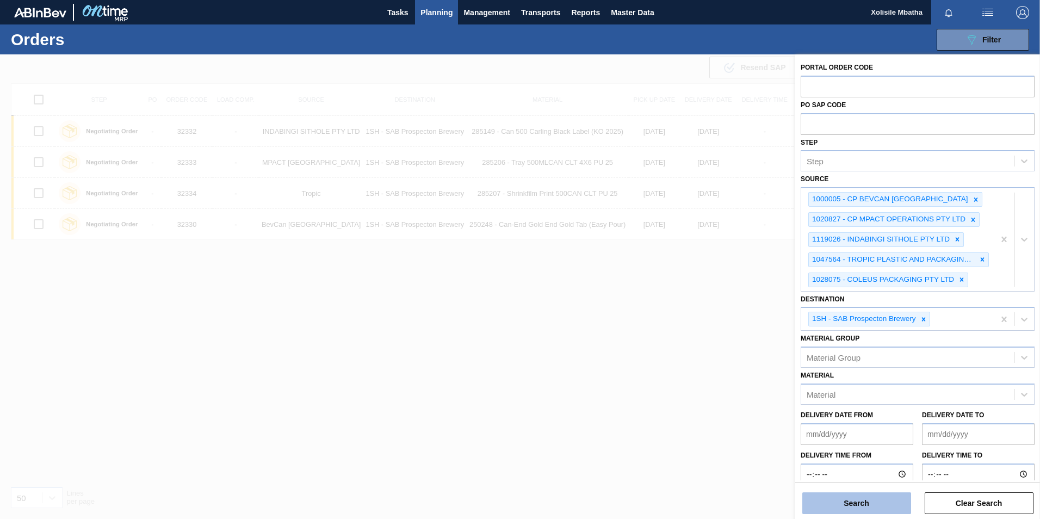
click at [859, 506] on button "Search" at bounding box center [856, 503] width 109 height 22
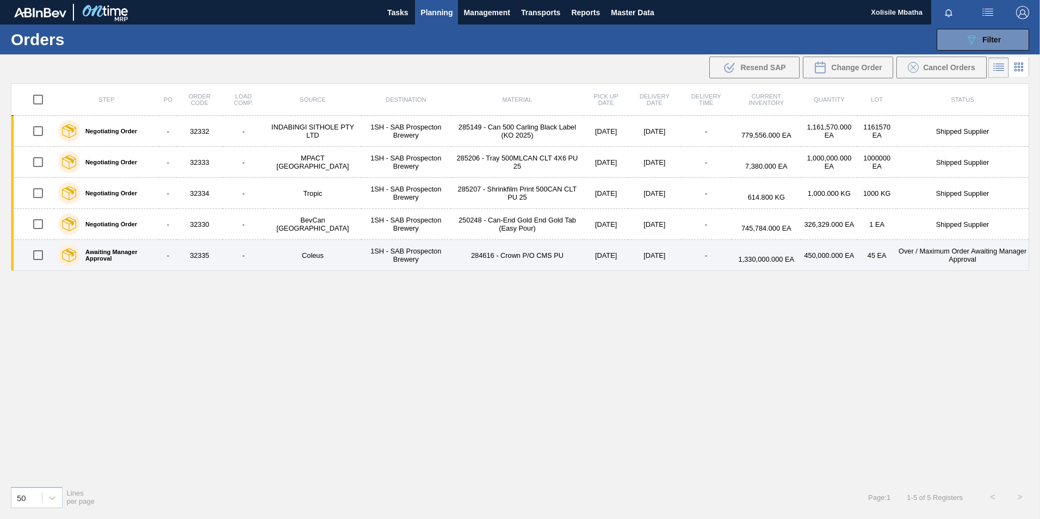
click at [397, 252] on td "1SH - SAB Prospecton Brewery" at bounding box center [406, 255] width 90 height 31
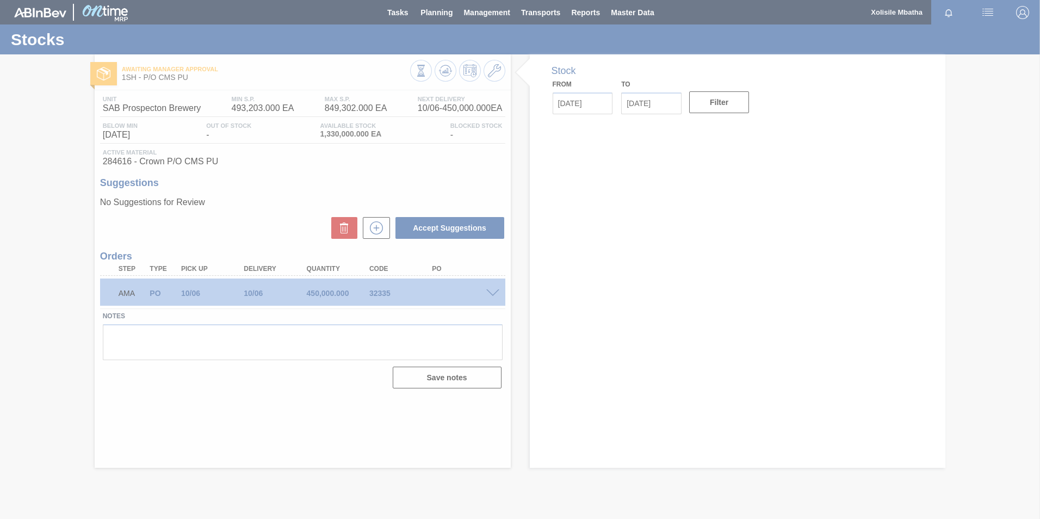
click at [491, 294] on div at bounding box center [520, 259] width 1040 height 519
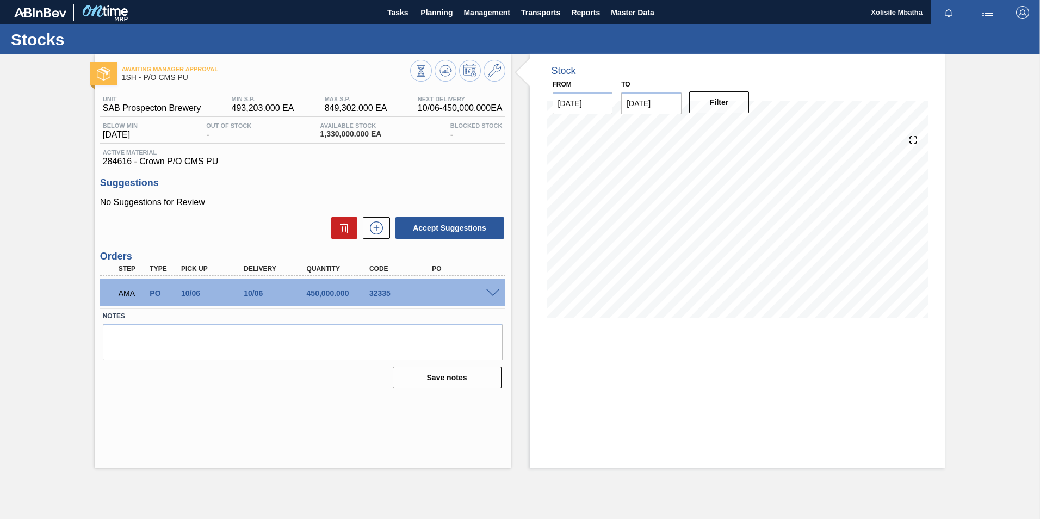
click at [491, 294] on span at bounding box center [492, 293] width 13 height 8
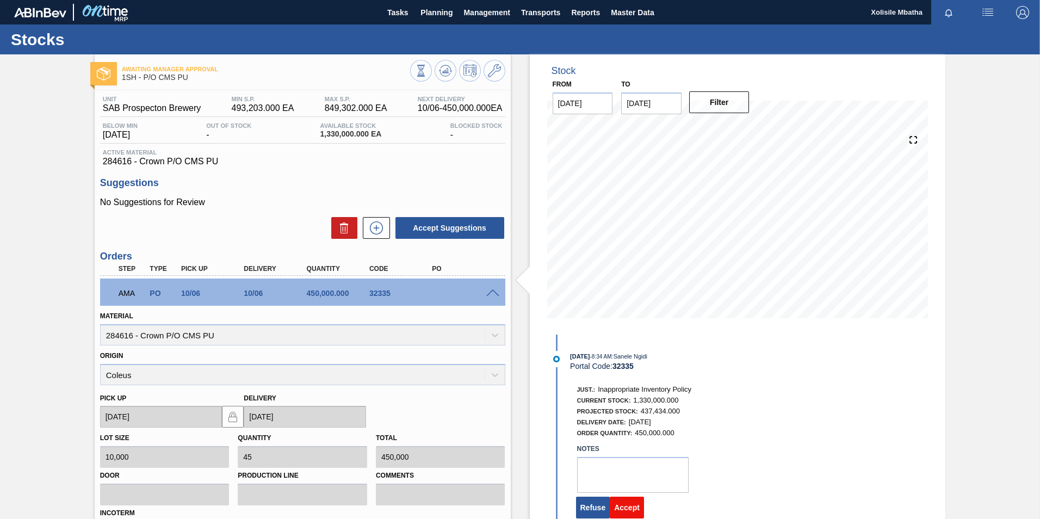
click at [622, 502] on button "Accept" at bounding box center [627, 508] width 34 height 22
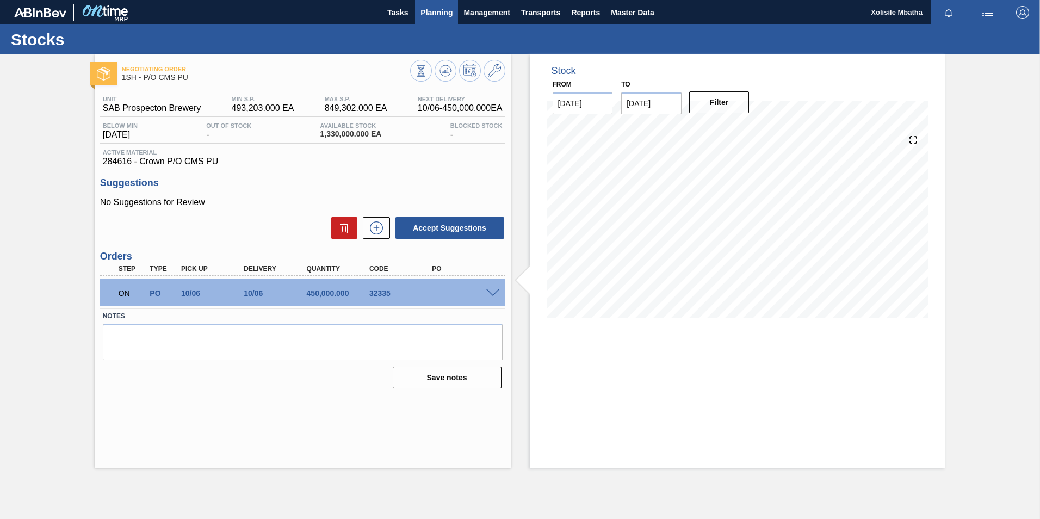
click at [436, 9] on span "Planning" at bounding box center [437, 12] width 32 height 13
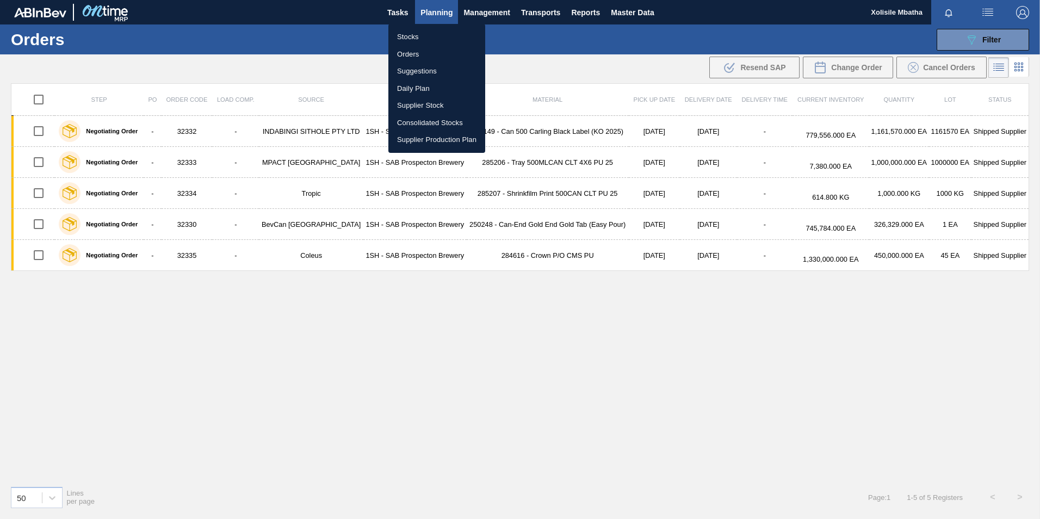
click at [525, 411] on div at bounding box center [520, 259] width 1040 height 519
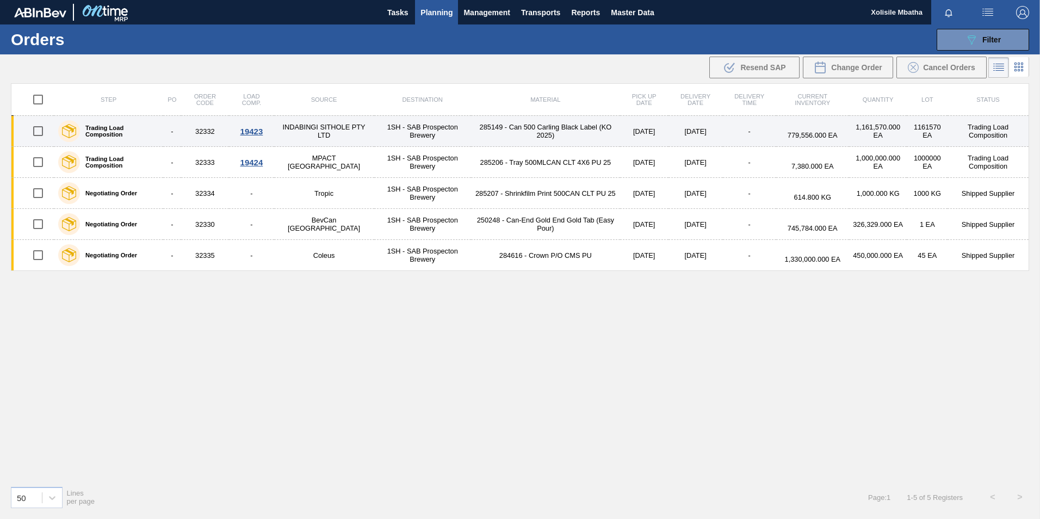
click at [249, 133] on div "19423" at bounding box center [251, 131] width 41 height 9
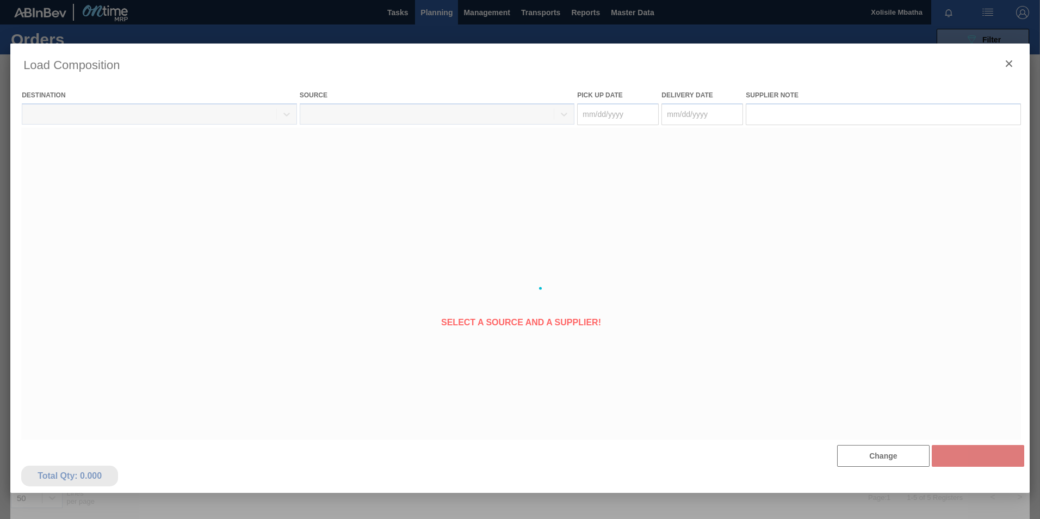
type Date "[DATE]"
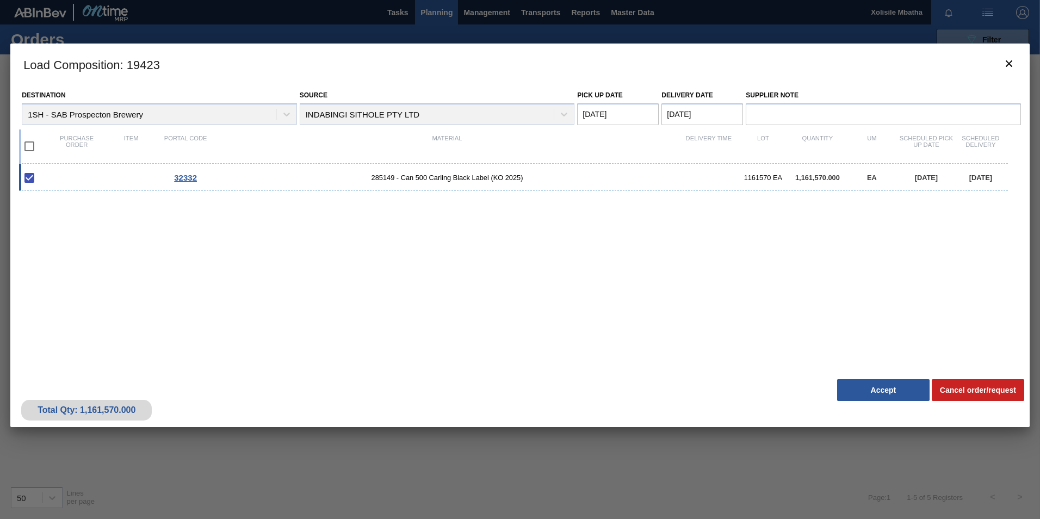
click at [193, 180] on span "32332" at bounding box center [185, 177] width 23 height 9
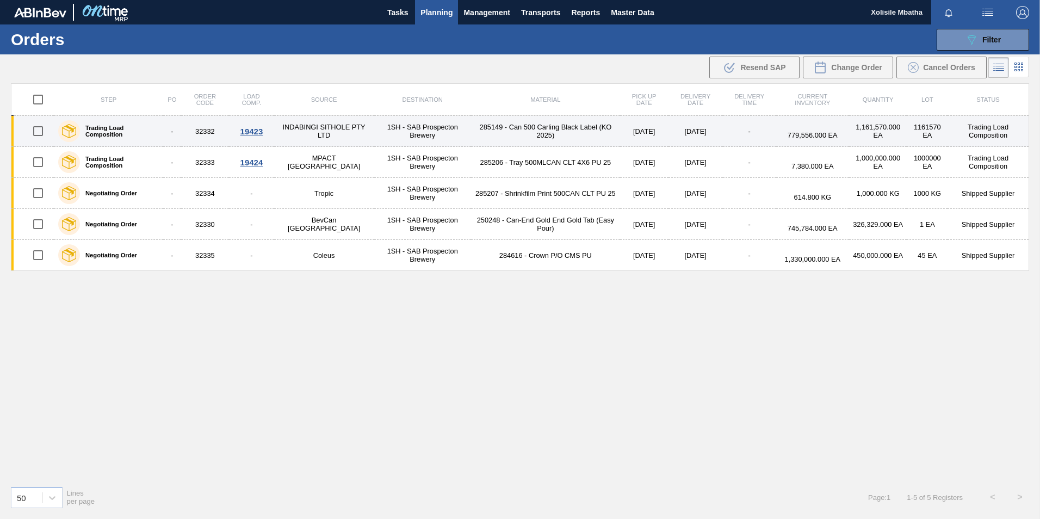
click at [250, 132] on div "19423" at bounding box center [251, 131] width 41 height 9
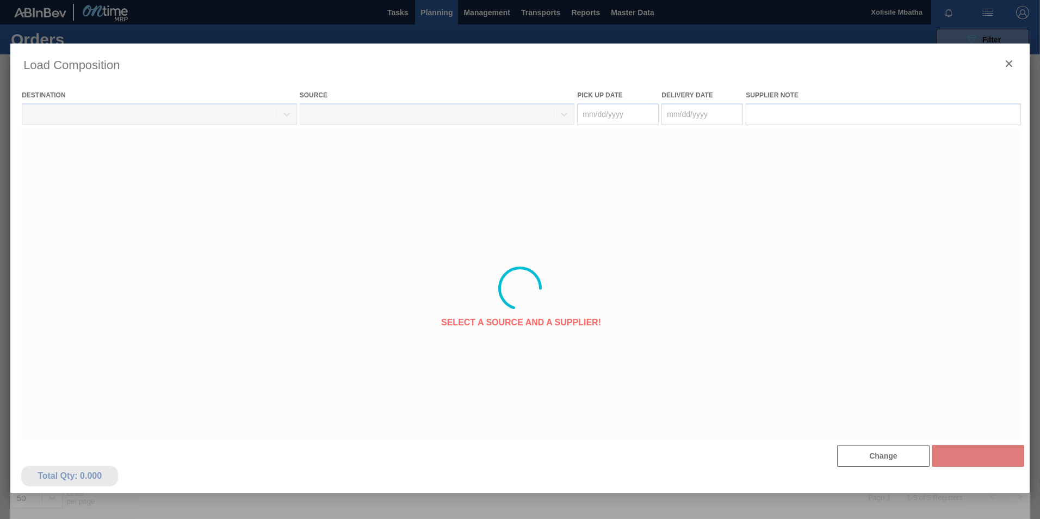
type Date "[DATE]"
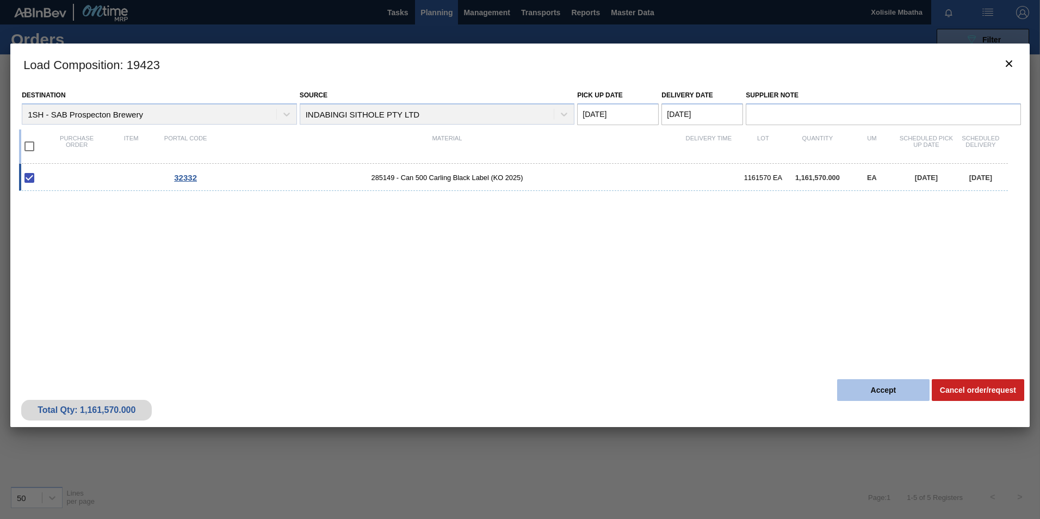
click at [879, 391] on button "Accept" at bounding box center [883, 390] width 92 height 22
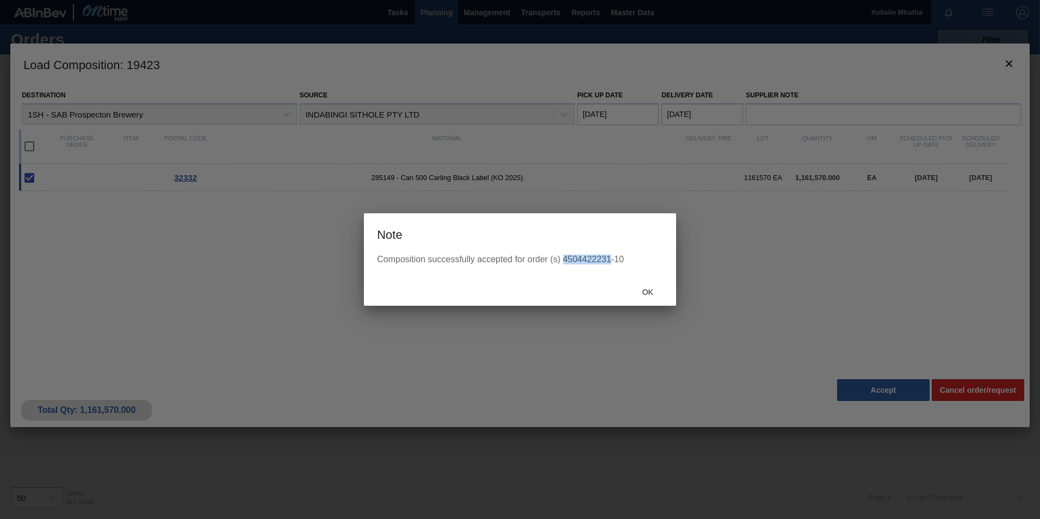
drag, startPoint x: 609, startPoint y: 260, endPoint x: 565, endPoint y: 259, distance: 44.1
click at [565, 259] on div "Composition successfully accepted for order (s) 4504422231-10" at bounding box center [520, 260] width 286 height 10
copy div "4504422231"
click at [655, 291] on span "Ok" at bounding box center [648, 292] width 28 height 9
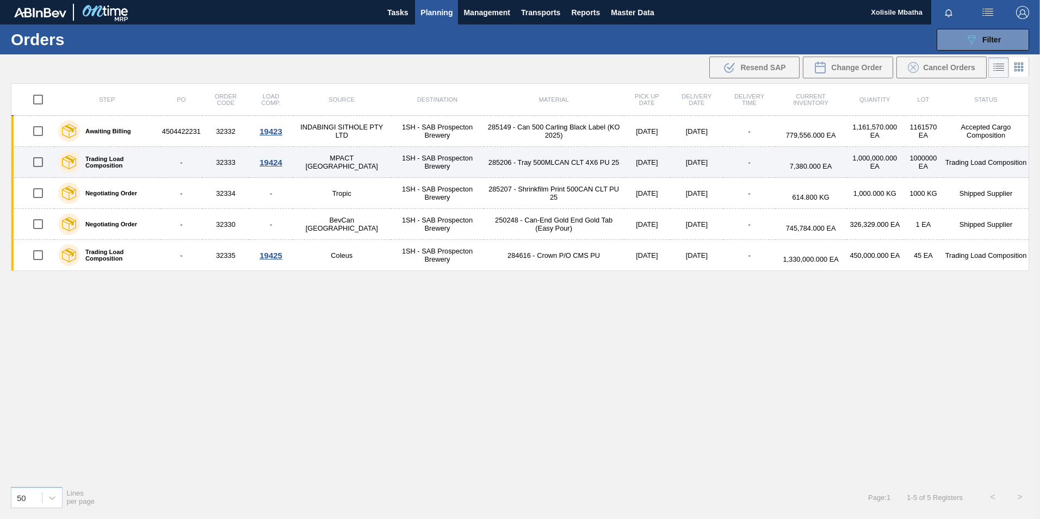
click at [272, 163] on div "19424" at bounding box center [271, 162] width 40 height 9
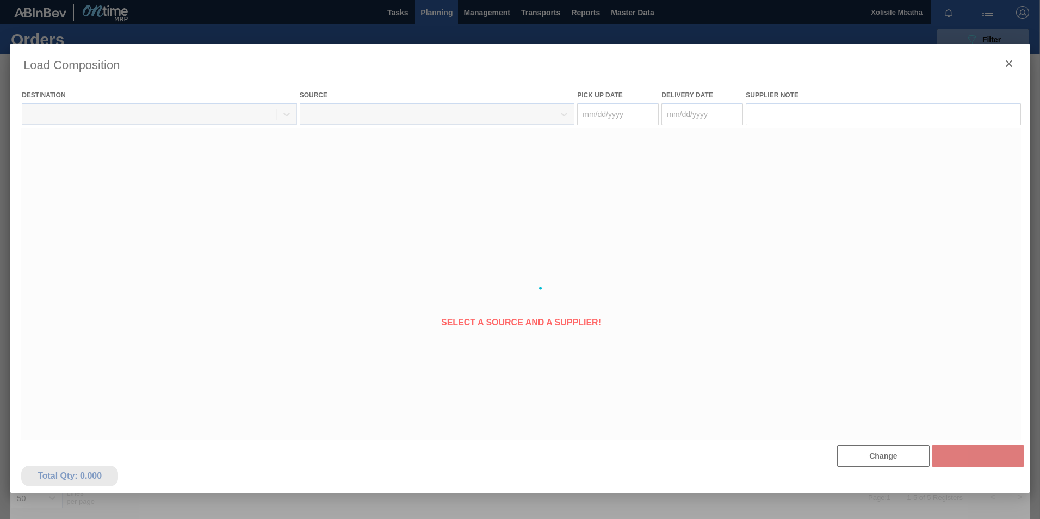
type Date "[DATE]"
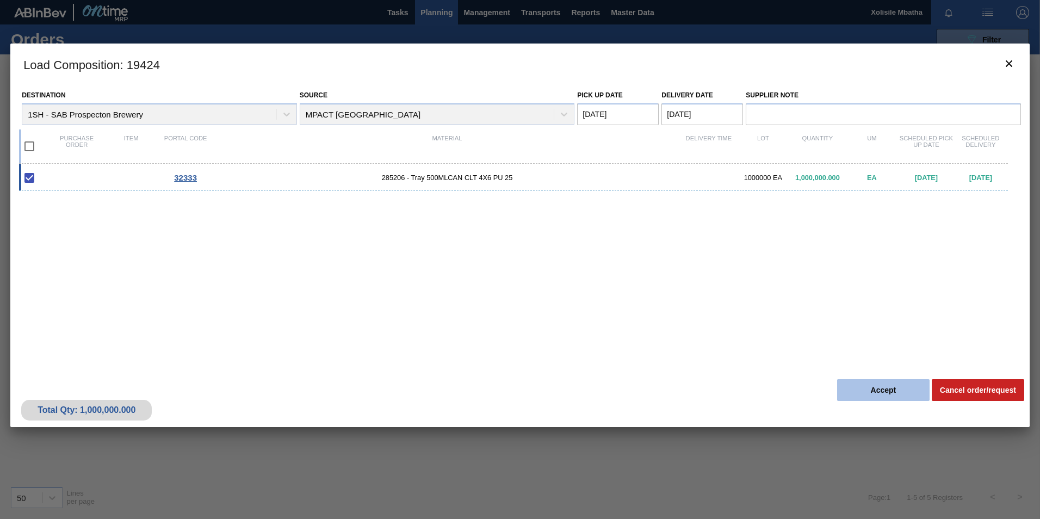
click at [886, 397] on button "Accept" at bounding box center [883, 390] width 92 height 22
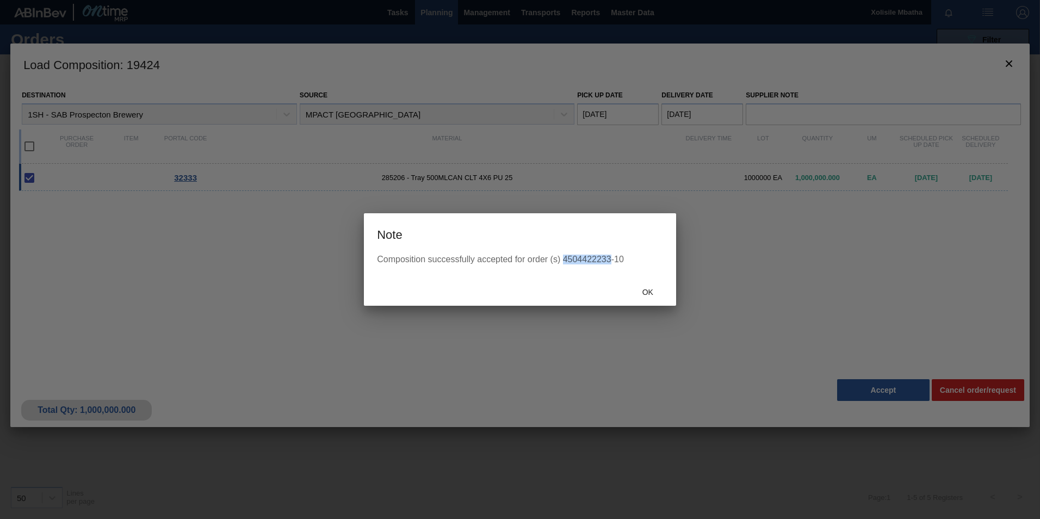
drag, startPoint x: 611, startPoint y: 257, endPoint x: 563, endPoint y: 257, distance: 48.4
click at [563, 257] on div "Composition successfully accepted for order (s) 4504422233-10" at bounding box center [520, 260] width 286 height 10
copy div "4504422233"
click at [582, 269] on div "Composition successfully accepted for order (s) 4504422233-10" at bounding box center [520, 266] width 312 height 23
drag, startPoint x: 610, startPoint y: 258, endPoint x: 572, endPoint y: 257, distance: 37.6
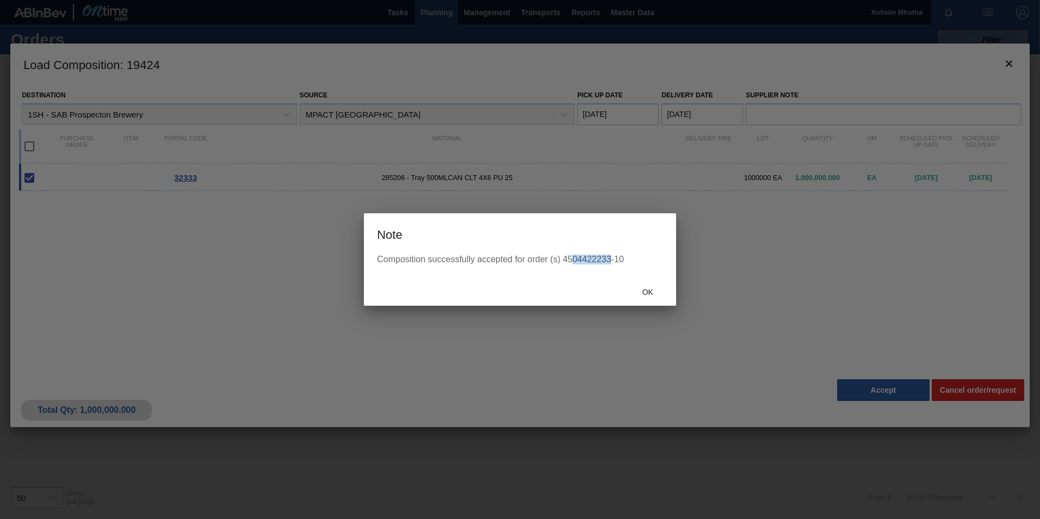
click at [572, 257] on div "Composition successfully accepted for order (s) 4504422233-10" at bounding box center [520, 260] width 286 height 10
copy div "04422233"
click at [648, 290] on span "Ok" at bounding box center [648, 292] width 28 height 9
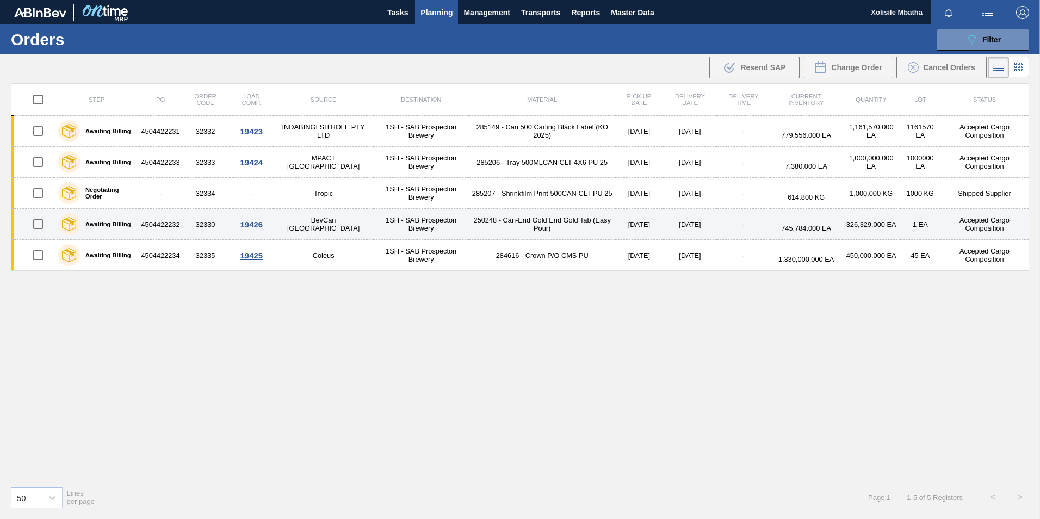
click at [255, 221] on div "19426" at bounding box center [251, 224] width 41 height 9
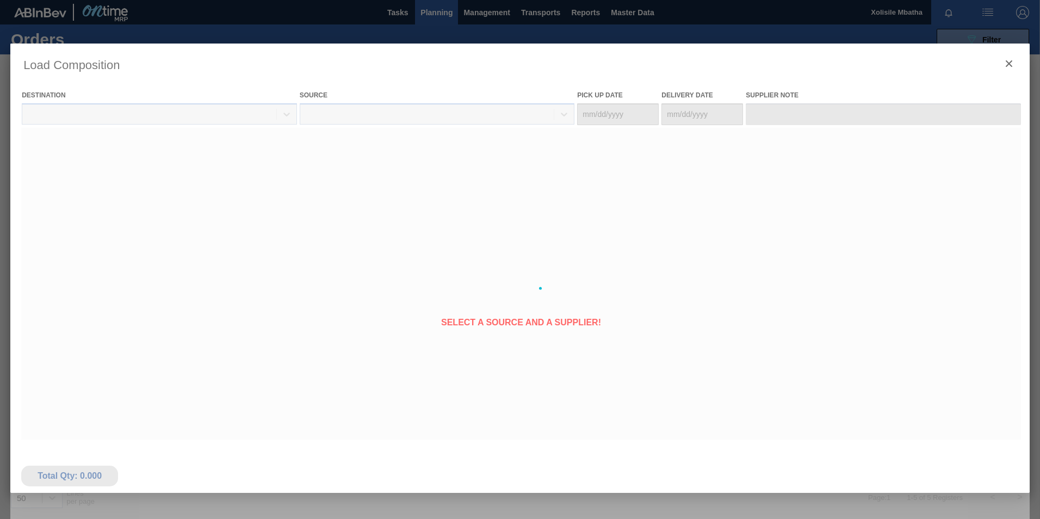
type Date "[DATE]"
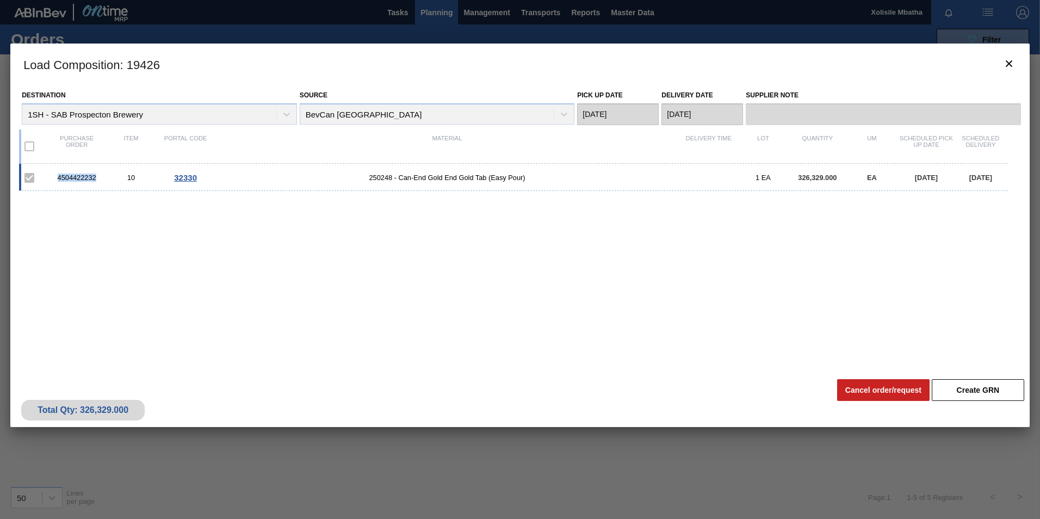
drag, startPoint x: 96, startPoint y: 177, endPoint x: 57, endPoint y: 178, distance: 39.2
click at [57, 178] on div "4504422232" at bounding box center [77, 178] width 54 height 8
copy div "4504422232"
click at [1004, 63] on icon "botão de ícone" at bounding box center [1009, 63] width 13 height 13
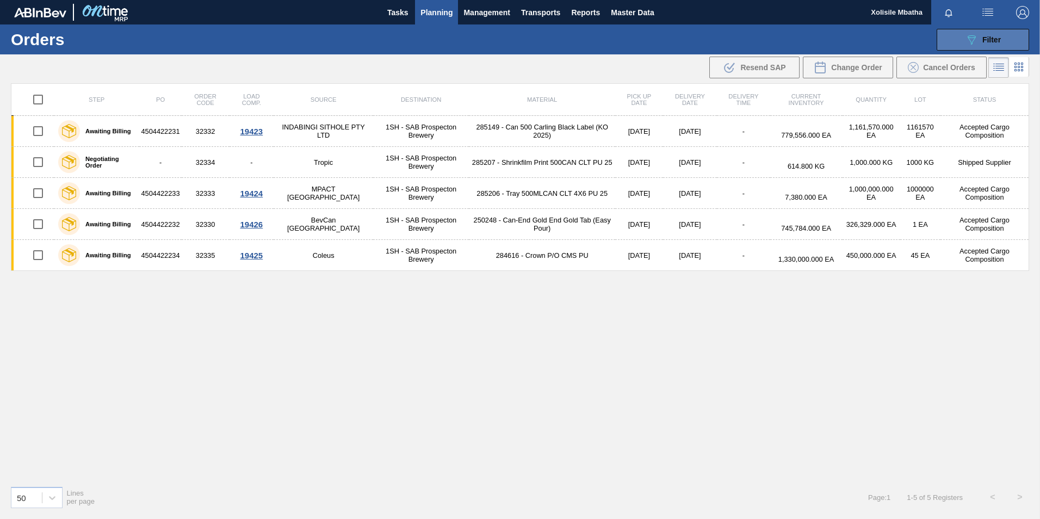
click at [1009, 41] on button "089F7B8B-B2A5-4AFE-B5C0-19BA573D28AC Filter" at bounding box center [983, 40] width 92 height 22
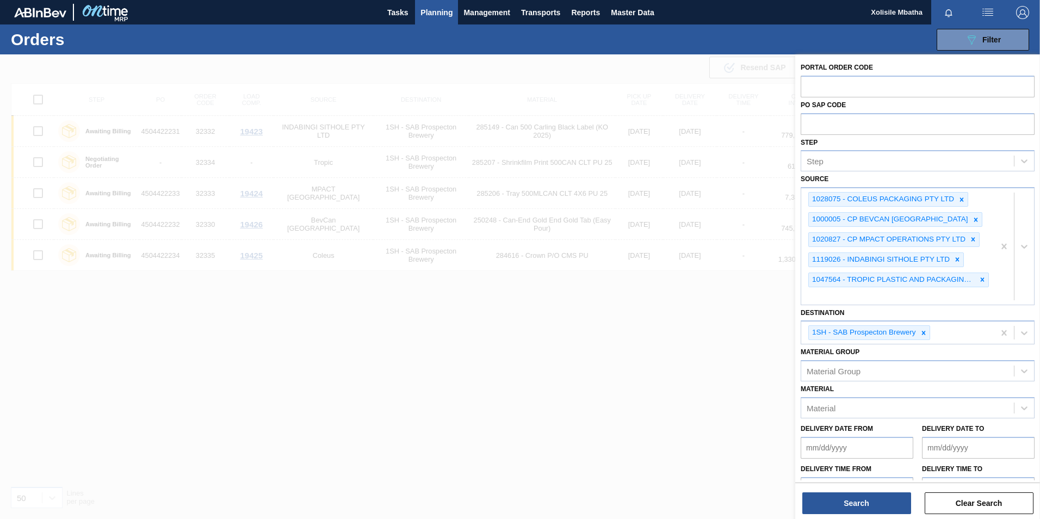
drag, startPoint x: 538, startPoint y: 57, endPoint x: 515, endPoint y: 51, distance: 23.6
click at [535, 57] on div at bounding box center [520, 313] width 1040 height 519
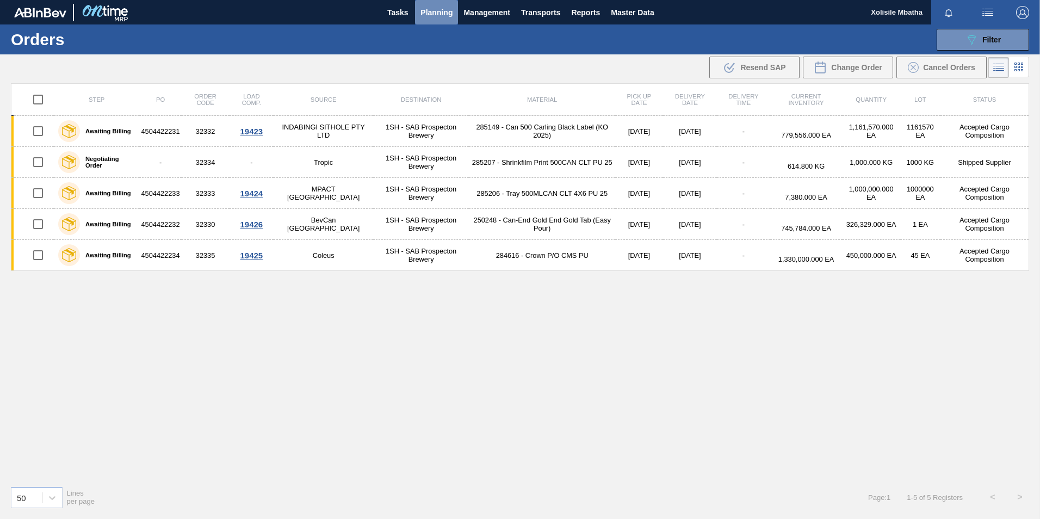
click at [437, 14] on span "Planning" at bounding box center [437, 12] width 32 height 13
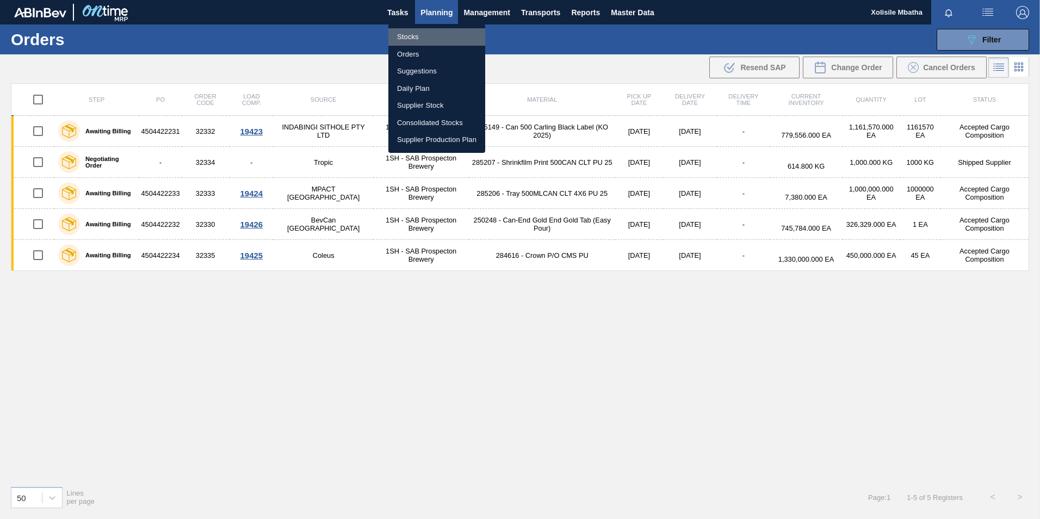
click at [405, 35] on li "Stocks" at bounding box center [436, 36] width 97 height 17
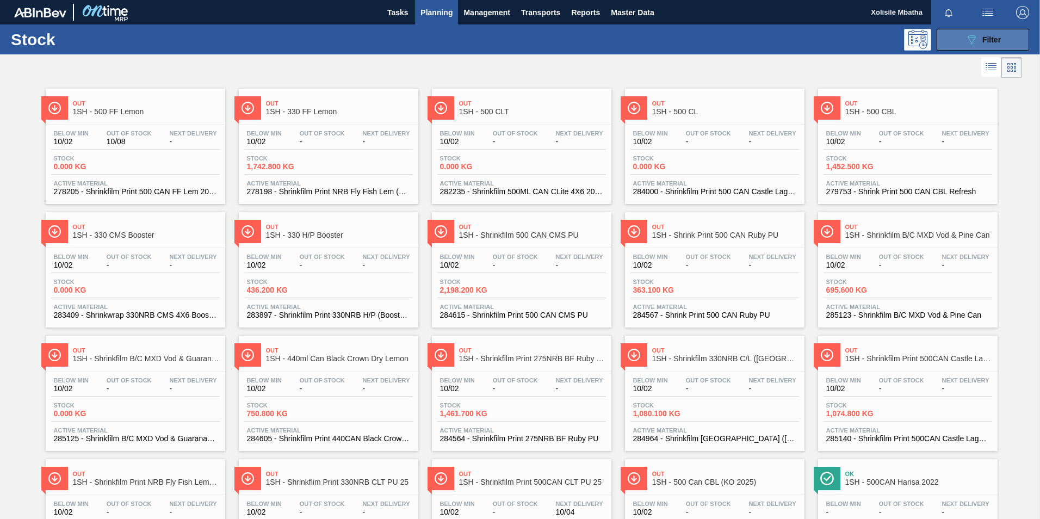
click at [1007, 32] on button "089F7B8B-B2A5-4AFE-B5C0-19BA573D28AC Filter" at bounding box center [983, 40] width 92 height 22
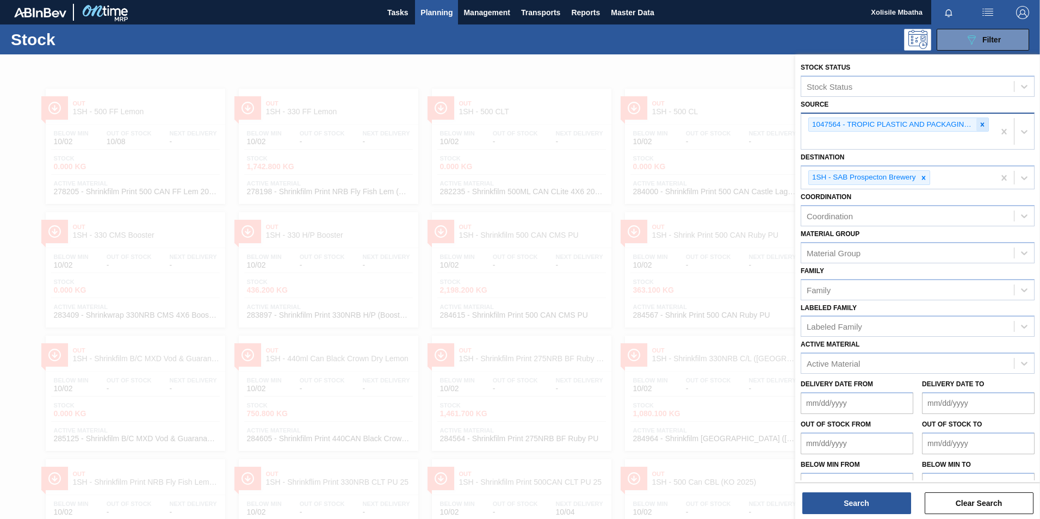
click at [981, 125] on icon at bounding box center [983, 124] width 4 height 4
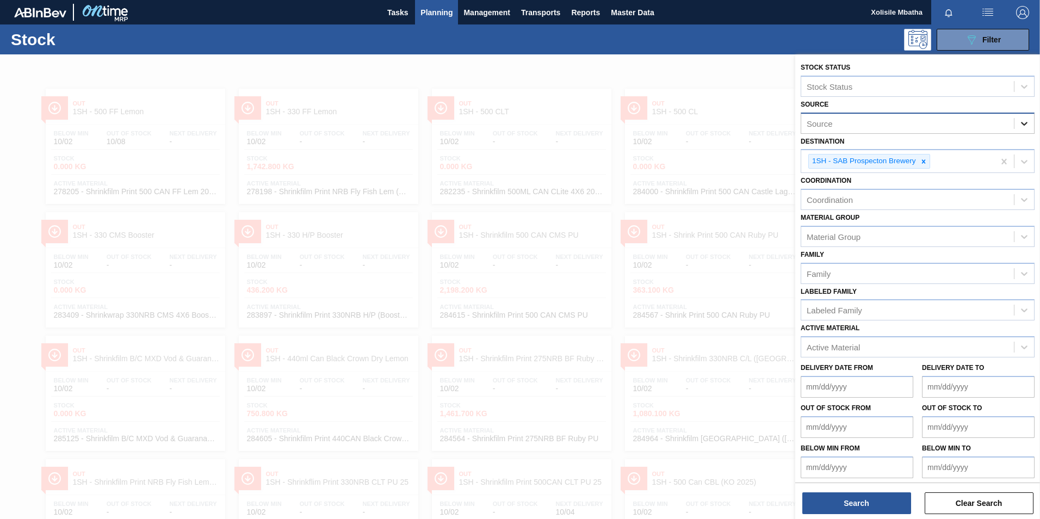
click at [1028, 121] on div at bounding box center [1025, 124] width 20 height 20
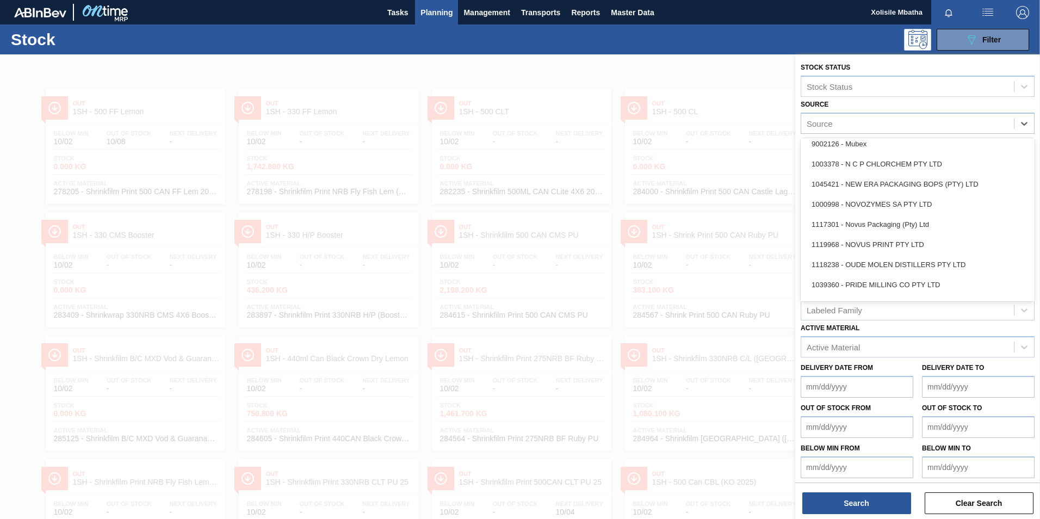
scroll to position [1034, 0]
click at [899, 190] on div "1045421 - NEW ERA PACKAGING BOPS (PTY) LTD" at bounding box center [918, 184] width 234 height 20
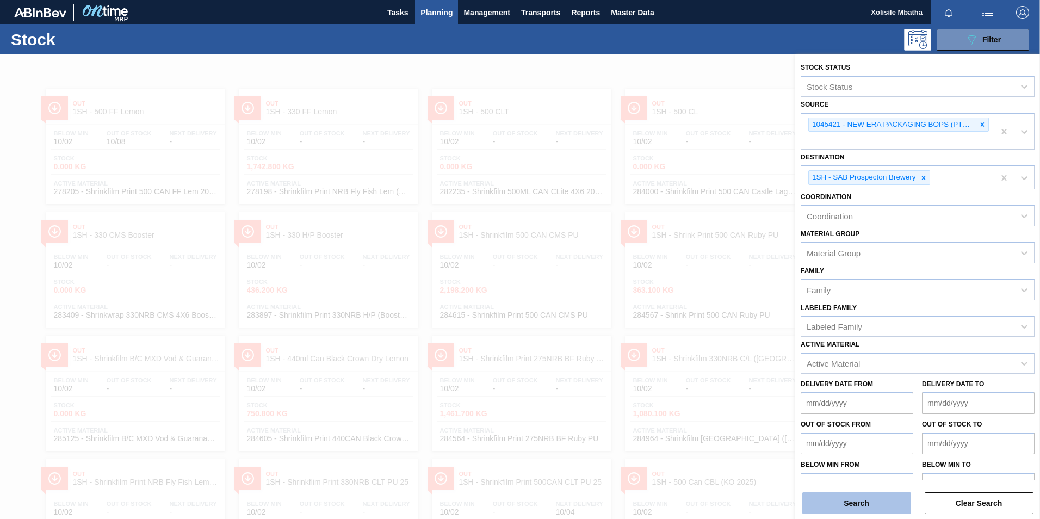
click at [873, 510] on button "Search" at bounding box center [856, 503] width 109 height 22
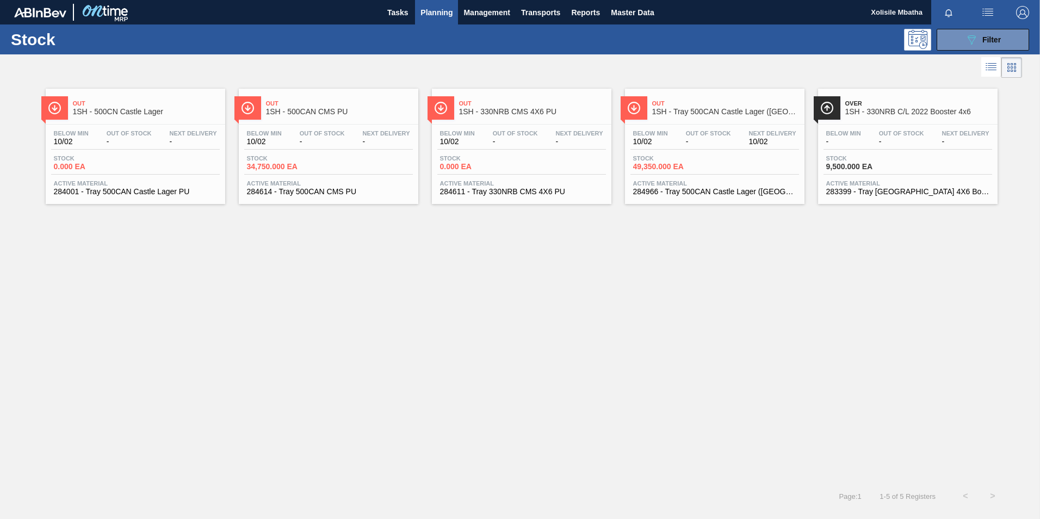
click at [304, 107] on span "Out" at bounding box center [339, 103] width 147 height 7
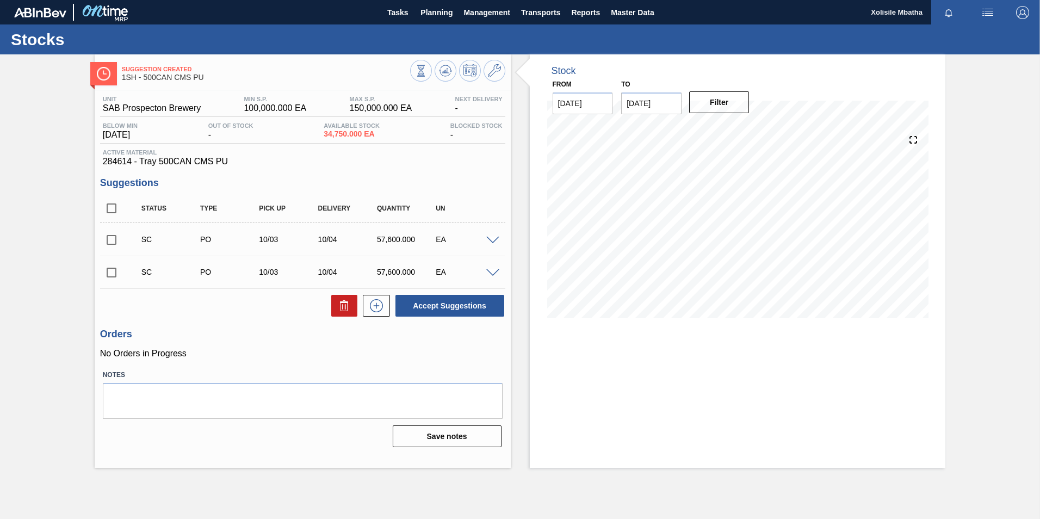
click at [493, 236] on div at bounding box center [495, 240] width 22 height 8
click at [499, 240] on div at bounding box center [495, 240] width 22 height 8
click at [492, 238] on span at bounding box center [492, 241] width 13 height 8
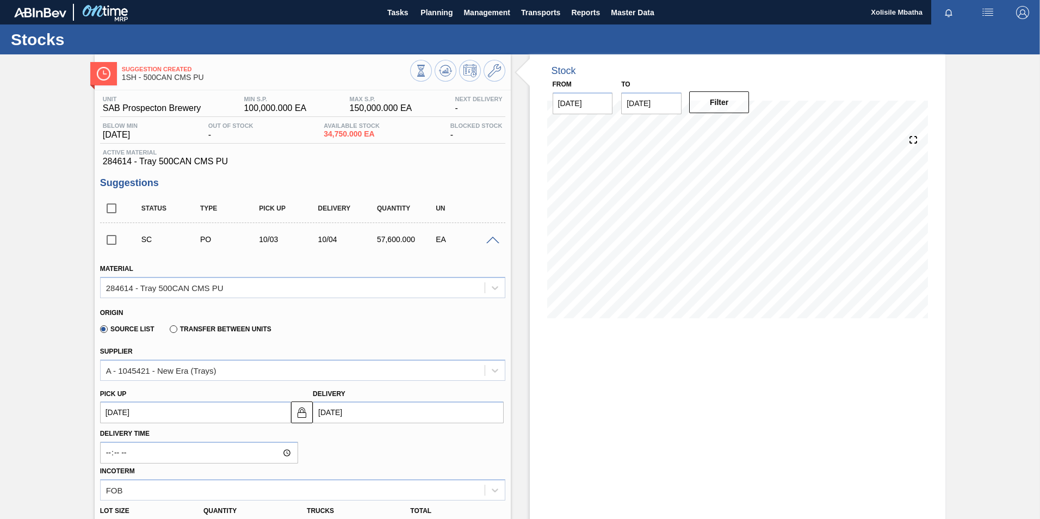
click at [492, 238] on span at bounding box center [492, 241] width 13 height 8
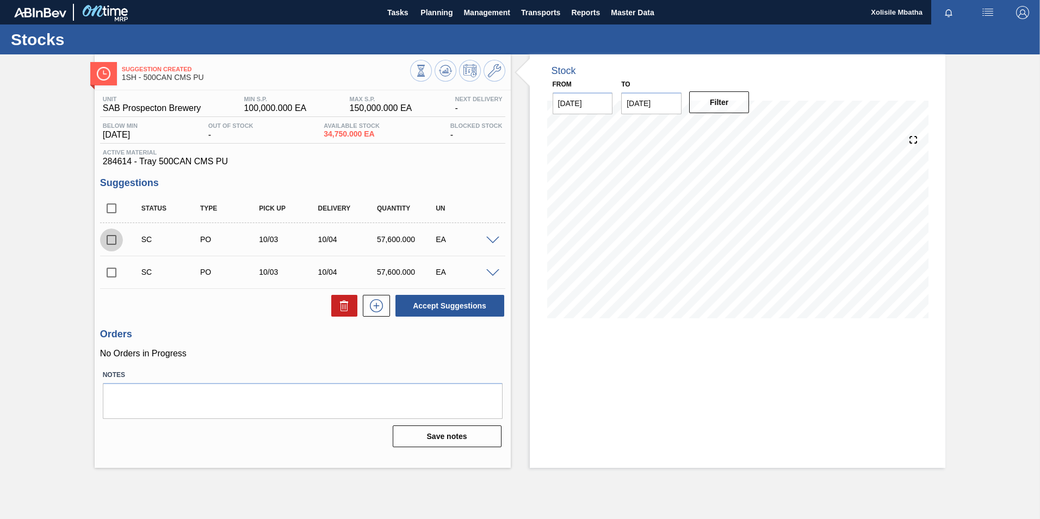
click at [113, 236] on input "checkbox" at bounding box center [111, 239] width 23 height 23
click at [433, 308] on button "Accept Suggestions" at bounding box center [449, 306] width 109 height 22
checkbox input "false"
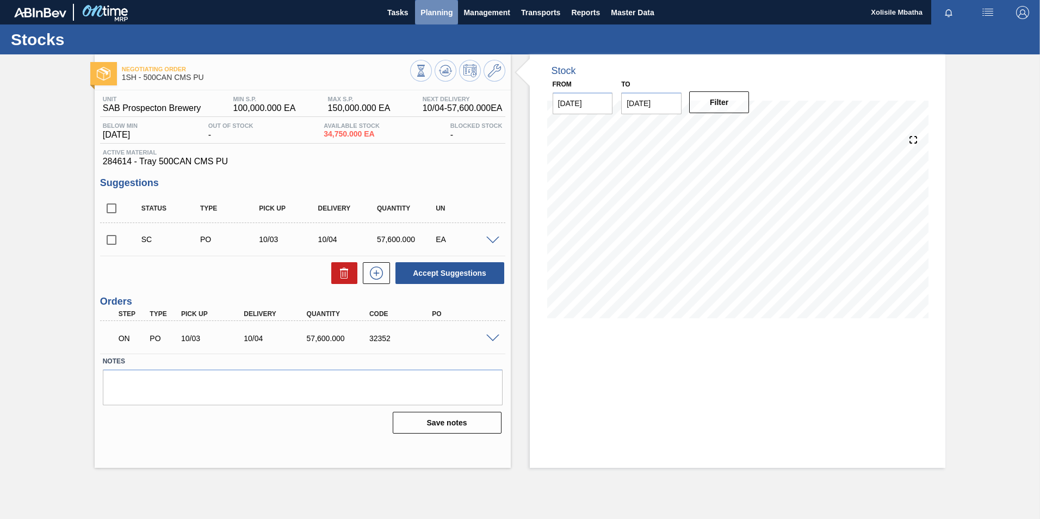
click at [443, 13] on span "Planning" at bounding box center [437, 12] width 32 height 13
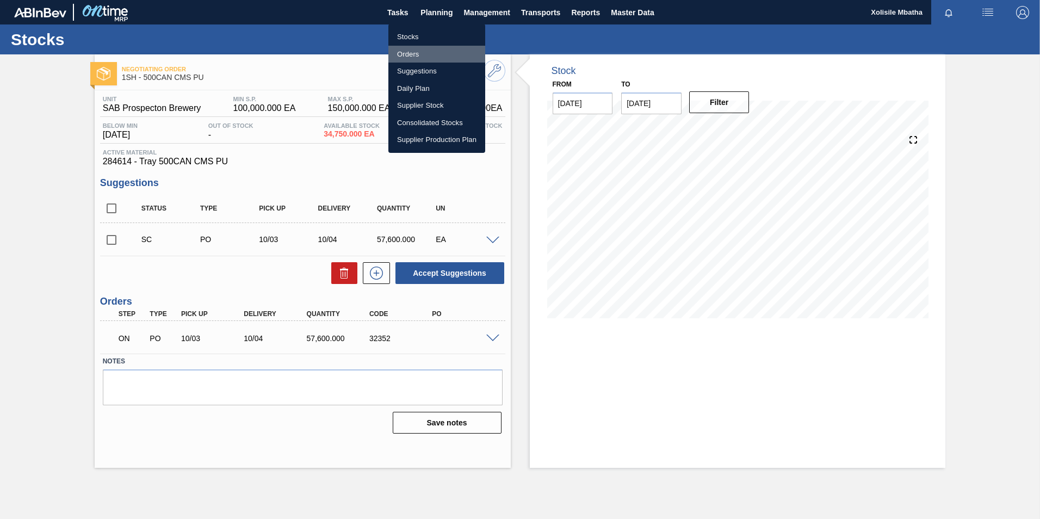
click at [413, 55] on li "Orders" at bounding box center [436, 54] width 97 height 17
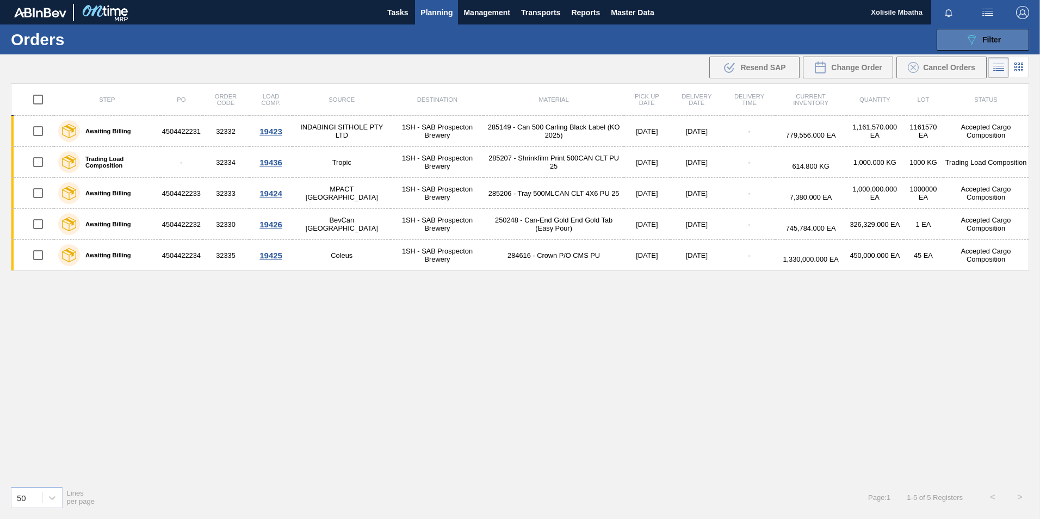
click at [993, 41] on span "Filter" at bounding box center [991, 39] width 18 height 9
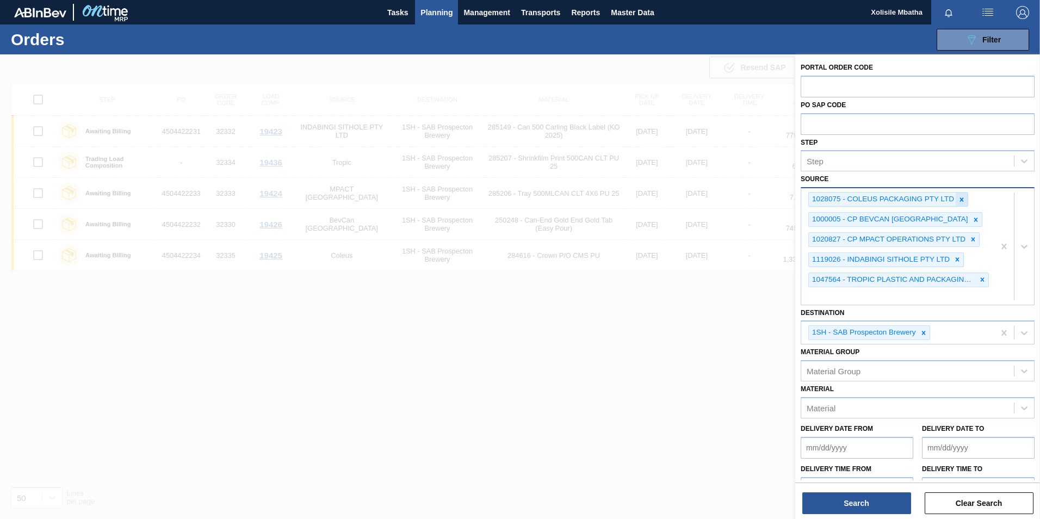
click at [962, 200] on icon at bounding box center [962, 199] width 4 height 4
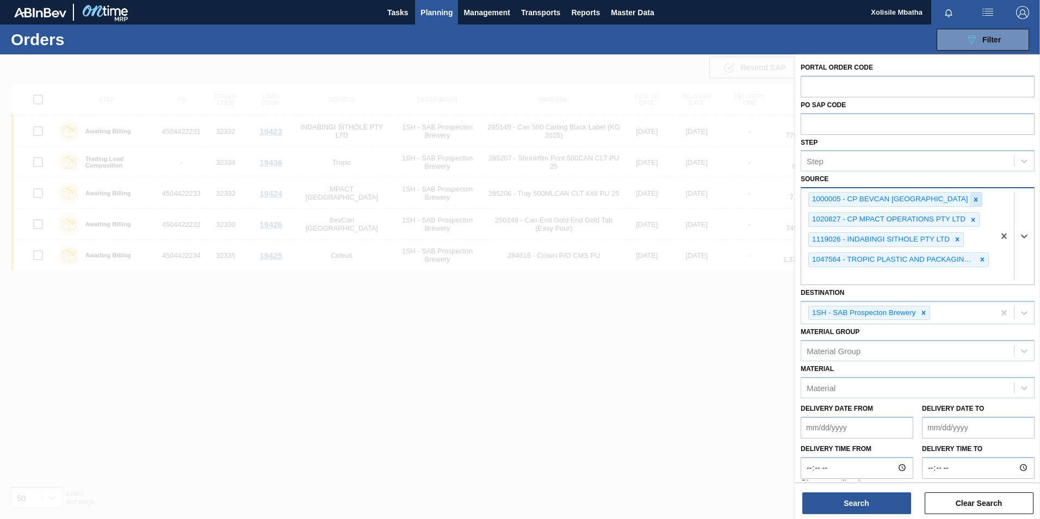
click at [970, 197] on div at bounding box center [976, 200] width 12 height 14
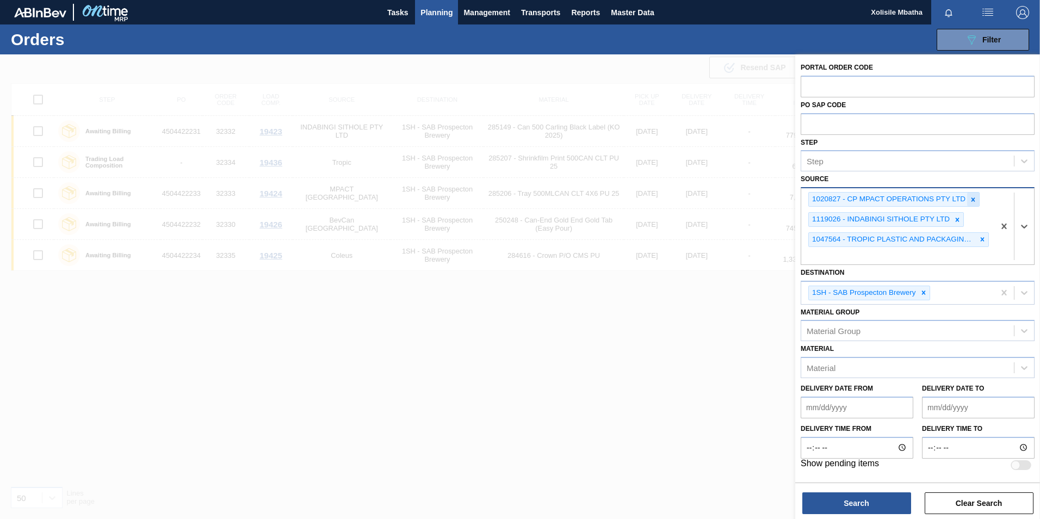
click at [973, 199] on icon at bounding box center [973, 200] width 8 height 8
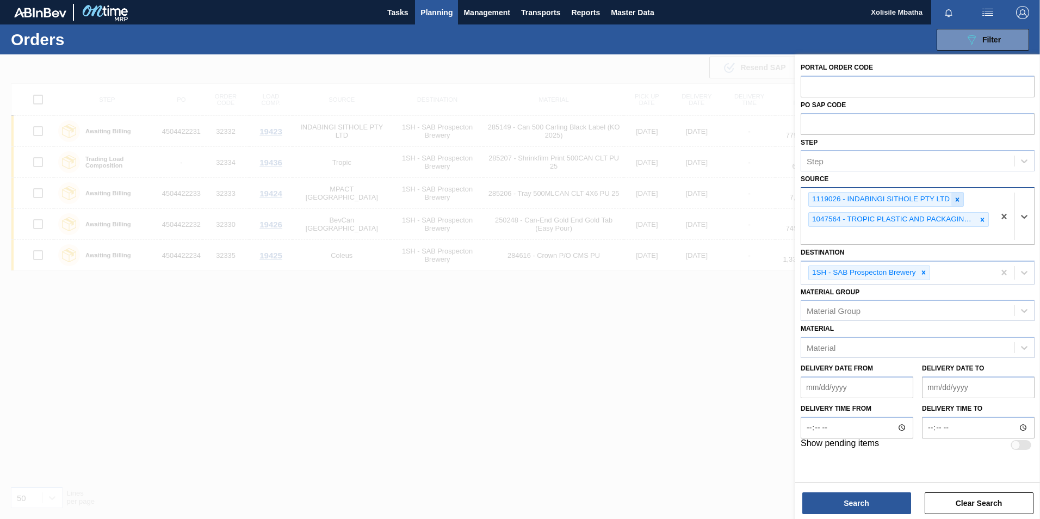
click at [954, 199] on icon at bounding box center [958, 200] width 8 height 8
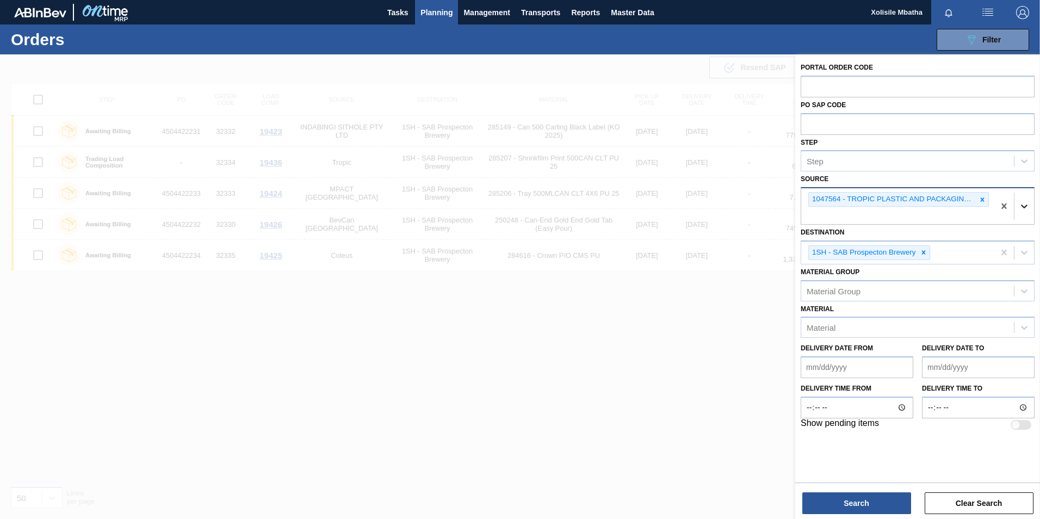
click at [1023, 203] on icon at bounding box center [1024, 206] width 11 height 11
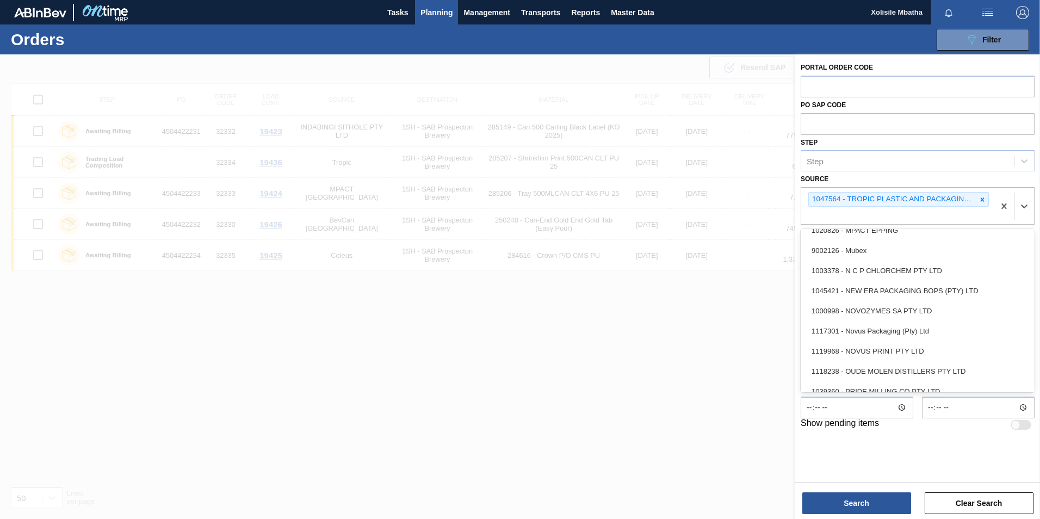
scroll to position [1034, 0]
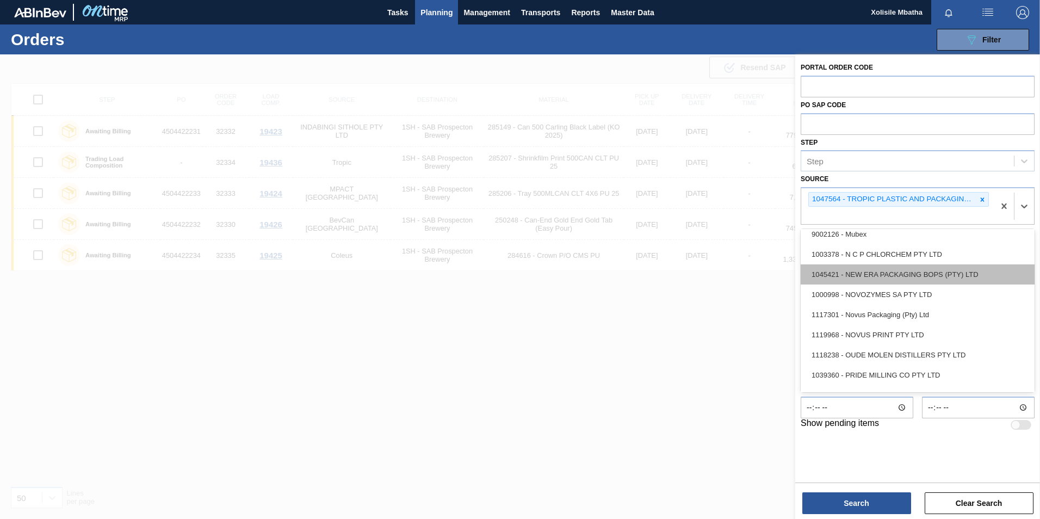
click at [898, 274] on div "1045421 - NEW ERA PACKAGING BOPS (PTY) LTD" at bounding box center [918, 274] width 234 height 20
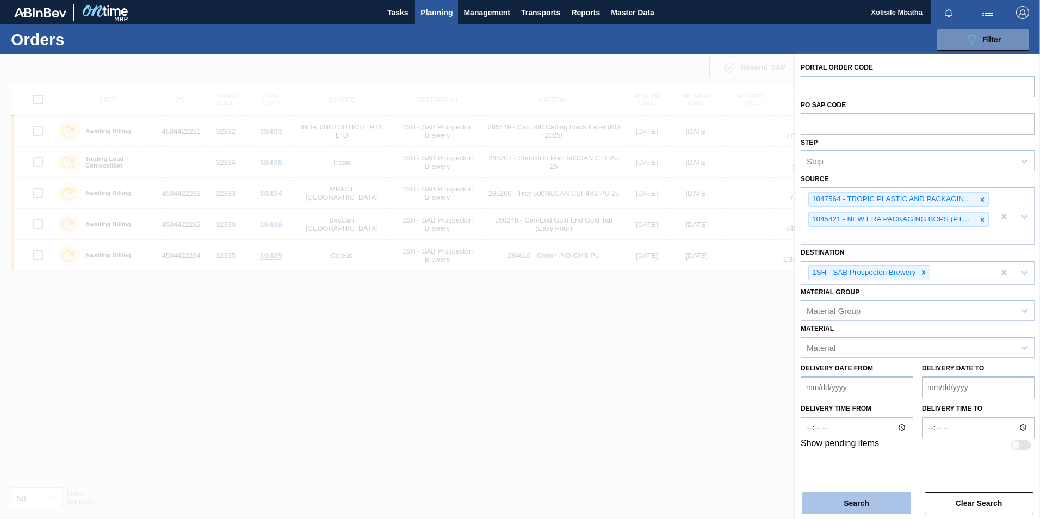
click at [842, 497] on button "Search" at bounding box center [856, 503] width 109 height 22
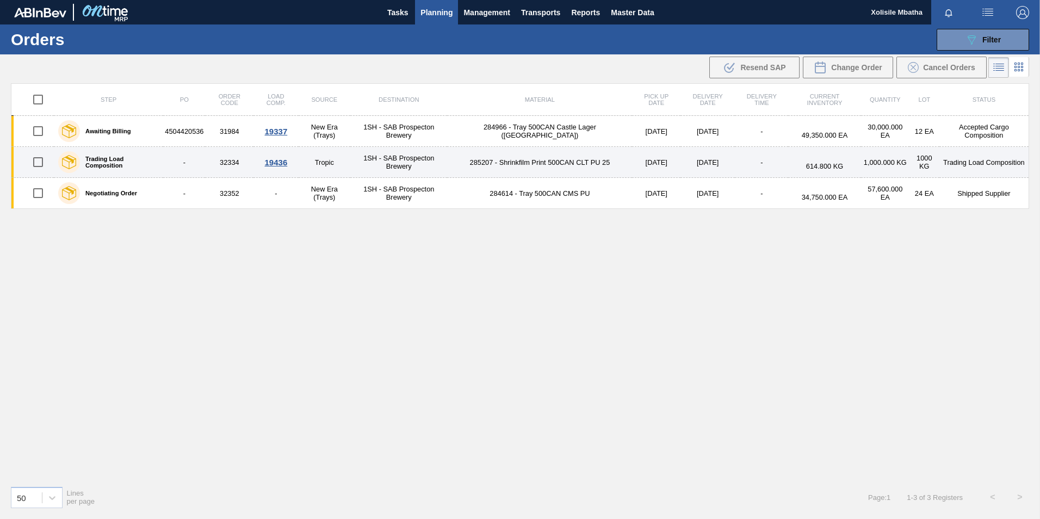
click at [283, 162] on div "19436" at bounding box center [275, 162] width 41 height 9
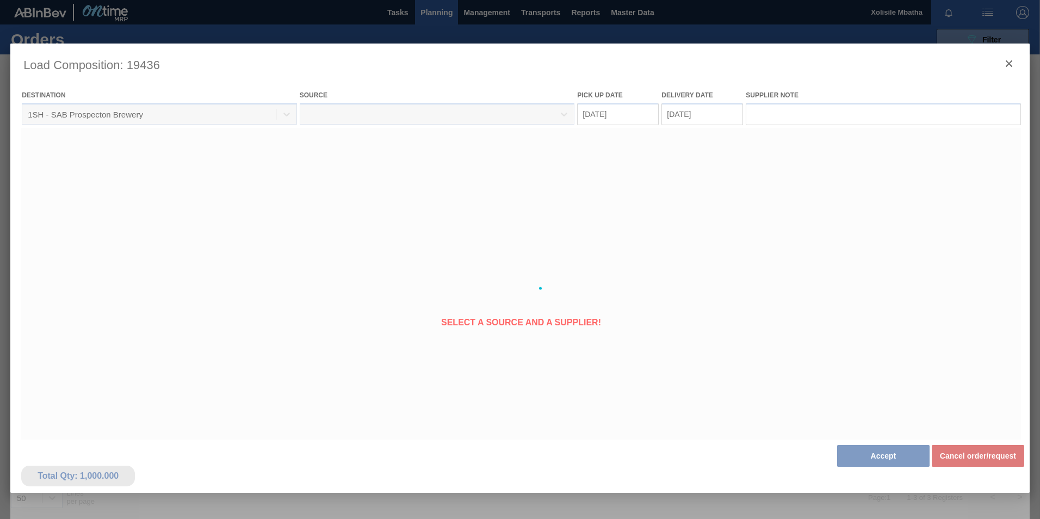
type Date "[DATE]"
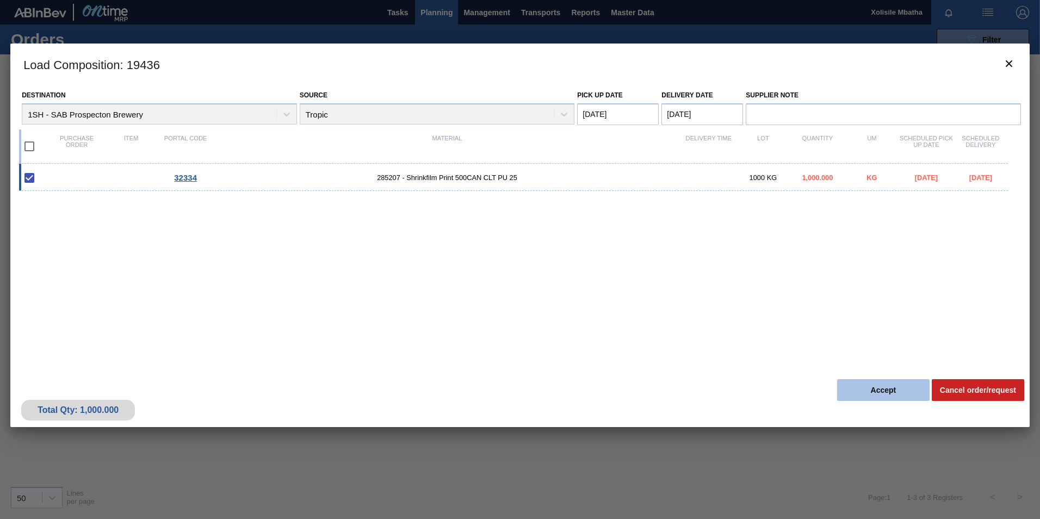
click at [900, 390] on button "Accept" at bounding box center [883, 390] width 92 height 22
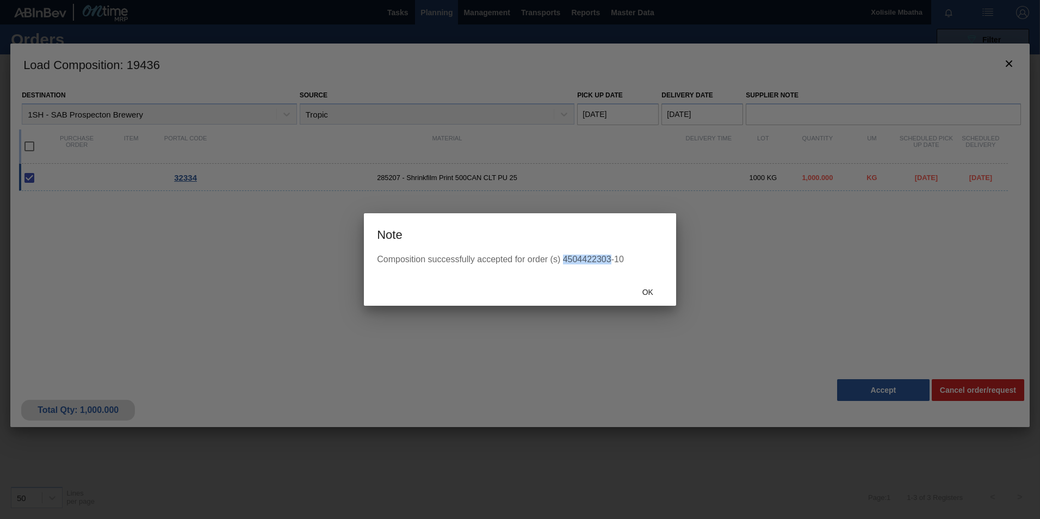
drag, startPoint x: 610, startPoint y: 257, endPoint x: 564, endPoint y: 256, distance: 46.3
click at [564, 256] on div "Composition successfully accepted for order (s) 4504422303-10" at bounding box center [520, 260] width 286 height 10
copy div "4504422303"
drag, startPoint x: 585, startPoint y: 294, endPoint x: 597, endPoint y: 275, distance: 22.3
click at [585, 293] on div "Ok" at bounding box center [520, 291] width 312 height 28
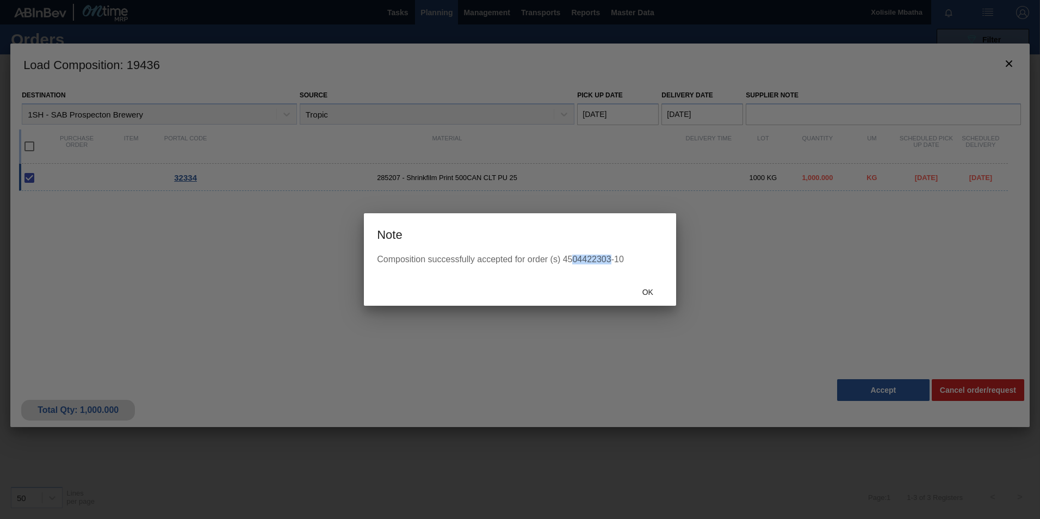
drag, startPoint x: 610, startPoint y: 258, endPoint x: 574, endPoint y: 257, distance: 35.9
click at [574, 257] on div "Composition successfully accepted for order (s) 4504422303-10" at bounding box center [520, 260] width 286 height 10
copy div "04422303"
click at [262, 243] on div at bounding box center [520, 259] width 1040 height 519
click at [647, 293] on span "Ok" at bounding box center [648, 292] width 28 height 9
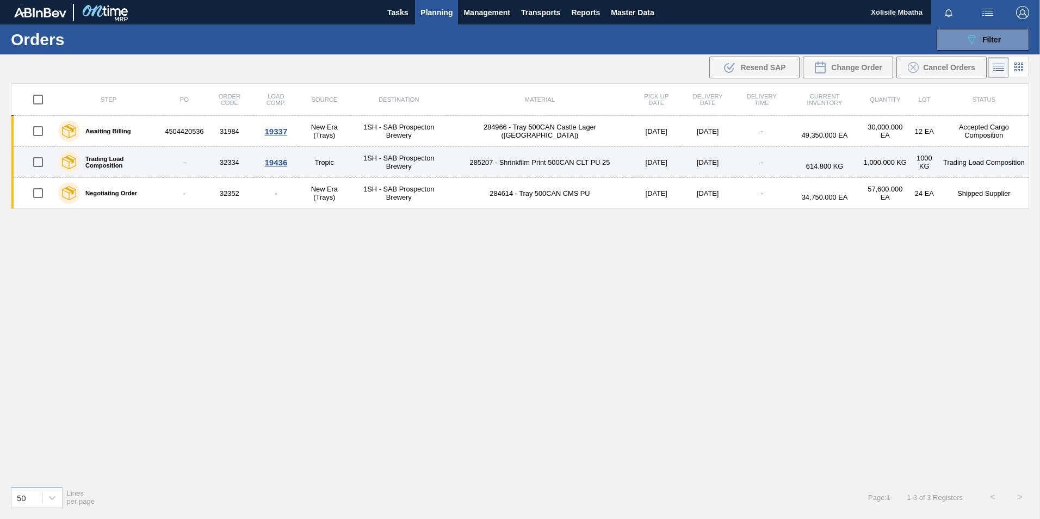
click at [267, 158] on div "19436" at bounding box center [275, 162] width 41 height 9
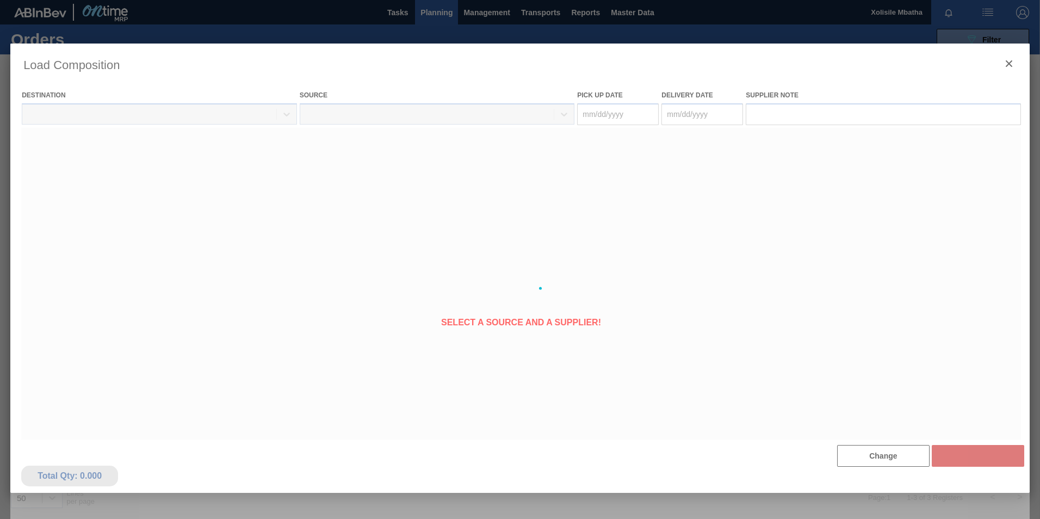
type Date "[DATE]"
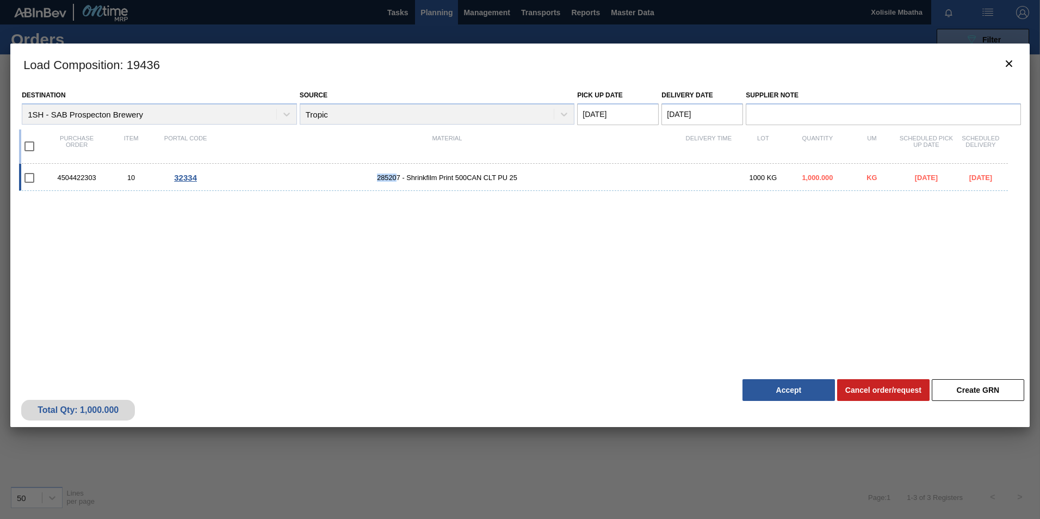
drag, startPoint x: 398, startPoint y: 177, endPoint x: 374, endPoint y: 175, distance: 24.0
click at [374, 175] on span "285207 - Shrinkfilm Print 500CAN CLT PU 25" at bounding box center [447, 178] width 469 height 8
checkbox input "true"
drag, startPoint x: 374, startPoint y: 175, endPoint x: 401, endPoint y: 188, distance: 30.7
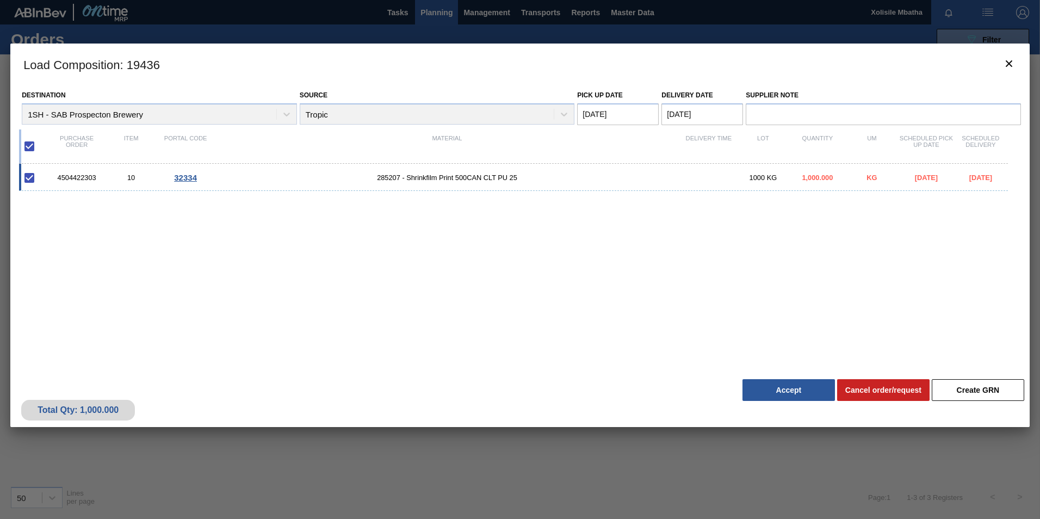
click at [400, 199] on div "4504422303 10 32334 285207 - Shrinkfilm Print 500CAN CLT PU 25 1000 KG 1,000.00…" at bounding box center [518, 262] width 998 height 197
drag, startPoint x: 400, startPoint y: 177, endPoint x: 378, endPoint y: 177, distance: 21.8
click at [378, 177] on span "285207 - Shrinkfilm Print 500CAN CLT PU 25" at bounding box center [447, 178] width 469 height 8
checkbox input "false"
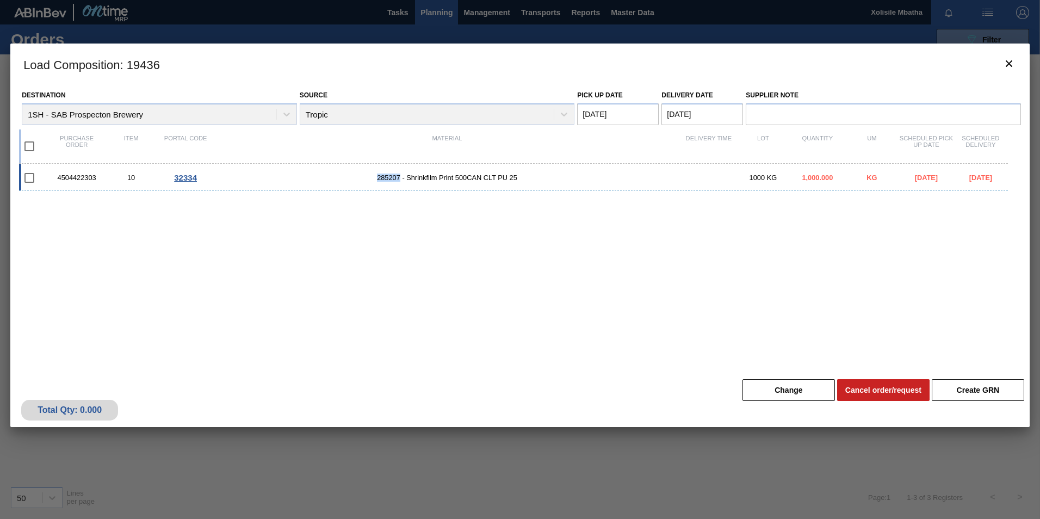
copy span "285207"
click at [1005, 69] on icon "botão de ícone" at bounding box center [1009, 63] width 13 height 13
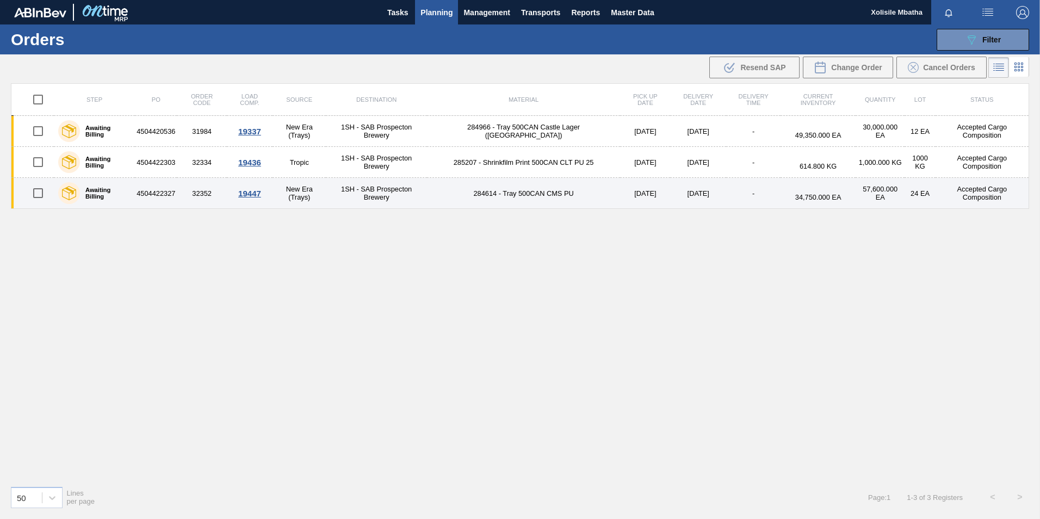
click at [257, 193] on div "19447" at bounding box center [249, 193] width 42 height 9
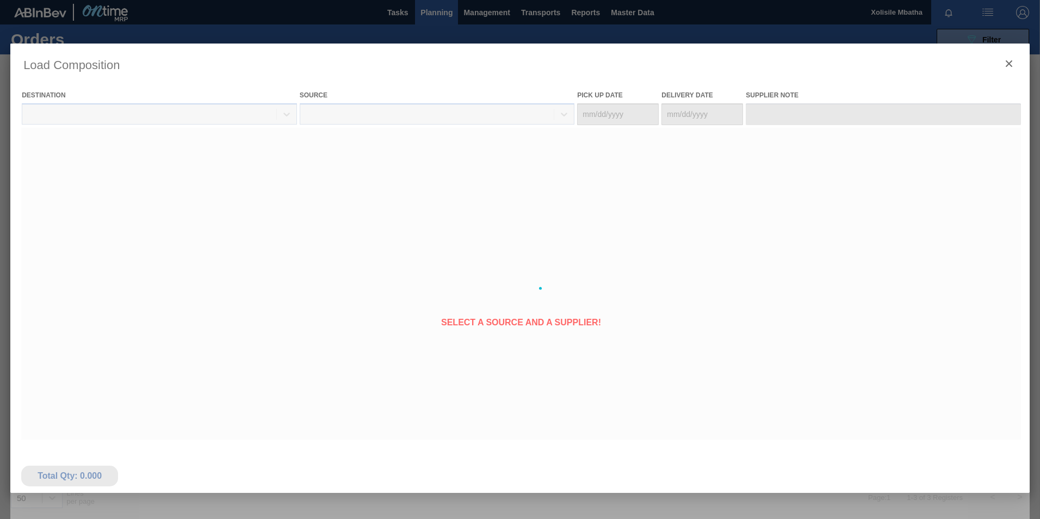
type Date "[DATE]"
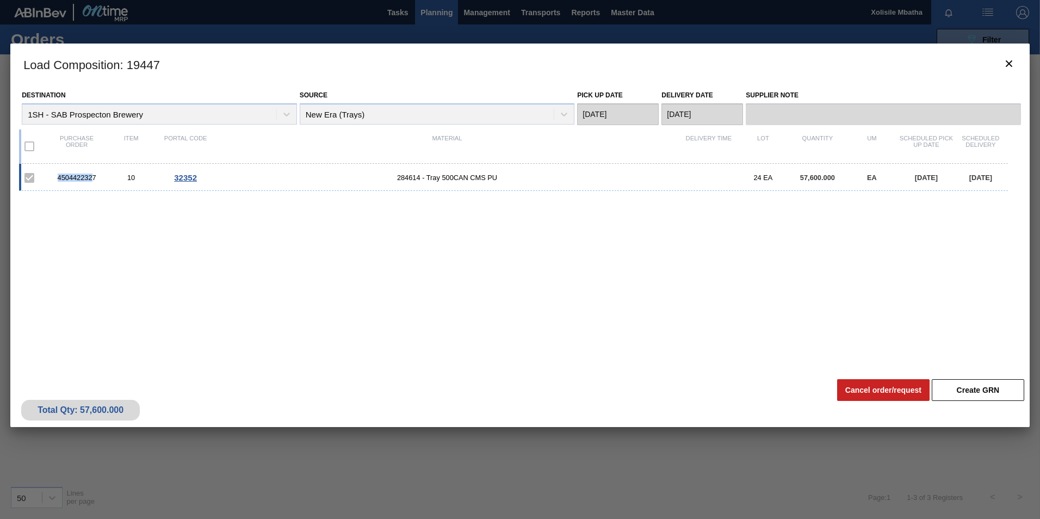
drag, startPoint x: 94, startPoint y: 176, endPoint x: 59, endPoint y: 178, distance: 35.4
click at [59, 178] on div "4504422327" at bounding box center [77, 178] width 54 height 8
drag, startPoint x: 59, startPoint y: 178, endPoint x: 96, endPoint y: 194, distance: 40.4
click at [96, 194] on div "4504422327 10 32352 284614 - Tray 500CAN CMS PU 24 EA 57,600.000 EA [DATE] [DAT…" at bounding box center [518, 262] width 998 height 197
drag, startPoint x: 96, startPoint y: 176, endPoint x: 58, endPoint y: 179, distance: 37.6
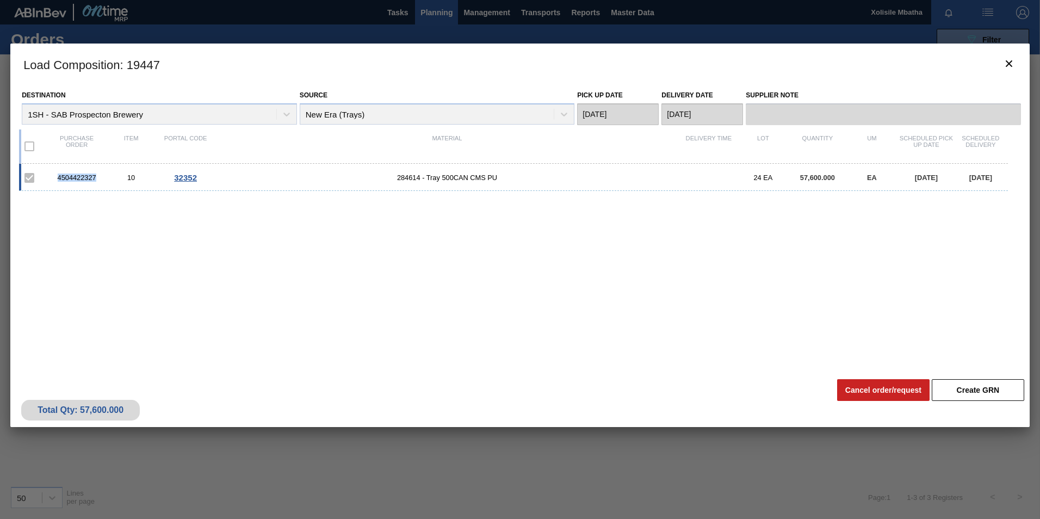
click at [58, 179] on div "4504422327" at bounding box center [77, 178] width 54 height 8
copy div "4504422327"
click at [801, 420] on div "Total Qty: 57,600.000 Create GRN Cancel order/request" at bounding box center [519, 400] width 1019 height 53
drag, startPoint x: 96, startPoint y: 175, endPoint x: 54, endPoint y: 174, distance: 42.4
click at [54, 174] on div "4504422327" at bounding box center [77, 178] width 54 height 8
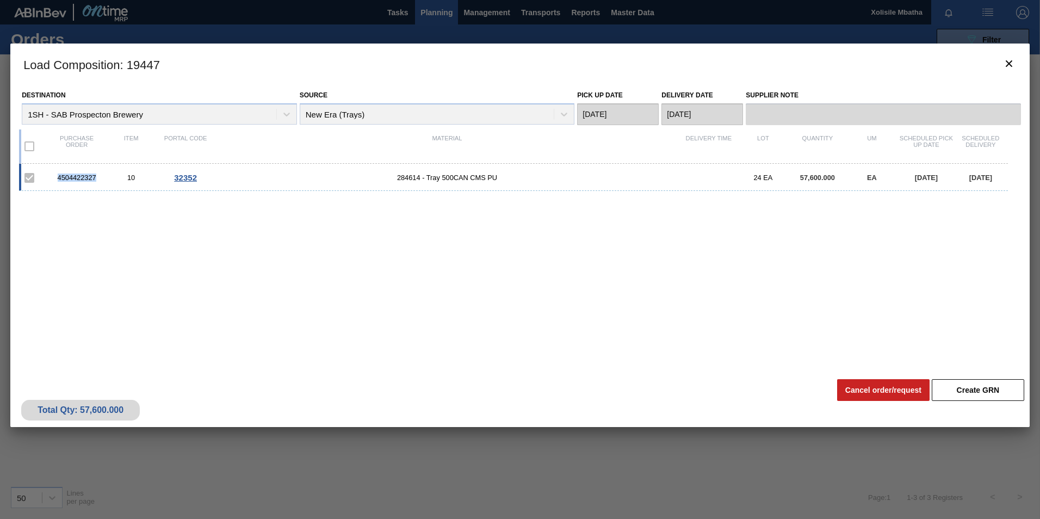
copy div "4504422327"
click at [107, 178] on div "10" at bounding box center [131, 178] width 54 height 8
drag, startPoint x: 94, startPoint y: 177, endPoint x: 66, endPoint y: 177, distance: 27.7
click at [66, 177] on div "4504422327" at bounding box center [77, 178] width 54 height 8
drag, startPoint x: 66, startPoint y: 177, endPoint x: 99, endPoint y: 190, distance: 35.0
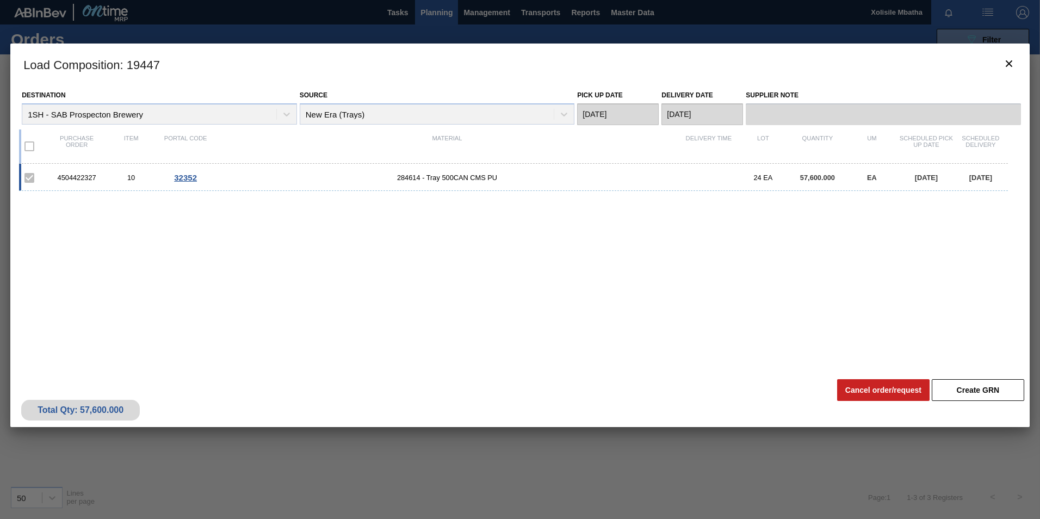
click at [97, 196] on div "4504422327 10 32352 284614 - Tray 500CAN CMS PU 24 EA 57,600.000 EA [DATE] [DAT…" at bounding box center [518, 262] width 998 height 197
drag, startPoint x: 95, startPoint y: 178, endPoint x: 66, endPoint y: 179, distance: 28.3
click at [66, 179] on div "4504422327" at bounding box center [77, 178] width 54 height 8
copy div "04422327"
